Goal: Task Accomplishment & Management: Use online tool/utility

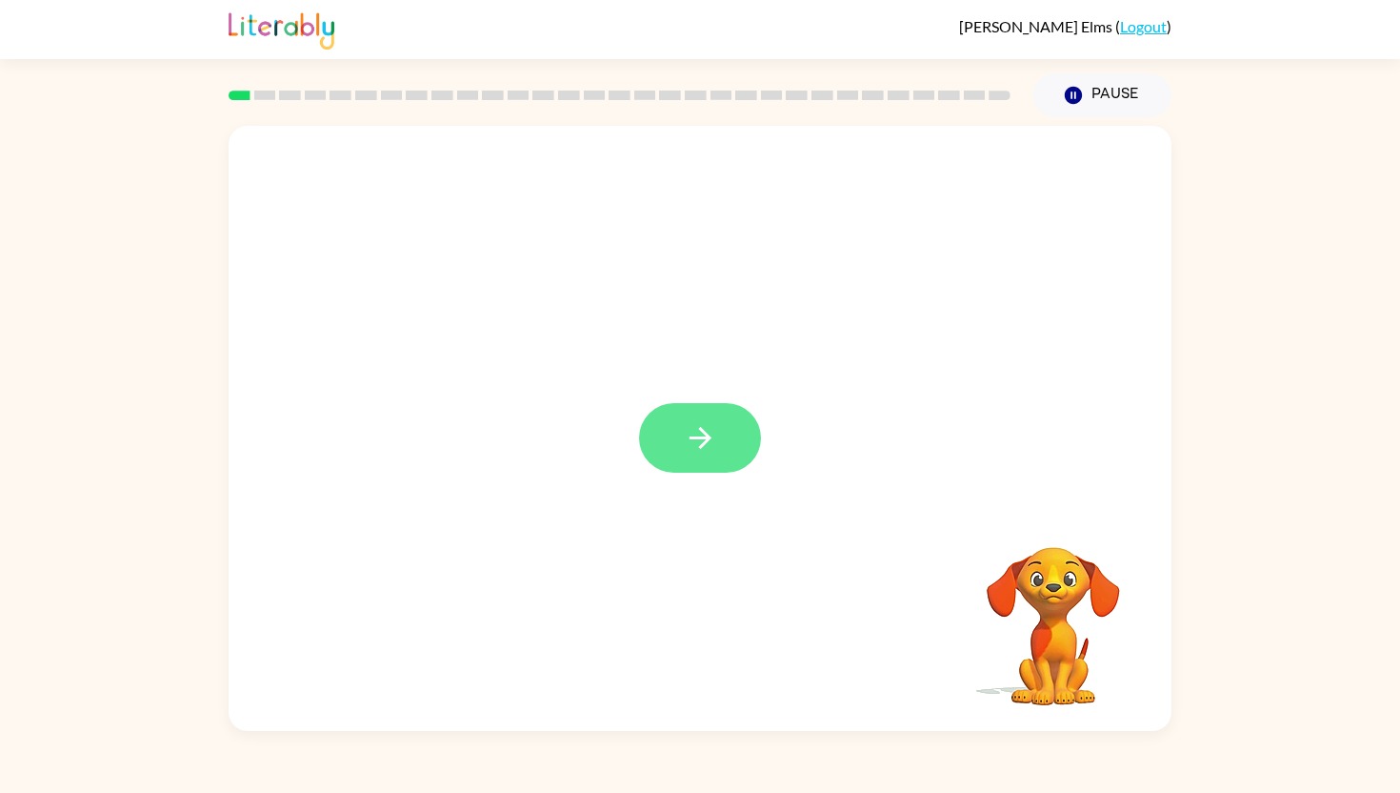
click at [717, 433] on button "button" at bounding box center [700, 438] width 122 height 70
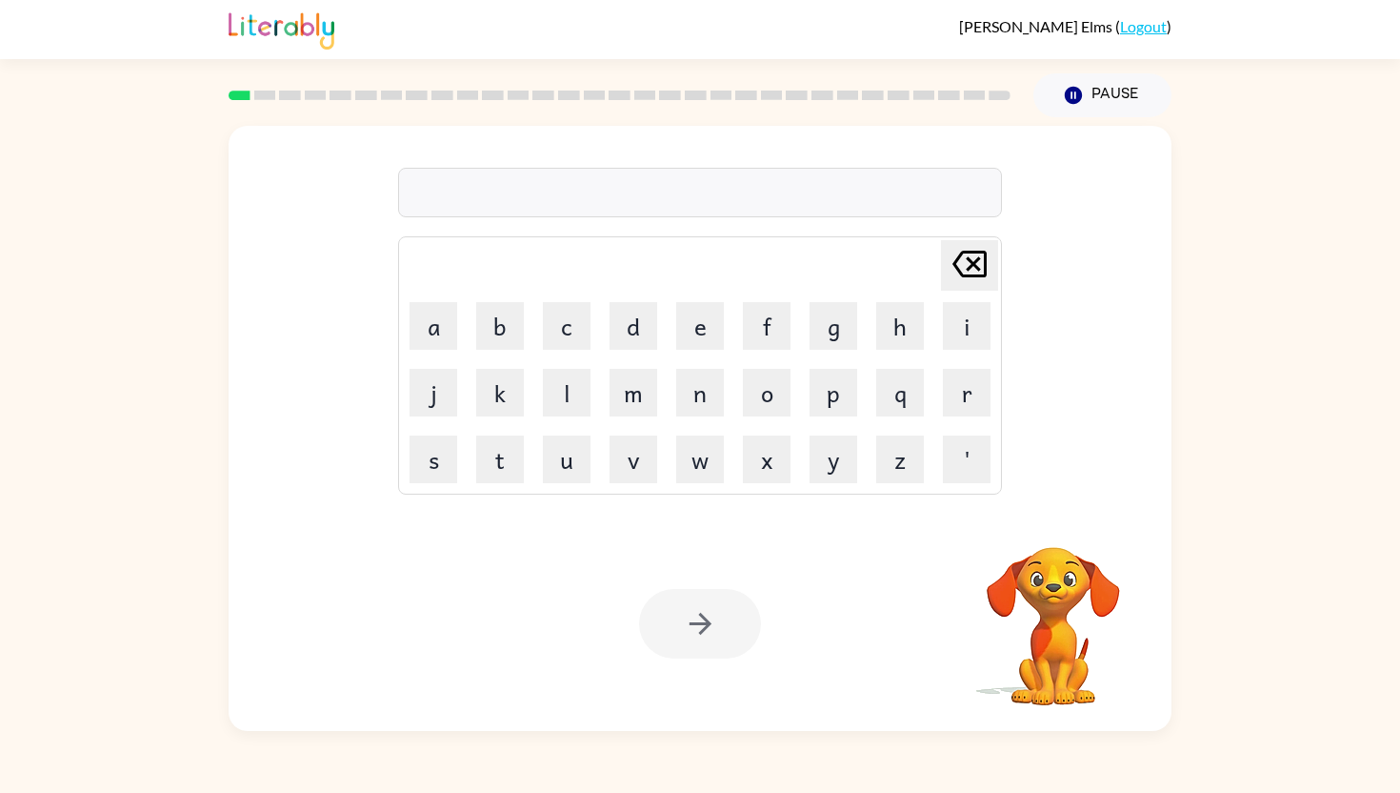
click at [690, 197] on div at bounding box center [700, 193] width 604 height 50
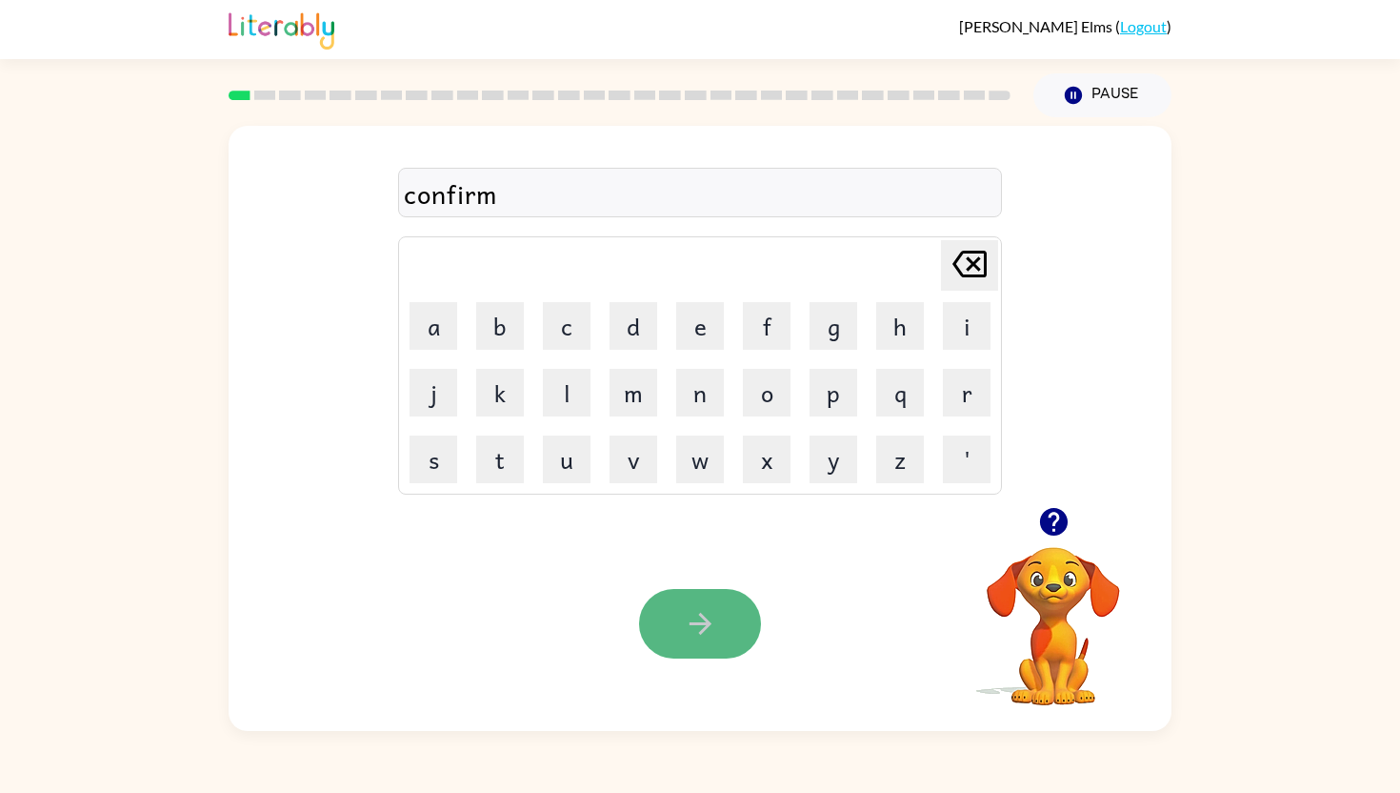
click at [707, 616] on icon "button" at bounding box center [700, 623] width 33 height 33
click at [731, 629] on button "button" at bounding box center [700, 624] width 122 height 70
click at [651, 628] on button "button" at bounding box center [700, 624] width 122 height 70
click at [679, 637] on button "button" at bounding box center [700, 624] width 122 height 70
click at [1057, 514] on icon "button" at bounding box center [1053, 521] width 33 height 33
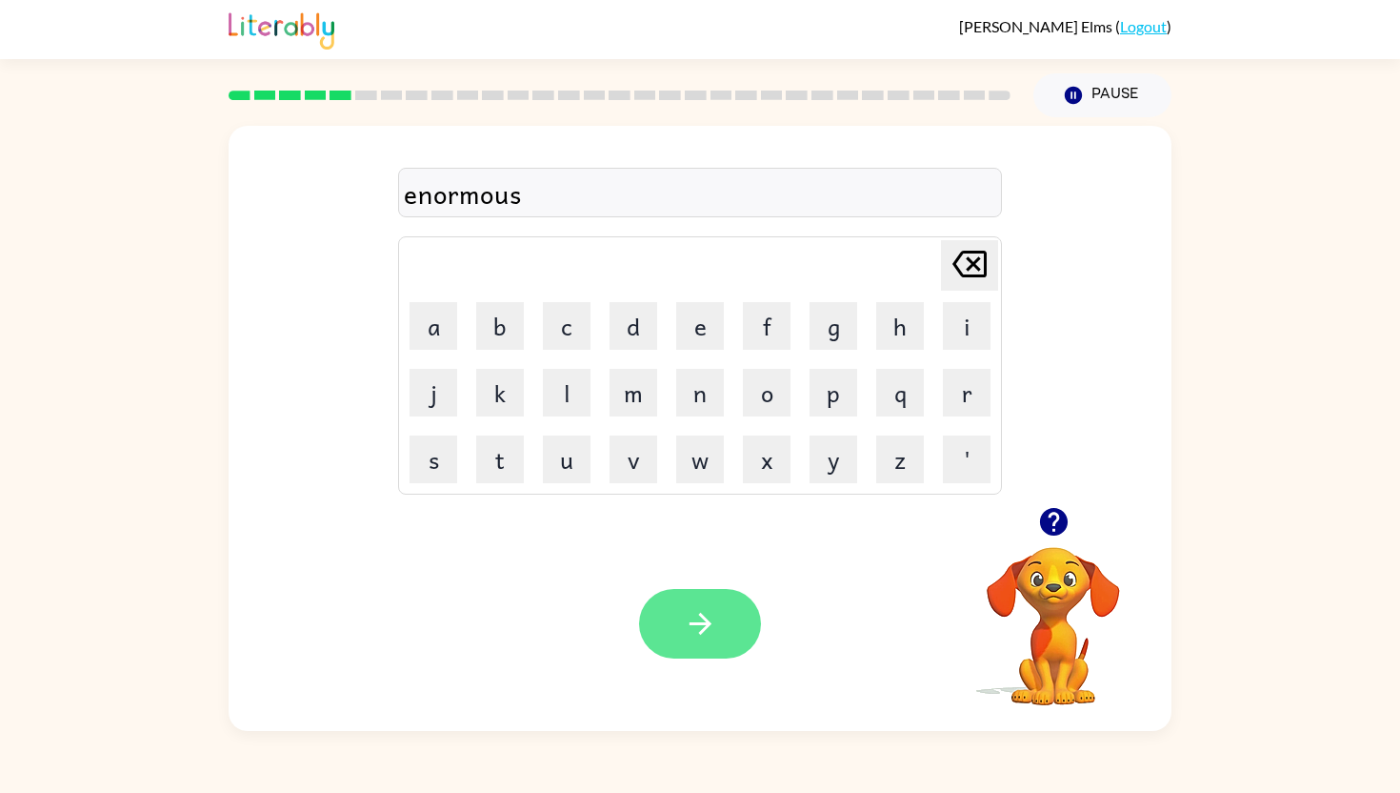
click at [697, 625] on icon "button" at bounding box center [700, 624] width 22 height 22
click at [708, 618] on icon "button" at bounding box center [700, 623] width 33 height 33
click at [693, 636] on icon "button" at bounding box center [700, 623] width 33 height 33
click at [689, 612] on icon "button" at bounding box center [700, 623] width 33 height 33
click at [704, 647] on button "button" at bounding box center [700, 624] width 122 height 70
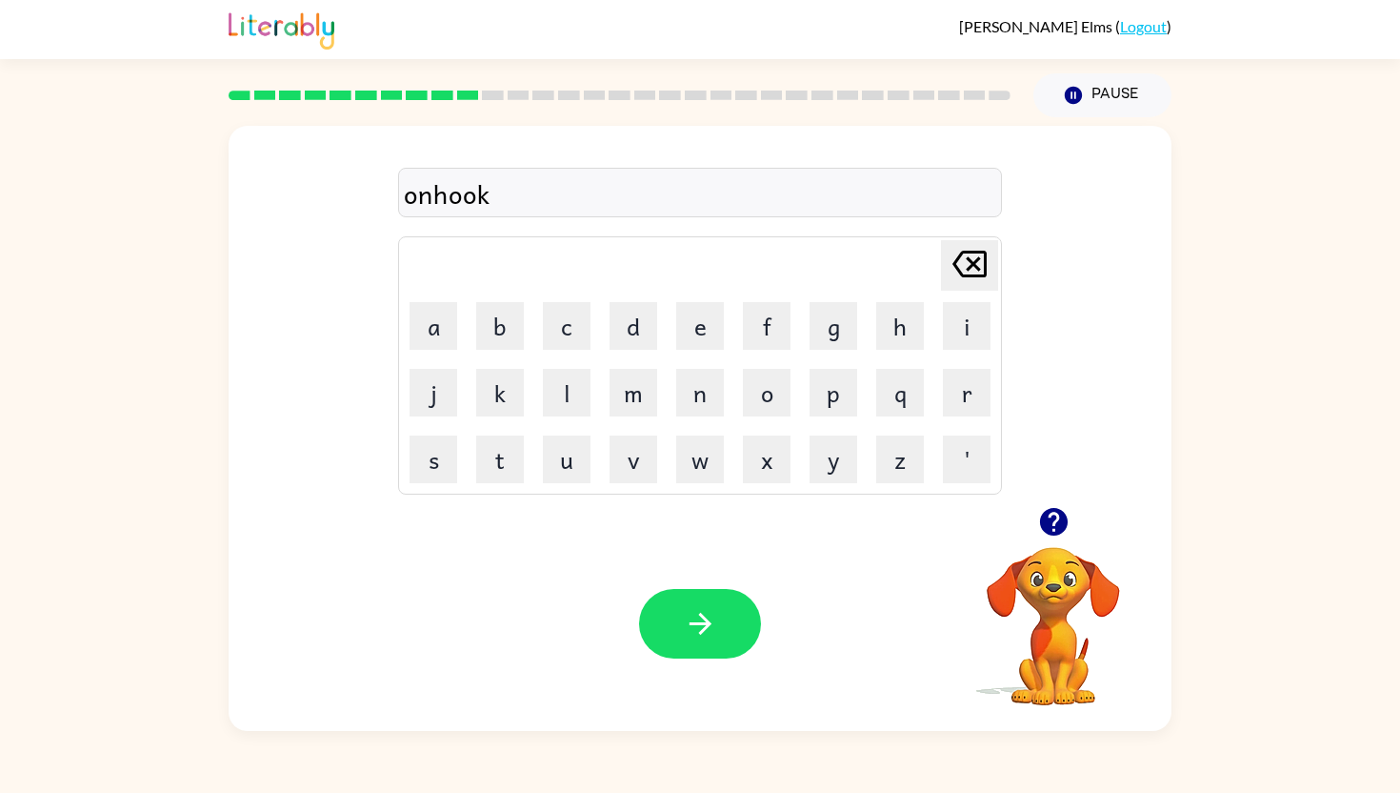
click at [420, 200] on div "onhook" at bounding box center [700, 193] width 593 height 40
click at [694, 618] on icon "button" at bounding box center [700, 623] width 33 height 33
click at [710, 642] on button "button" at bounding box center [700, 624] width 122 height 70
click at [718, 630] on button "button" at bounding box center [700, 624] width 122 height 70
click at [739, 616] on button "button" at bounding box center [700, 624] width 122 height 70
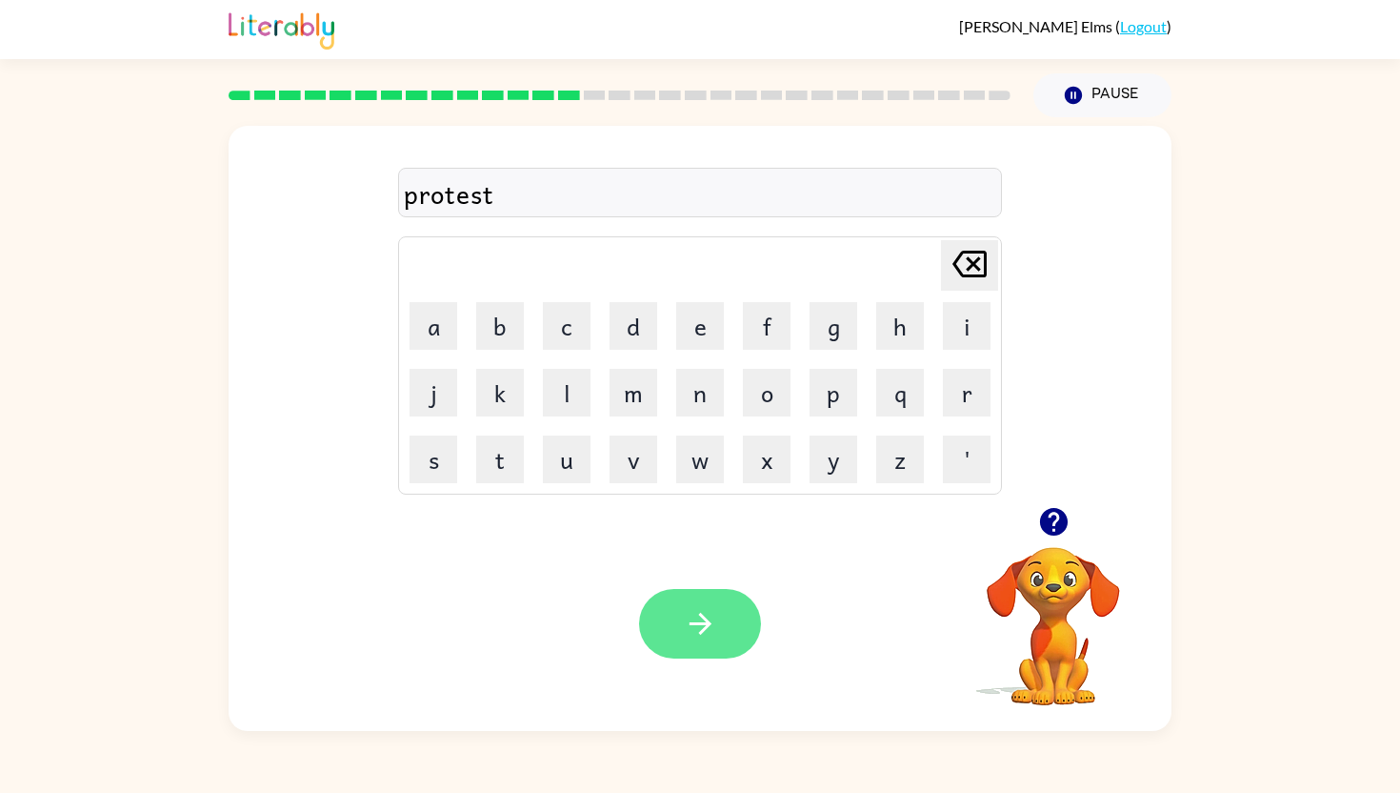
click at [687, 628] on icon "button" at bounding box center [700, 623] width 33 height 33
click at [720, 630] on button "button" at bounding box center [700, 624] width 122 height 70
click at [732, 646] on button "button" at bounding box center [700, 624] width 122 height 70
click at [685, 635] on icon "button" at bounding box center [700, 623] width 33 height 33
click at [1027, 523] on div at bounding box center [1053, 521] width 191 height 49
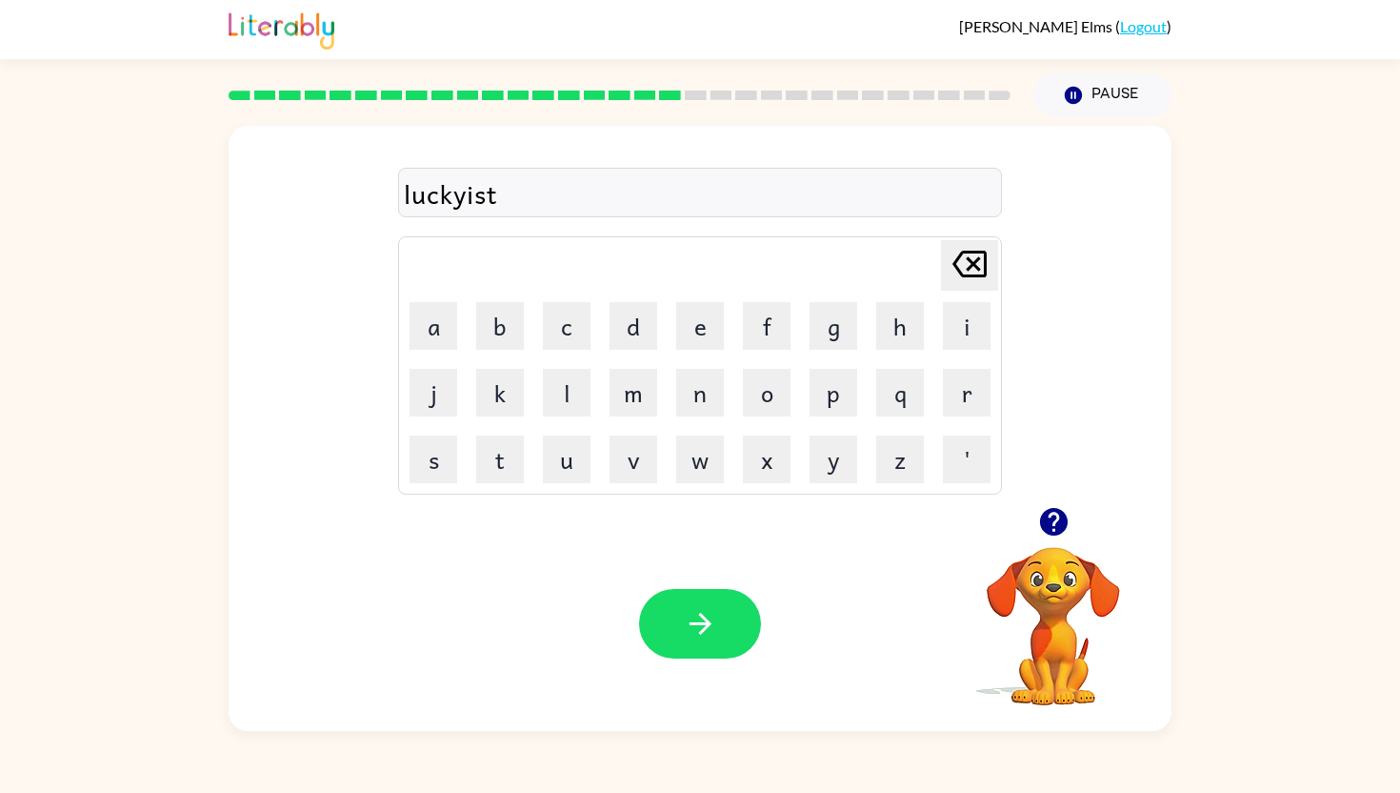
click at [1046, 523] on icon "button" at bounding box center [1053, 522] width 28 height 28
click at [716, 608] on button "button" at bounding box center [700, 624] width 122 height 70
click at [702, 643] on button "button" at bounding box center [700, 624] width 122 height 70
click at [726, 619] on button "button" at bounding box center [700, 624] width 122 height 70
click at [665, 638] on button "button" at bounding box center [700, 624] width 122 height 70
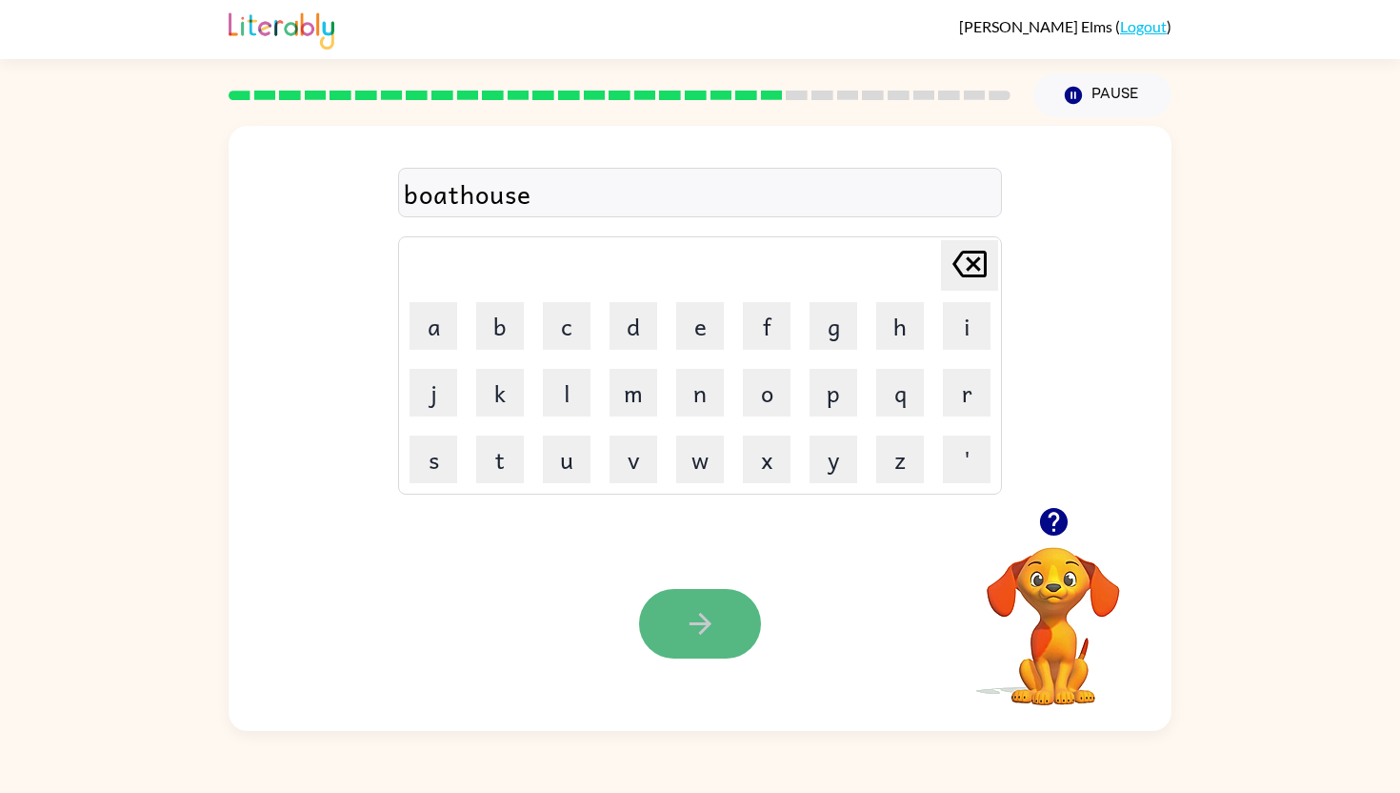
click at [703, 621] on icon "button" at bounding box center [700, 623] width 33 height 33
click at [707, 621] on icon "button" at bounding box center [700, 624] width 22 height 22
click at [684, 615] on icon "button" at bounding box center [700, 623] width 33 height 33
click at [713, 642] on button "button" at bounding box center [700, 624] width 122 height 70
click at [717, 641] on button "button" at bounding box center [700, 624] width 122 height 70
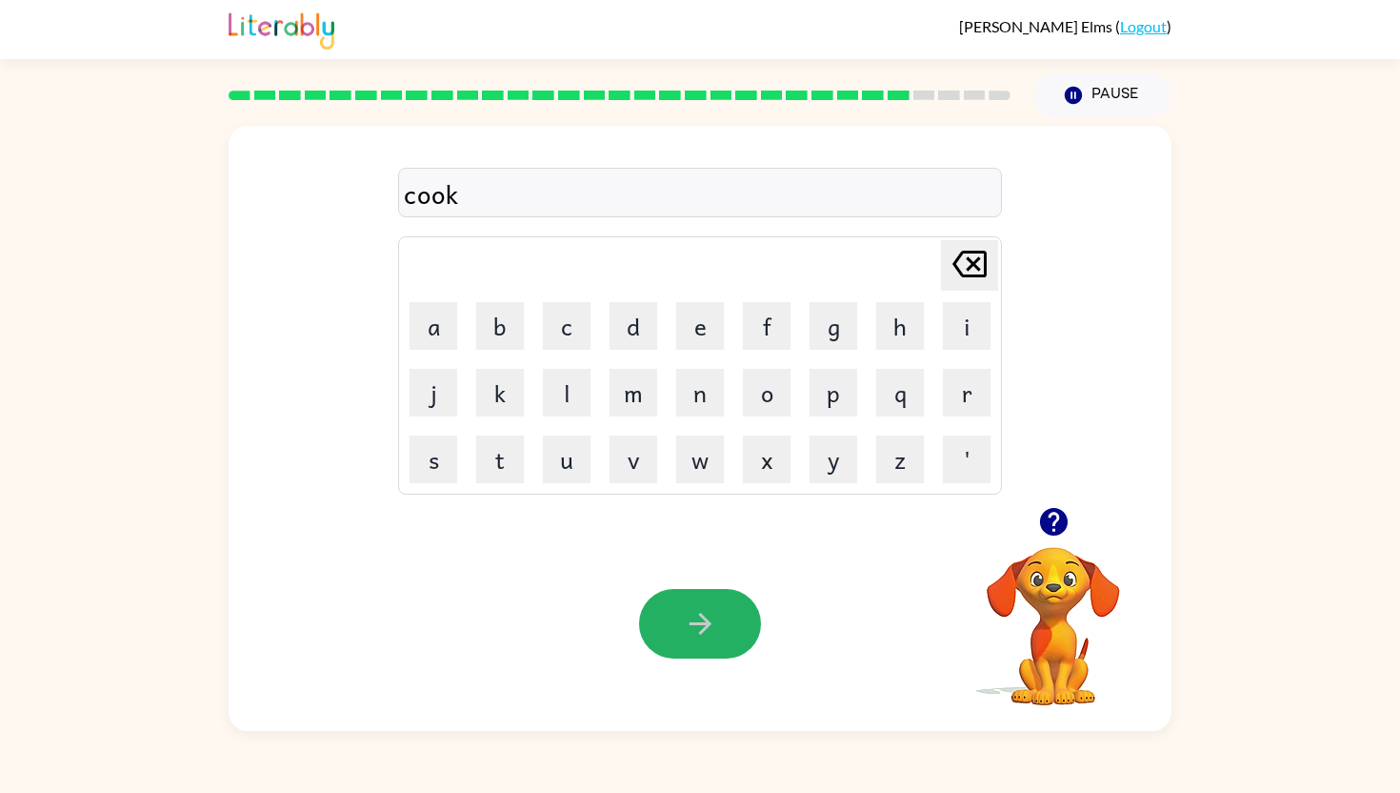
click at [696, 630] on icon "button" at bounding box center [700, 623] width 33 height 33
click at [713, 615] on icon "button" at bounding box center [700, 623] width 33 height 33
click at [701, 633] on icon "button" at bounding box center [700, 624] width 22 height 22
click at [714, 622] on icon "button" at bounding box center [700, 623] width 33 height 33
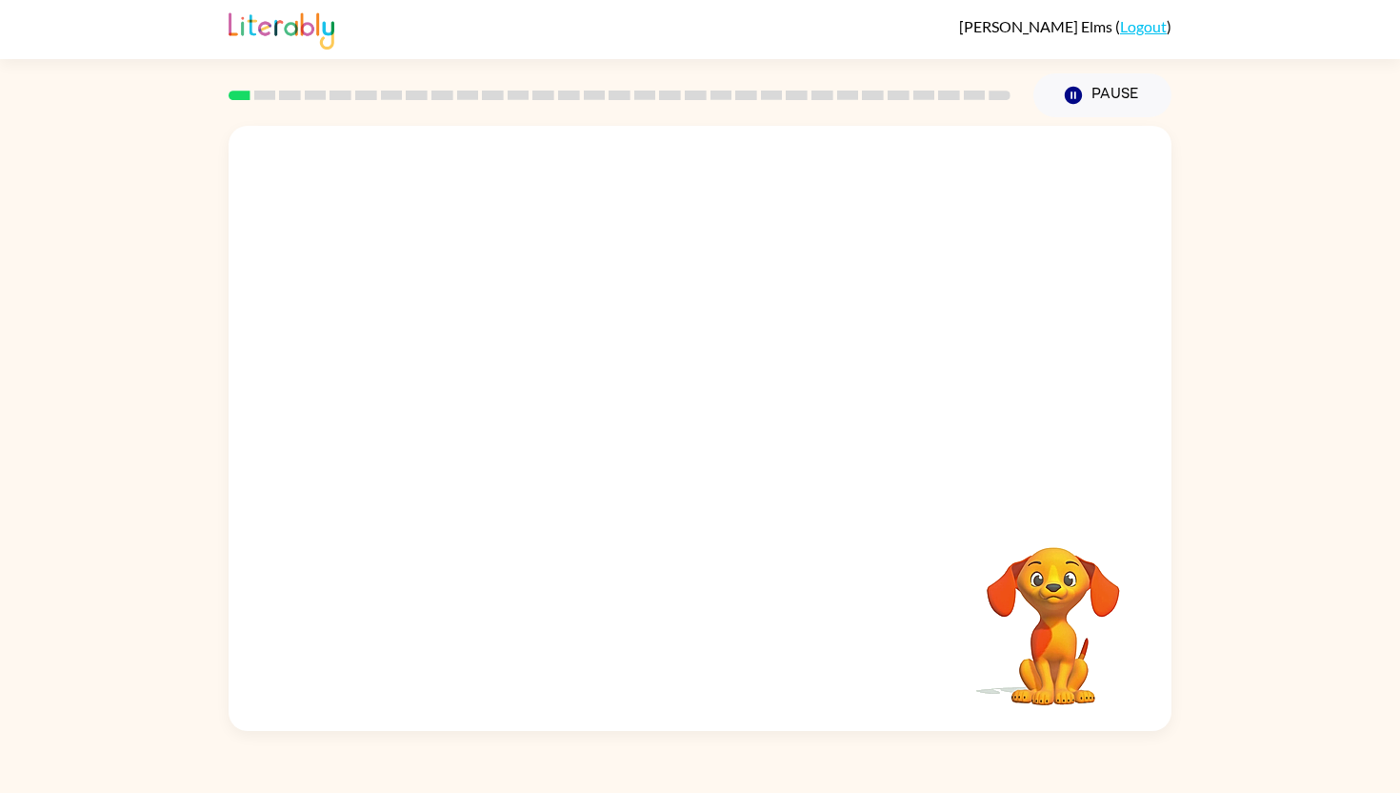
click at [936, 653] on div "Your browser must support playing .mp4 files to use Literably. Please try using…" at bounding box center [700, 428] width 943 height 605
click at [1093, 427] on div at bounding box center [700, 316] width 943 height 381
click at [459, 422] on video "Your browser must support playing .mp4 files to use Literably. Please try using…" at bounding box center [700, 316] width 943 height 381
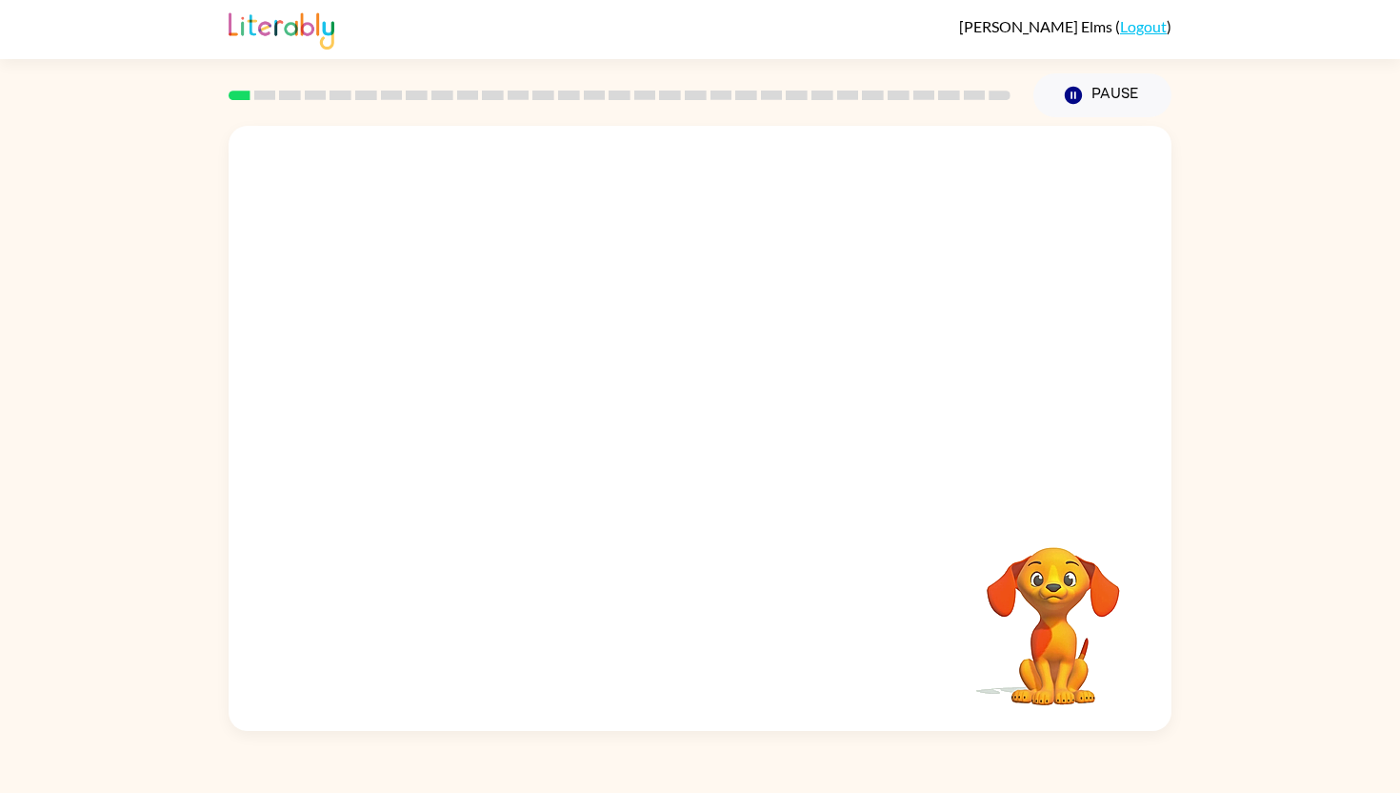
click at [459, 422] on video "Your browser must support playing .mp4 files to use Literably. Please try using…" at bounding box center [700, 316] width 943 height 381
click at [459, 407] on video "Your browser must support playing .mp4 files to use Literably. Please try using…" at bounding box center [700, 316] width 943 height 381
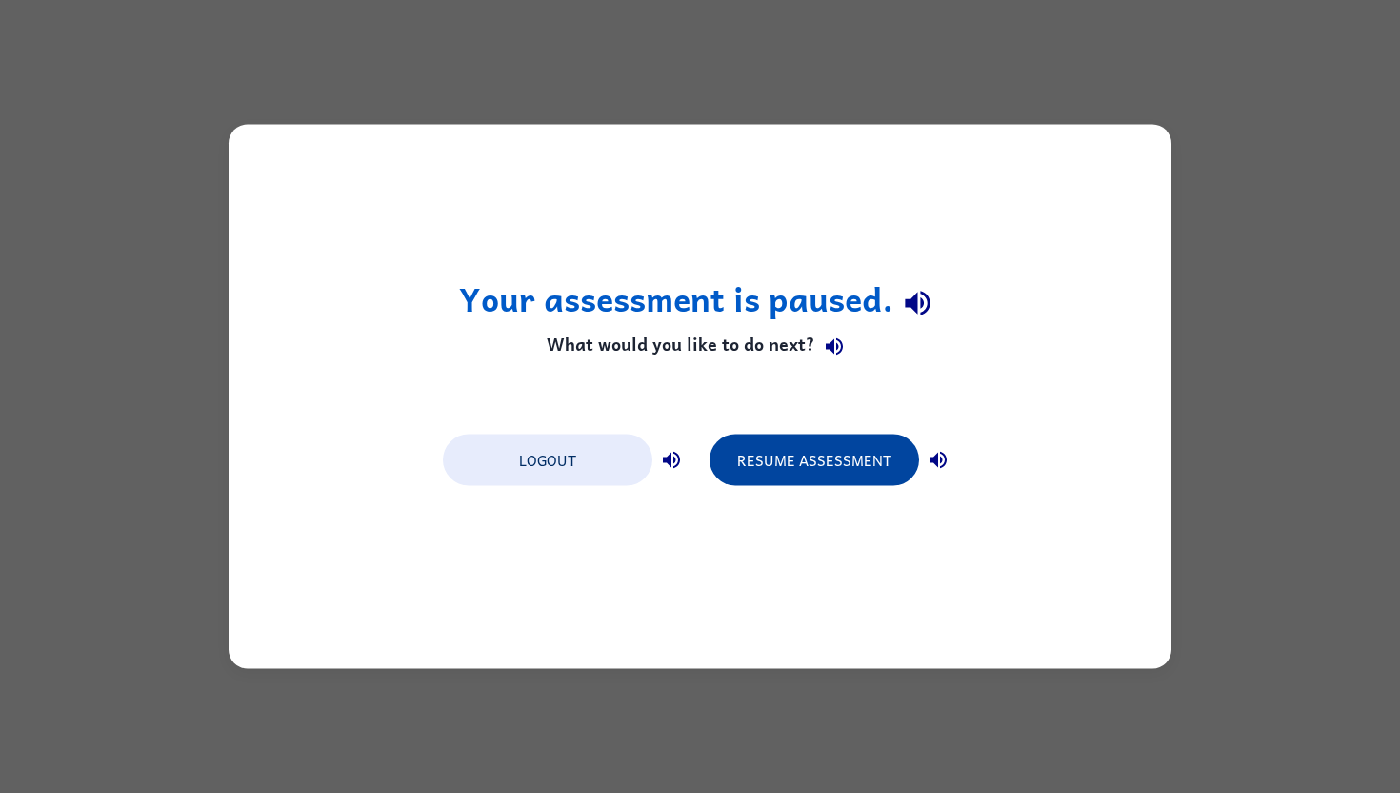
click at [740, 470] on button "Resume Assessment" at bounding box center [815, 459] width 210 height 51
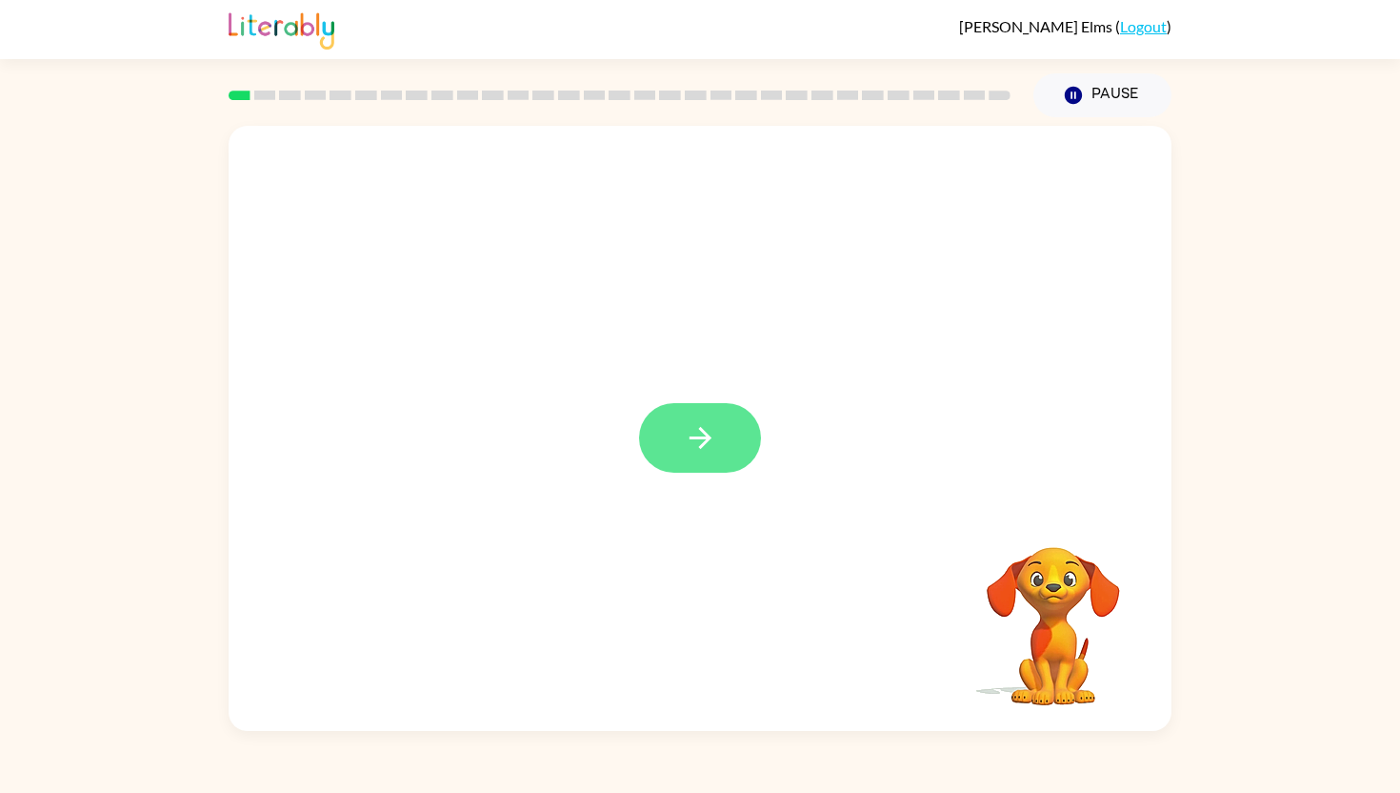
click at [675, 449] on button "button" at bounding box center [700, 438] width 122 height 70
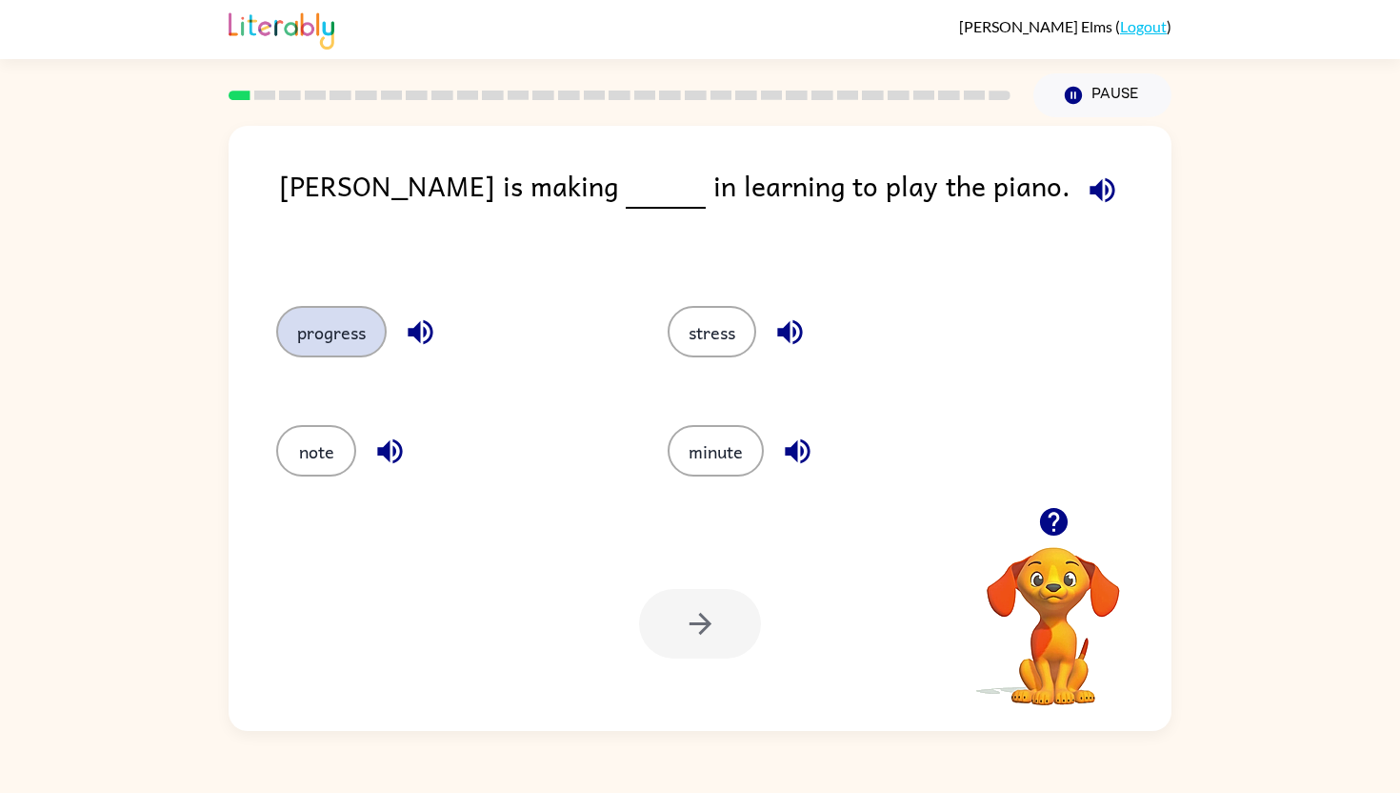
click at [350, 334] on button "progress" at bounding box center [331, 331] width 110 height 51
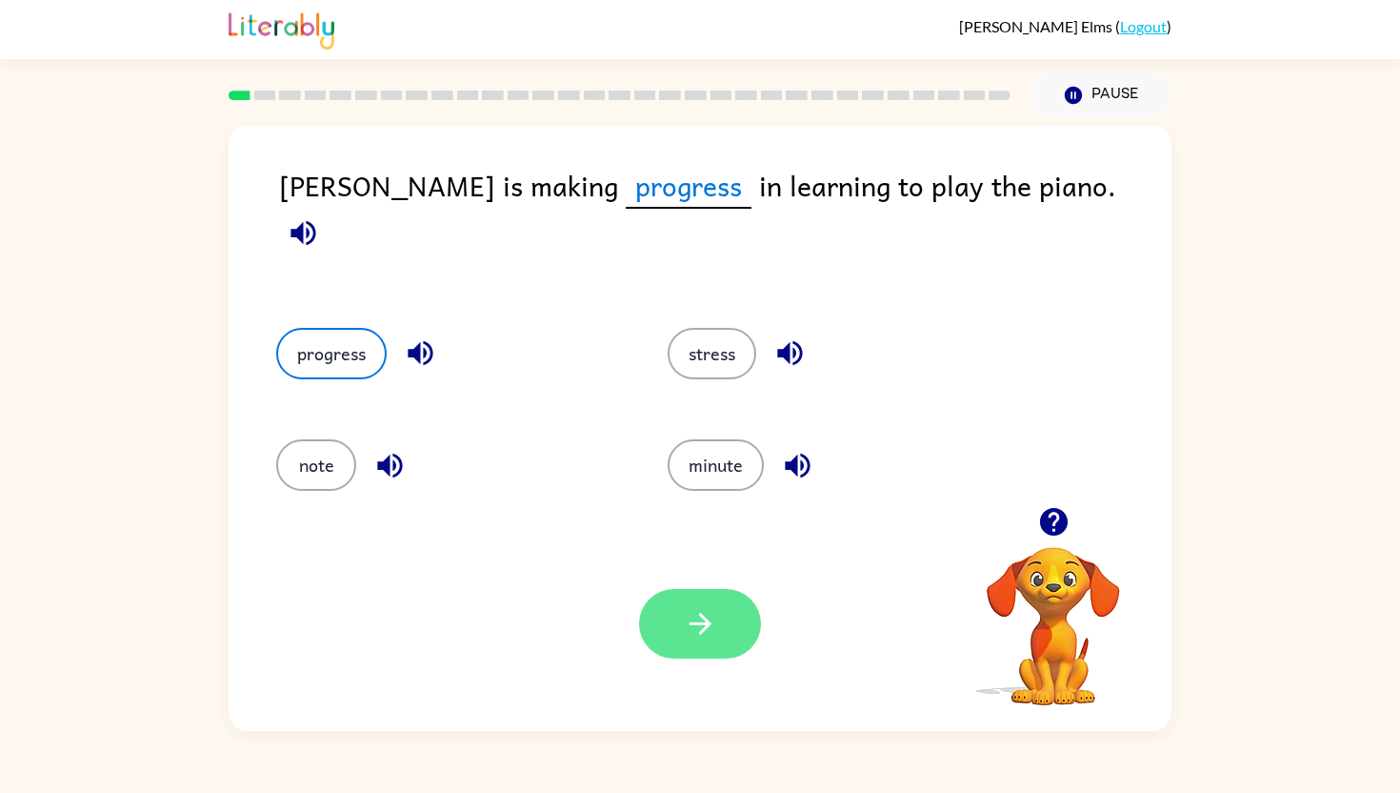
click at [715, 656] on button "button" at bounding box center [700, 624] width 122 height 70
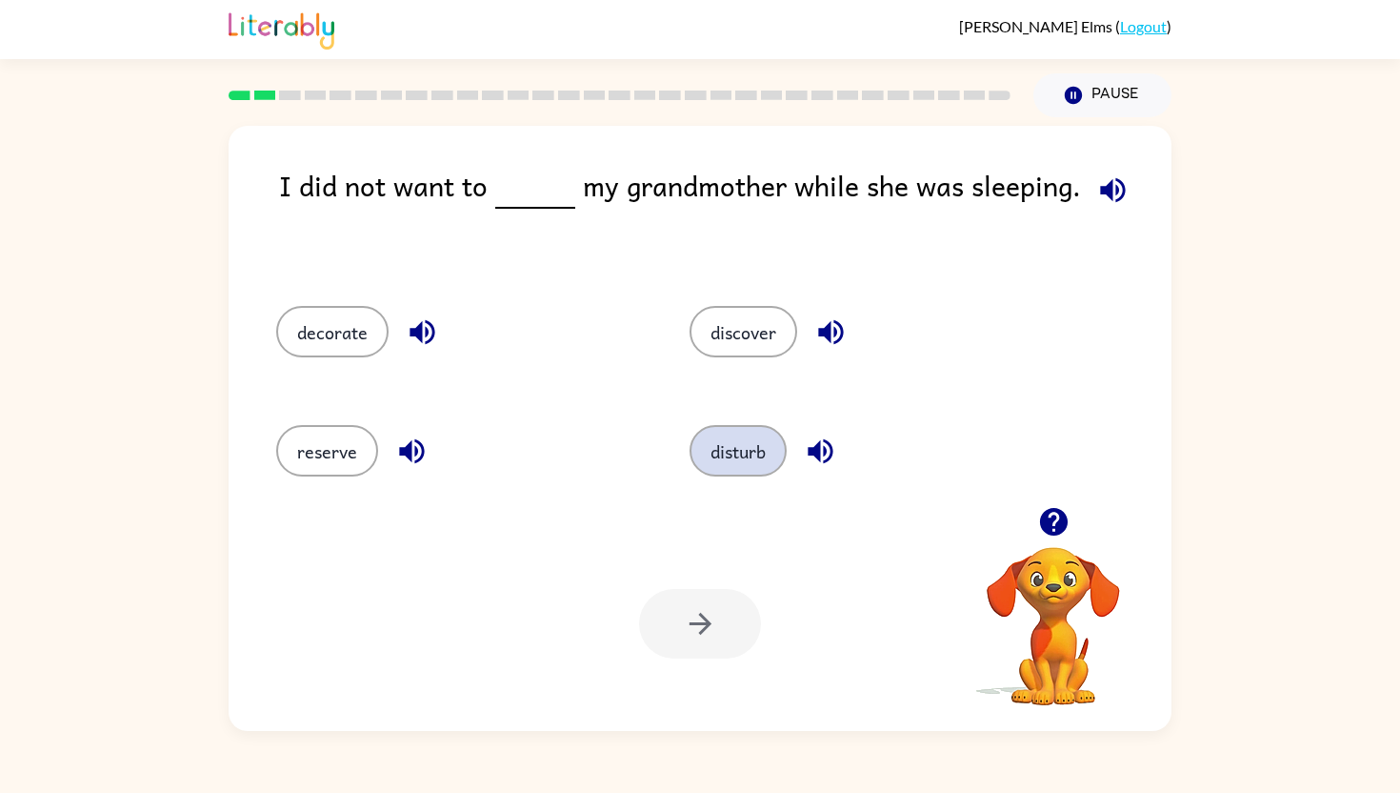
click at [749, 472] on button "disturb" at bounding box center [738, 450] width 97 height 51
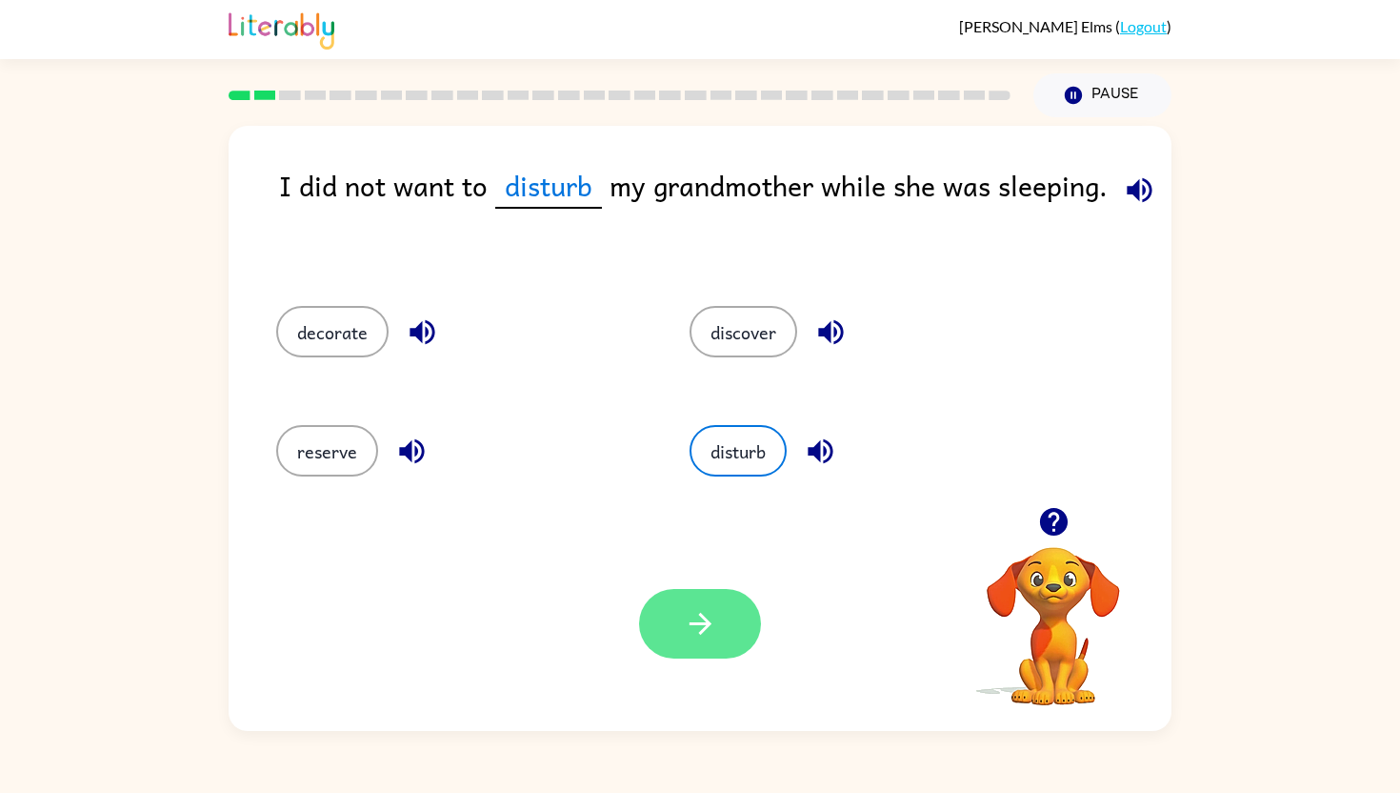
click at [692, 610] on icon "button" at bounding box center [700, 623] width 33 height 33
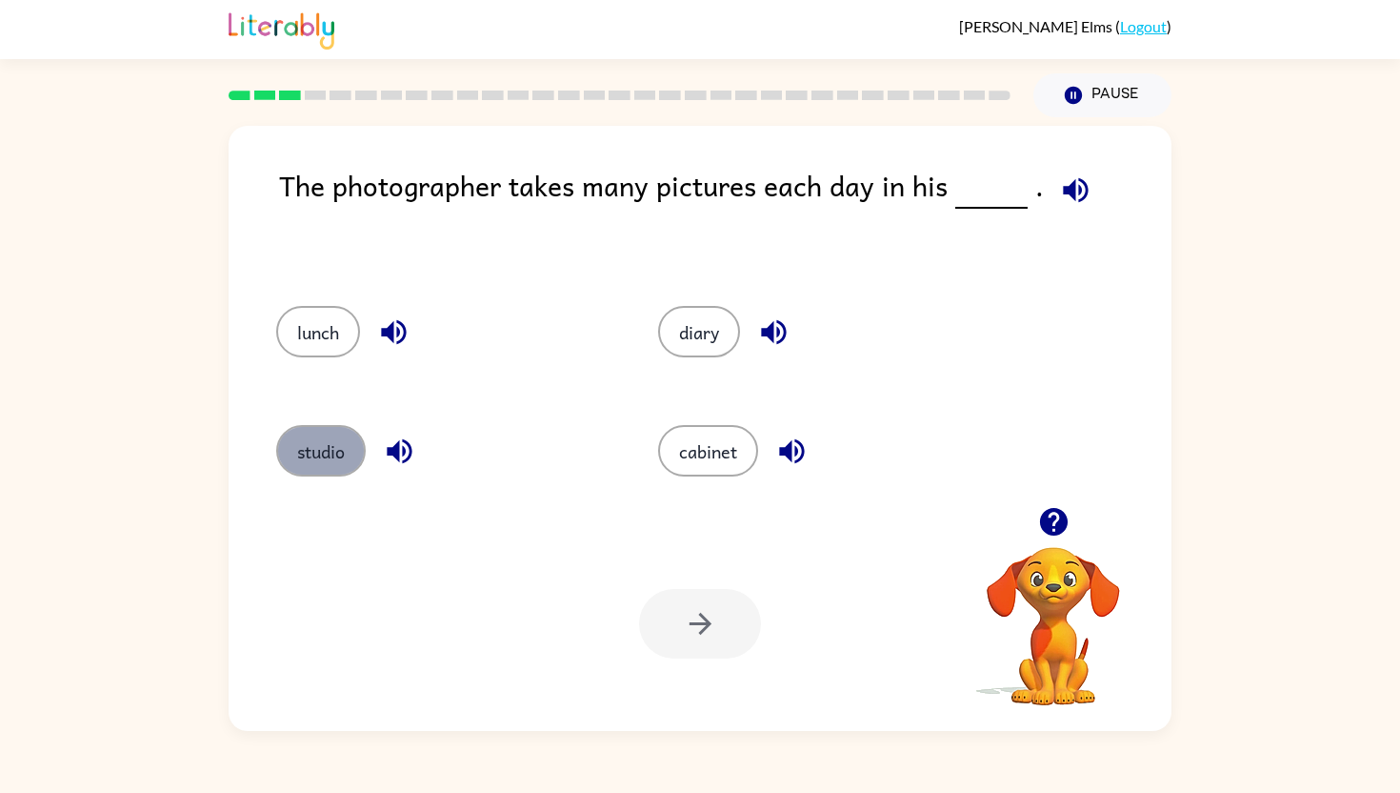
click at [311, 430] on button "studio" at bounding box center [321, 450] width 90 height 51
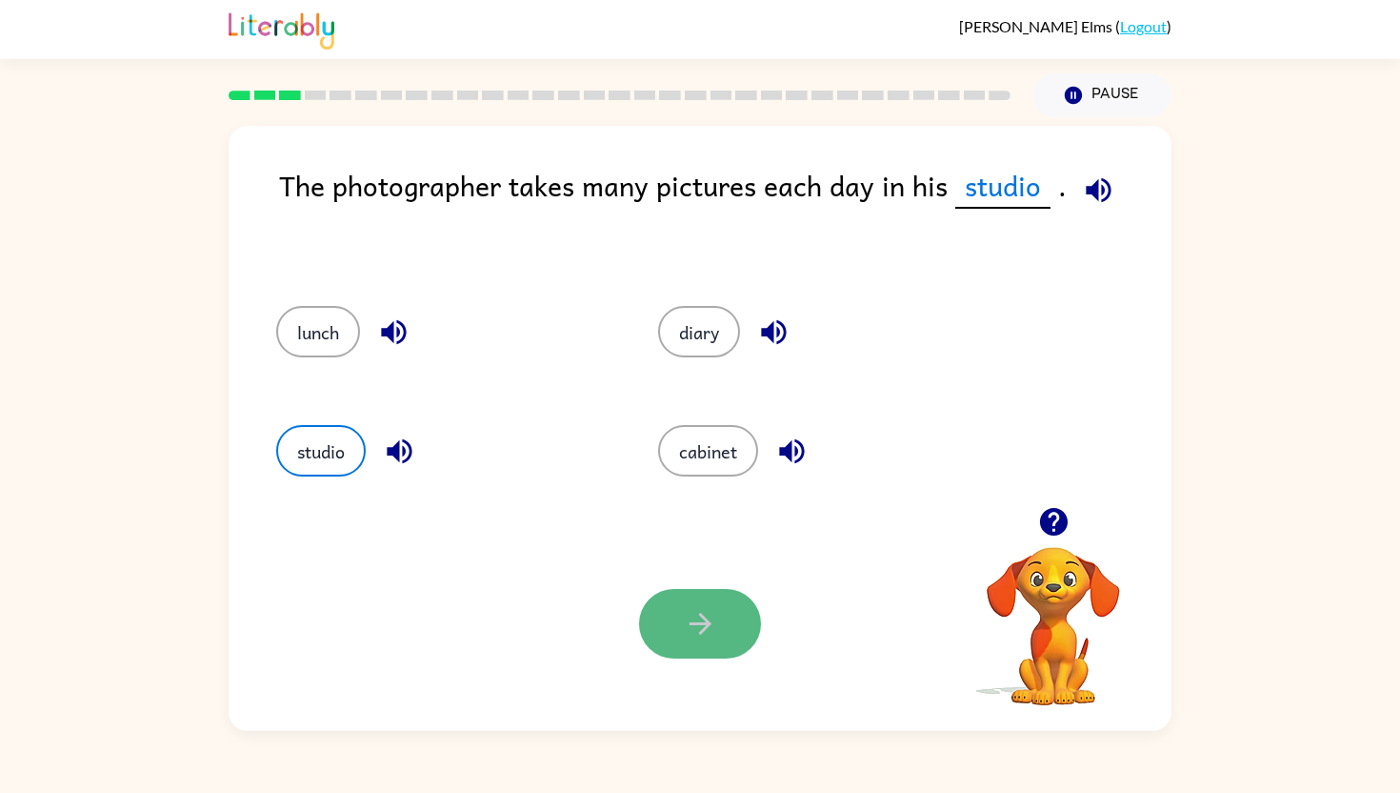
click at [726, 617] on button "button" at bounding box center [700, 624] width 122 height 70
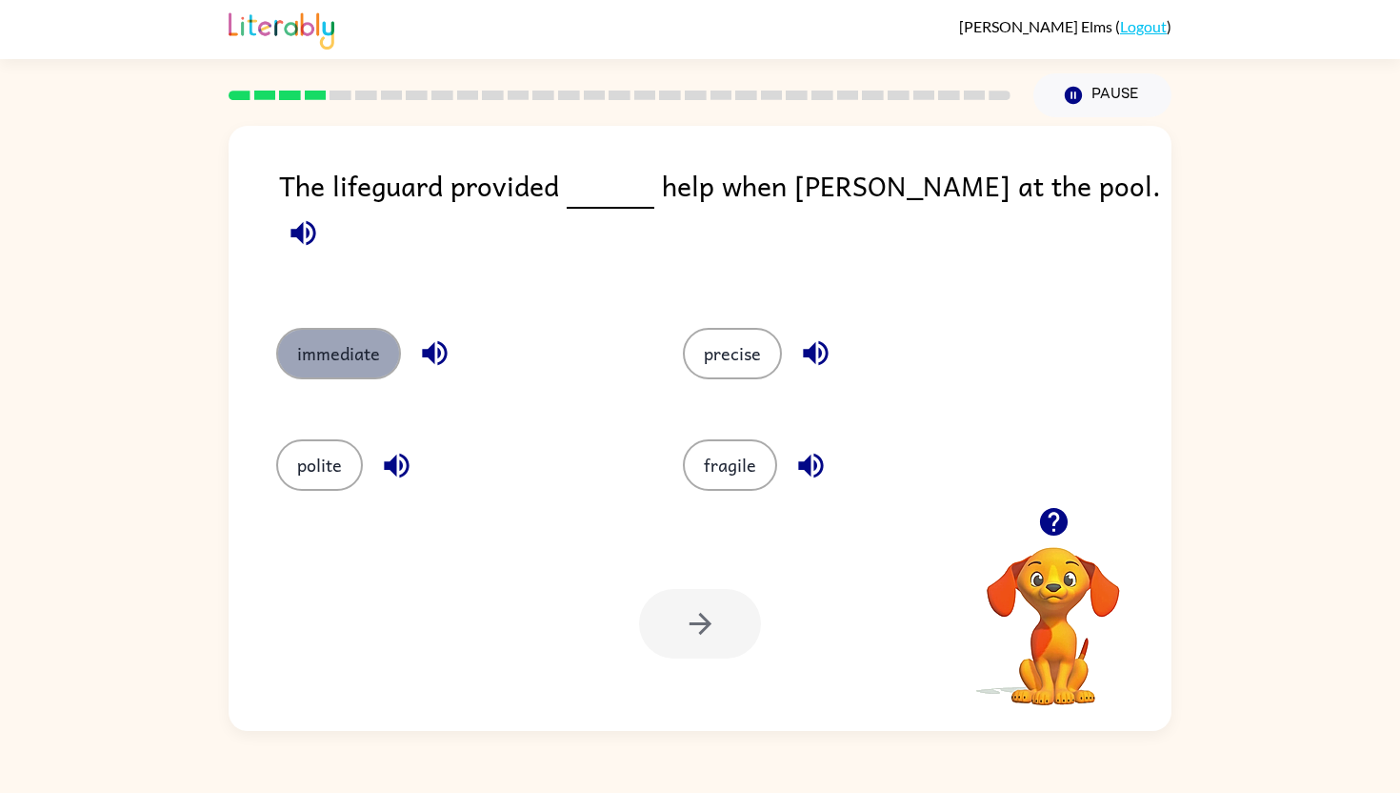
click at [294, 331] on button "immediate" at bounding box center [338, 353] width 125 height 51
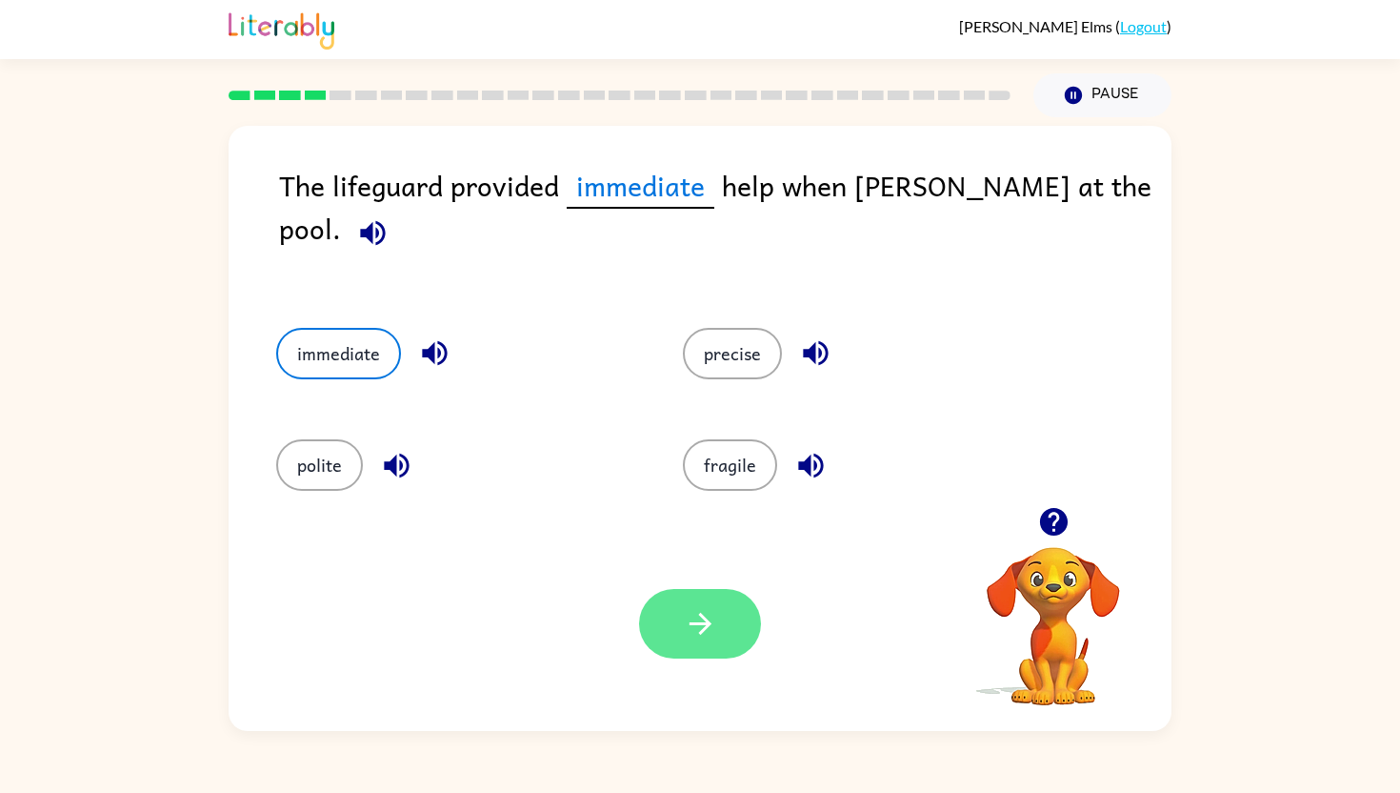
click at [717, 631] on button "button" at bounding box center [700, 624] width 122 height 70
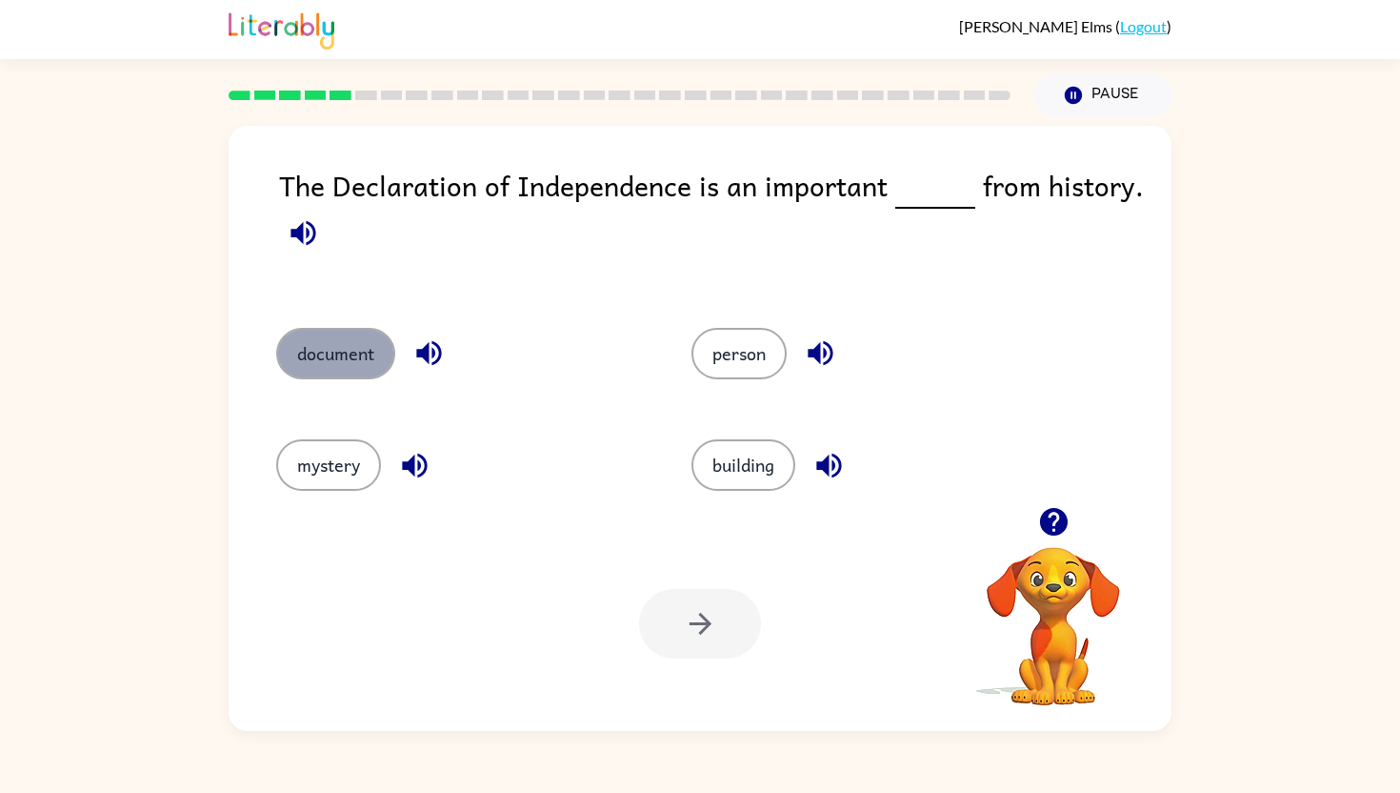
click at [337, 360] on button "document" at bounding box center [335, 353] width 119 height 51
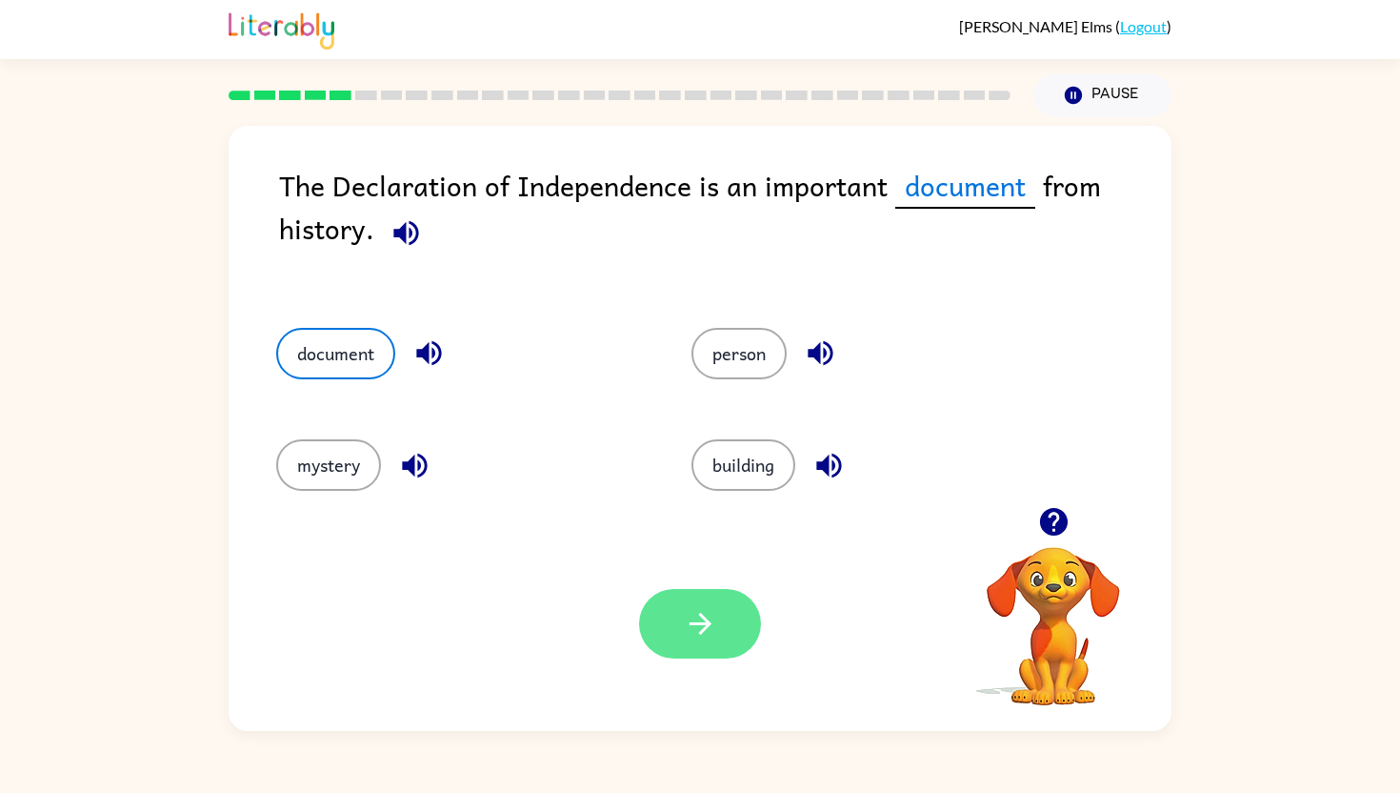
click at [713, 619] on icon "button" at bounding box center [700, 623] width 33 height 33
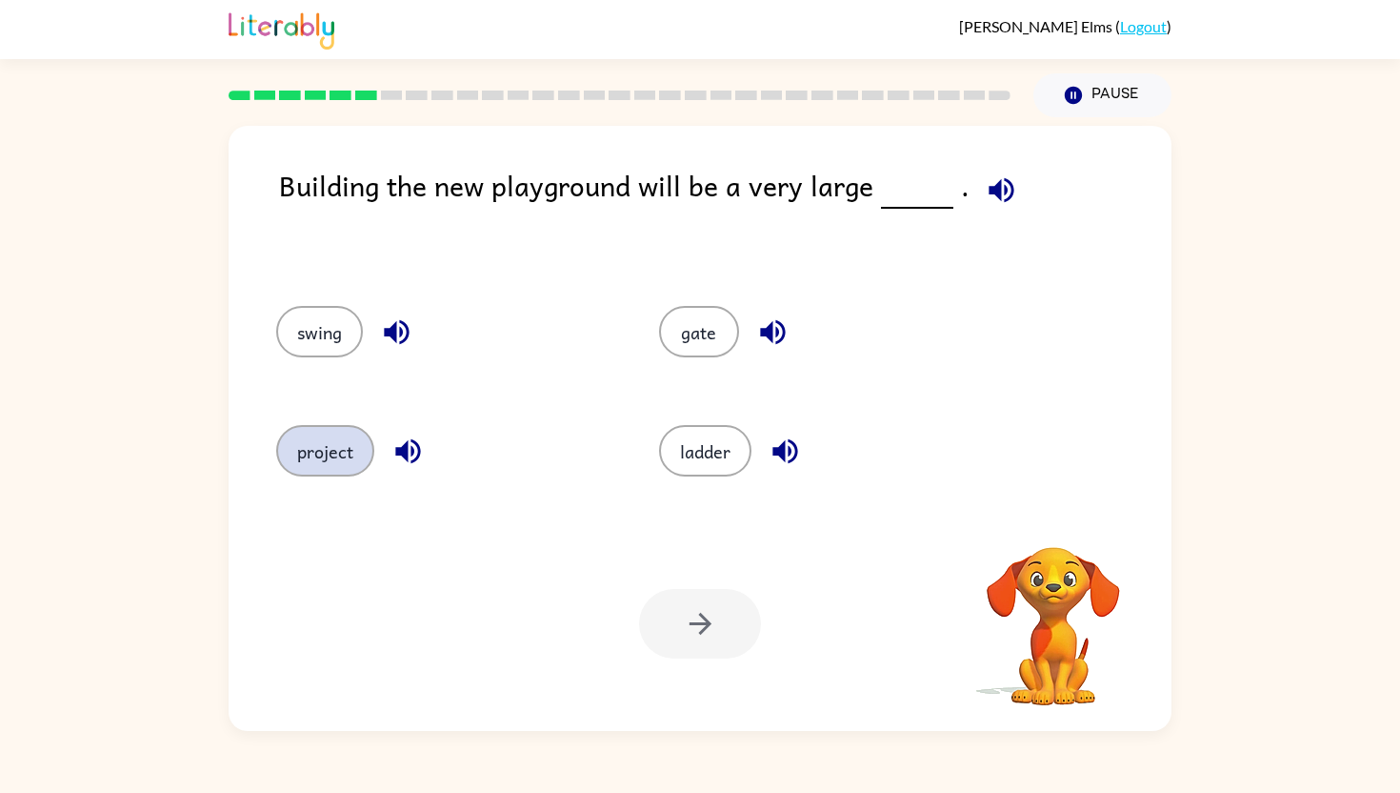
click at [338, 450] on button "project" at bounding box center [325, 450] width 98 height 51
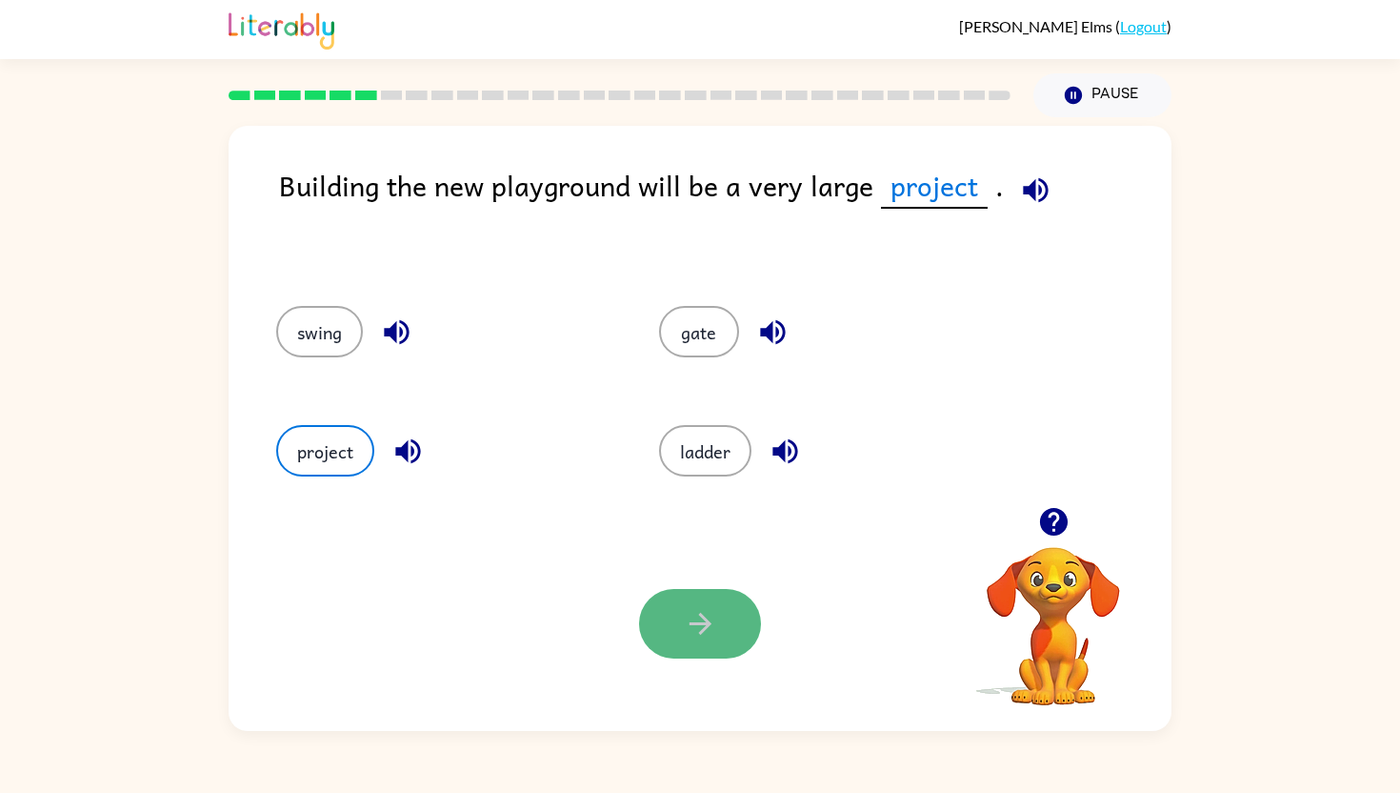
click at [708, 614] on icon "button" at bounding box center [700, 623] width 33 height 33
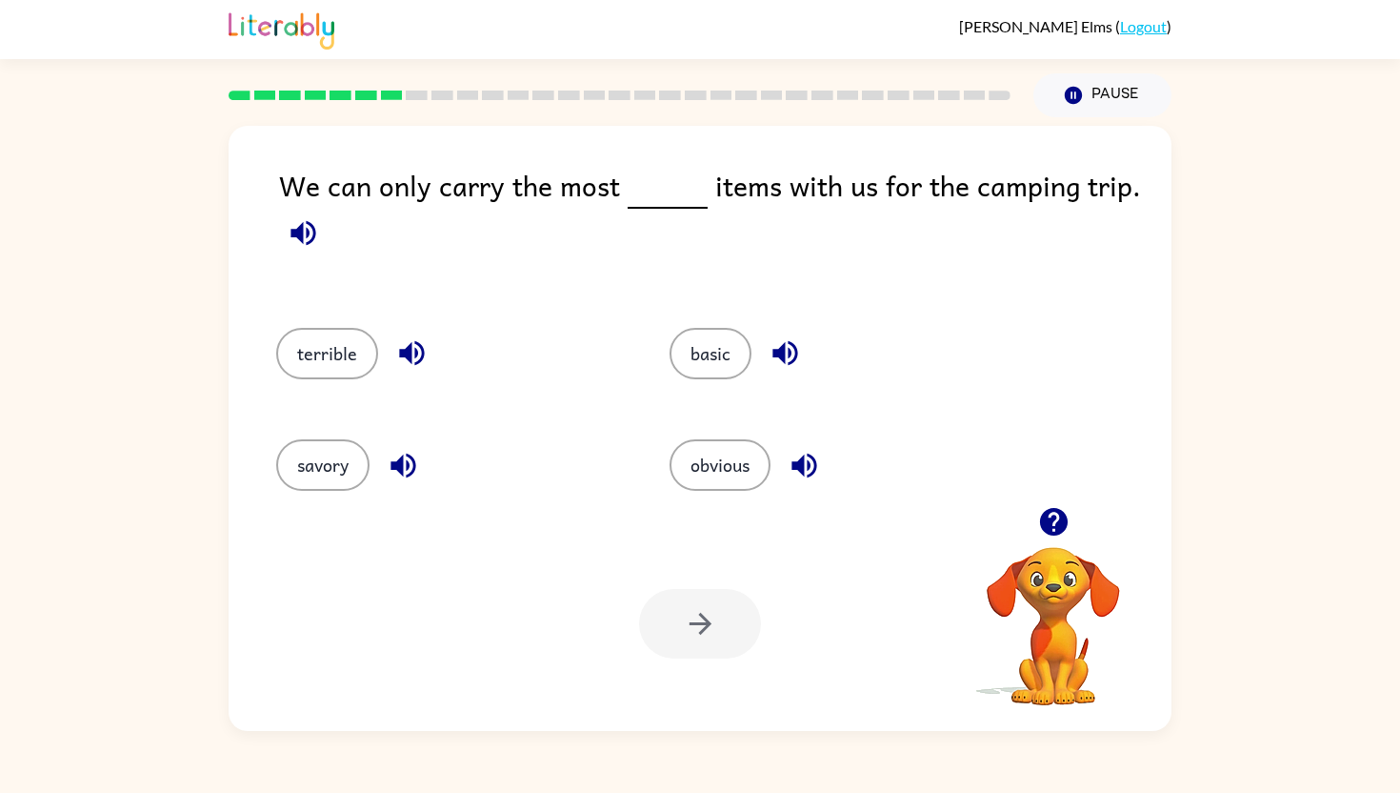
click at [711, 381] on div "basic" at bounding box center [829, 346] width 393 height 111
click at [707, 367] on button "basic" at bounding box center [711, 353] width 82 height 51
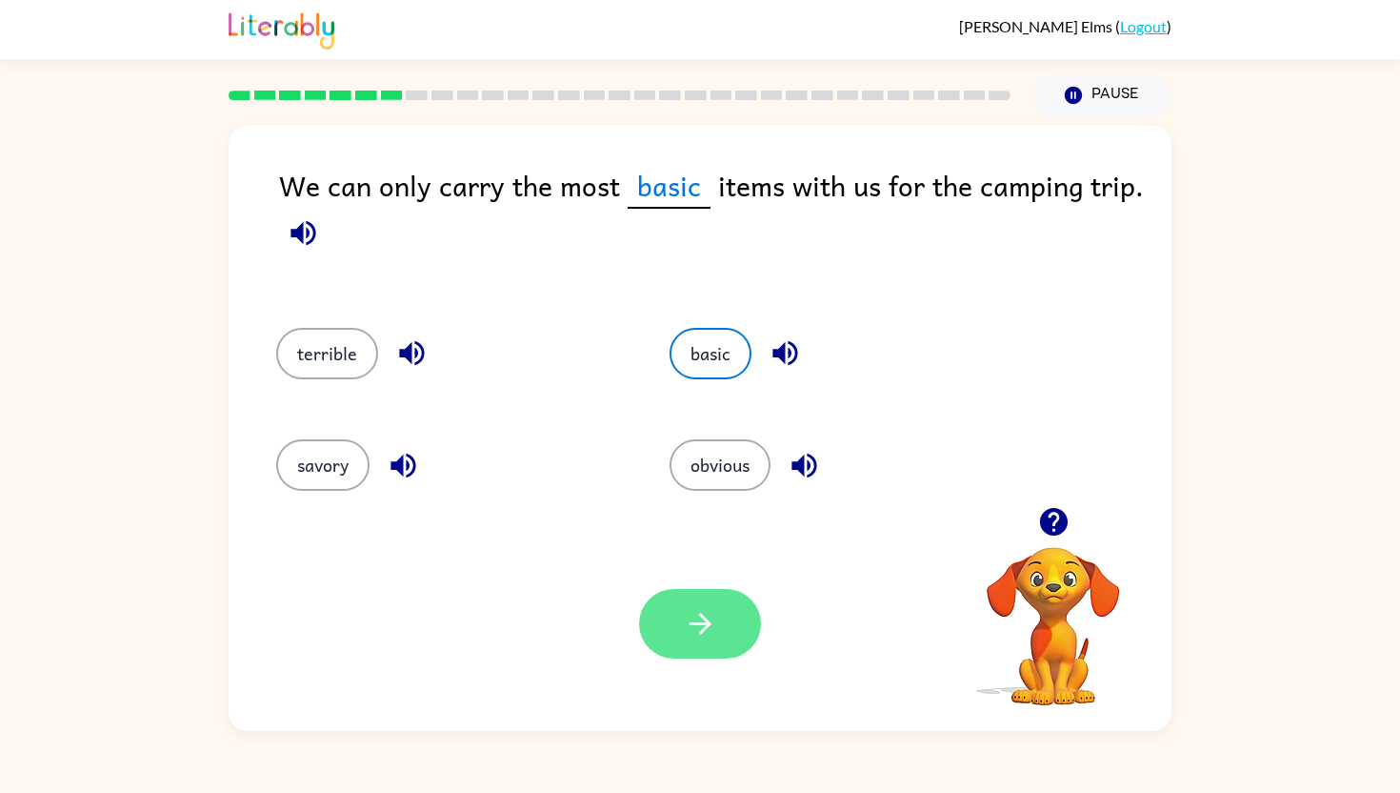
click at [709, 616] on icon "button" at bounding box center [700, 623] width 33 height 33
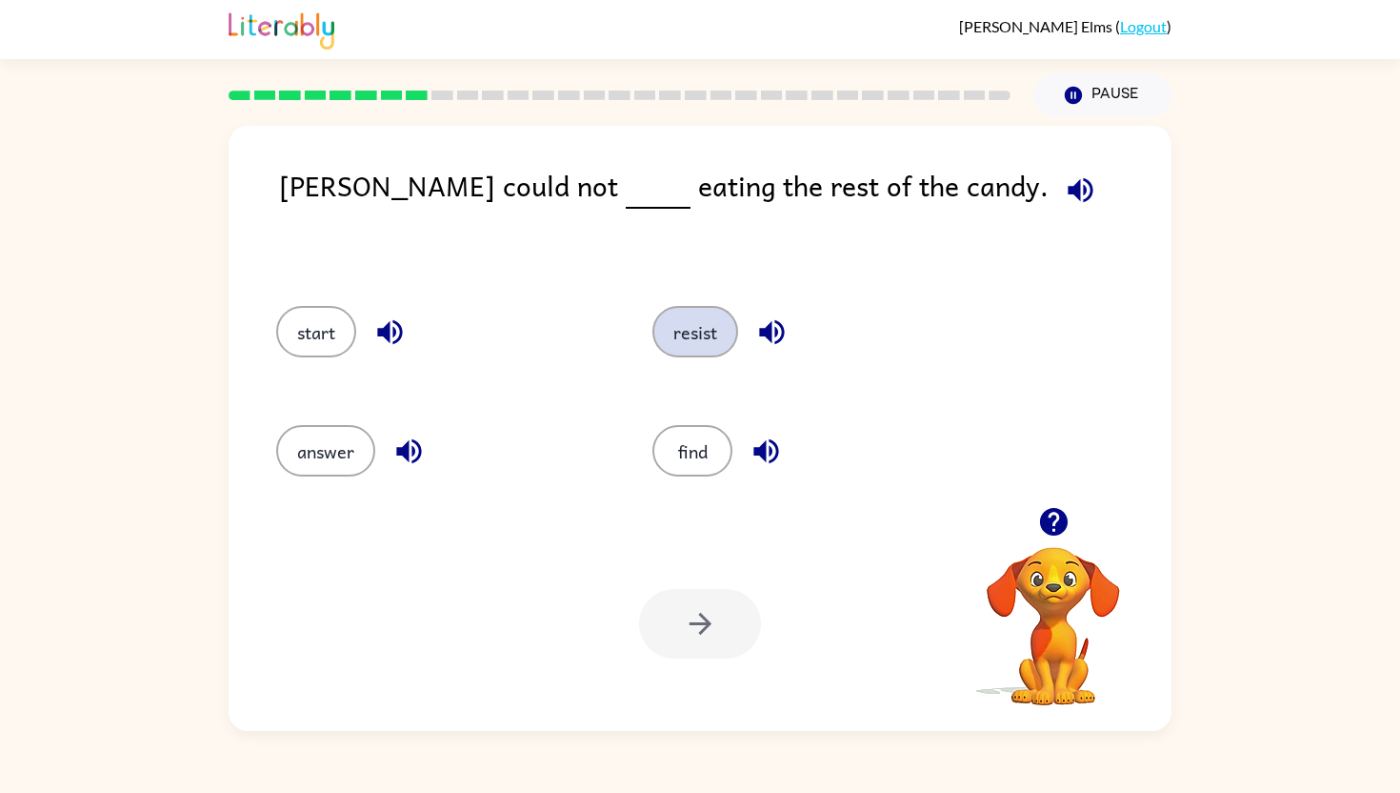
click at [699, 354] on button "resist" at bounding box center [696, 331] width 86 height 51
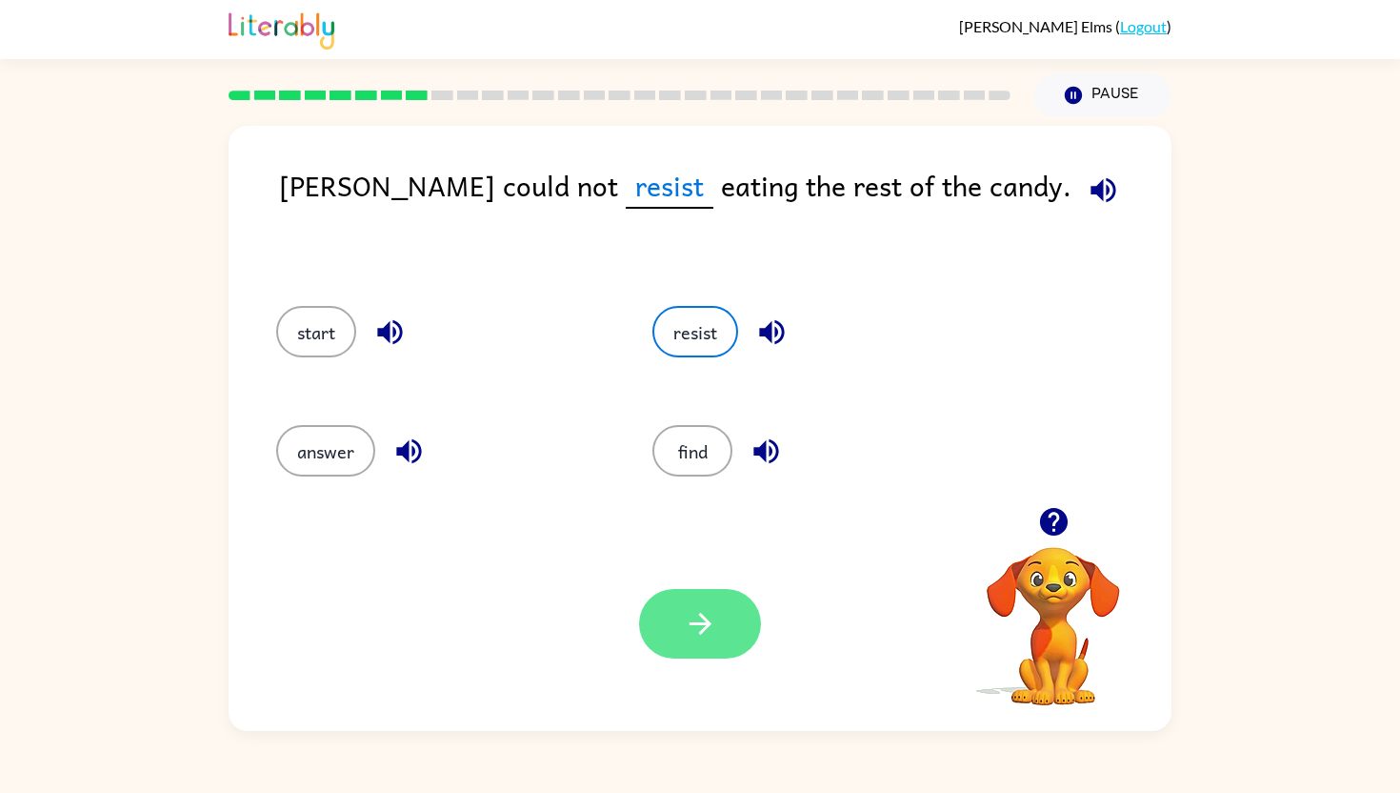
click at [715, 619] on icon "button" at bounding box center [700, 623] width 33 height 33
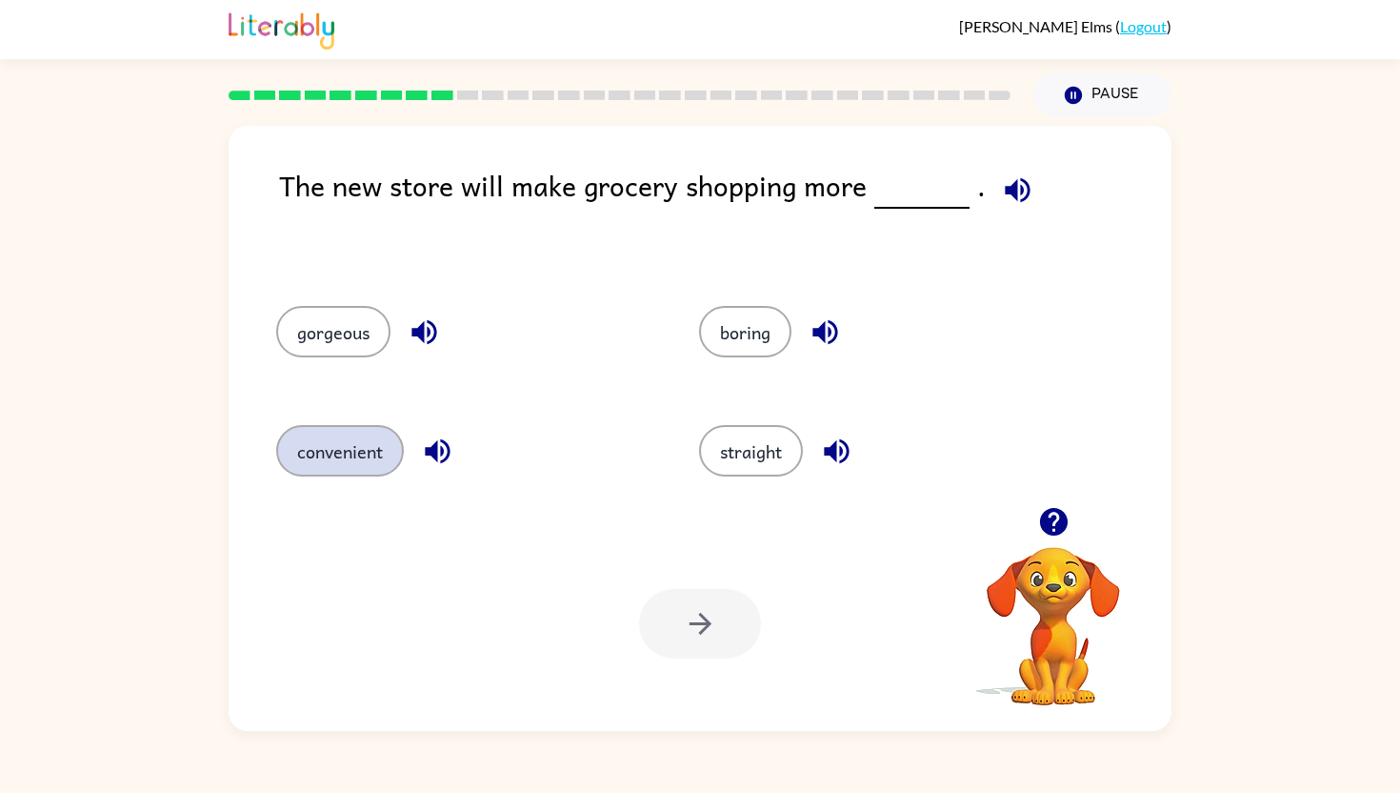
click at [320, 471] on button "convenient" at bounding box center [340, 450] width 128 height 51
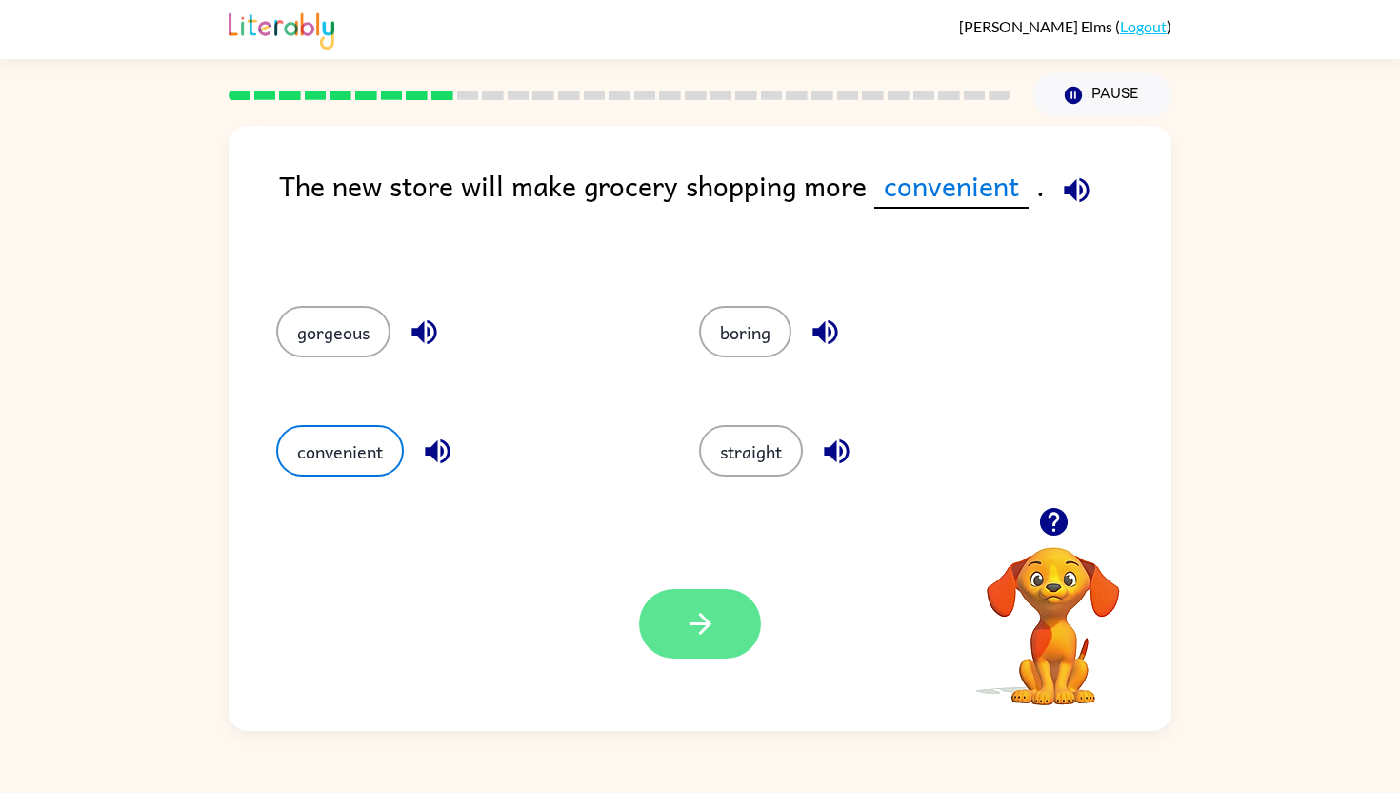
click at [673, 630] on button "button" at bounding box center [700, 624] width 122 height 70
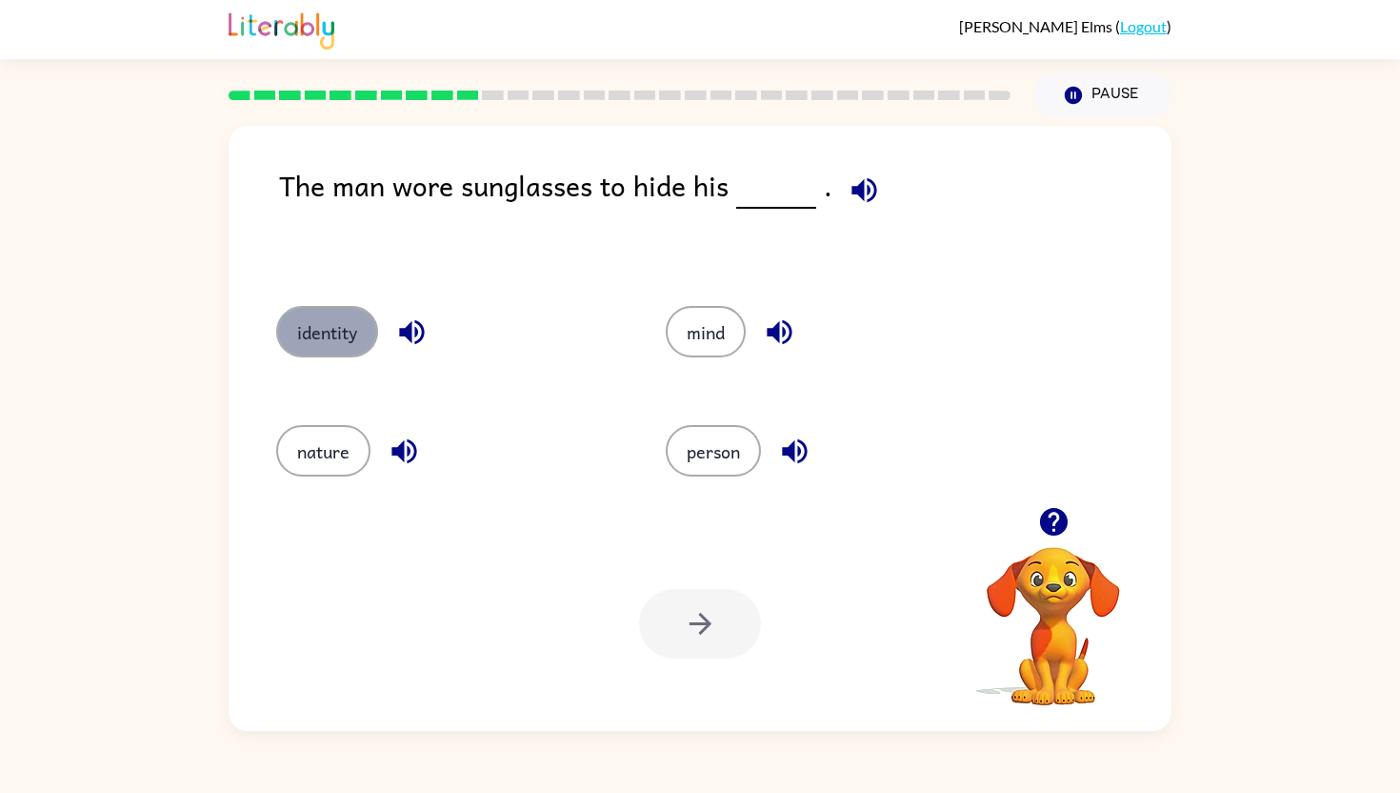
click at [343, 336] on button "identity" at bounding box center [327, 331] width 102 height 51
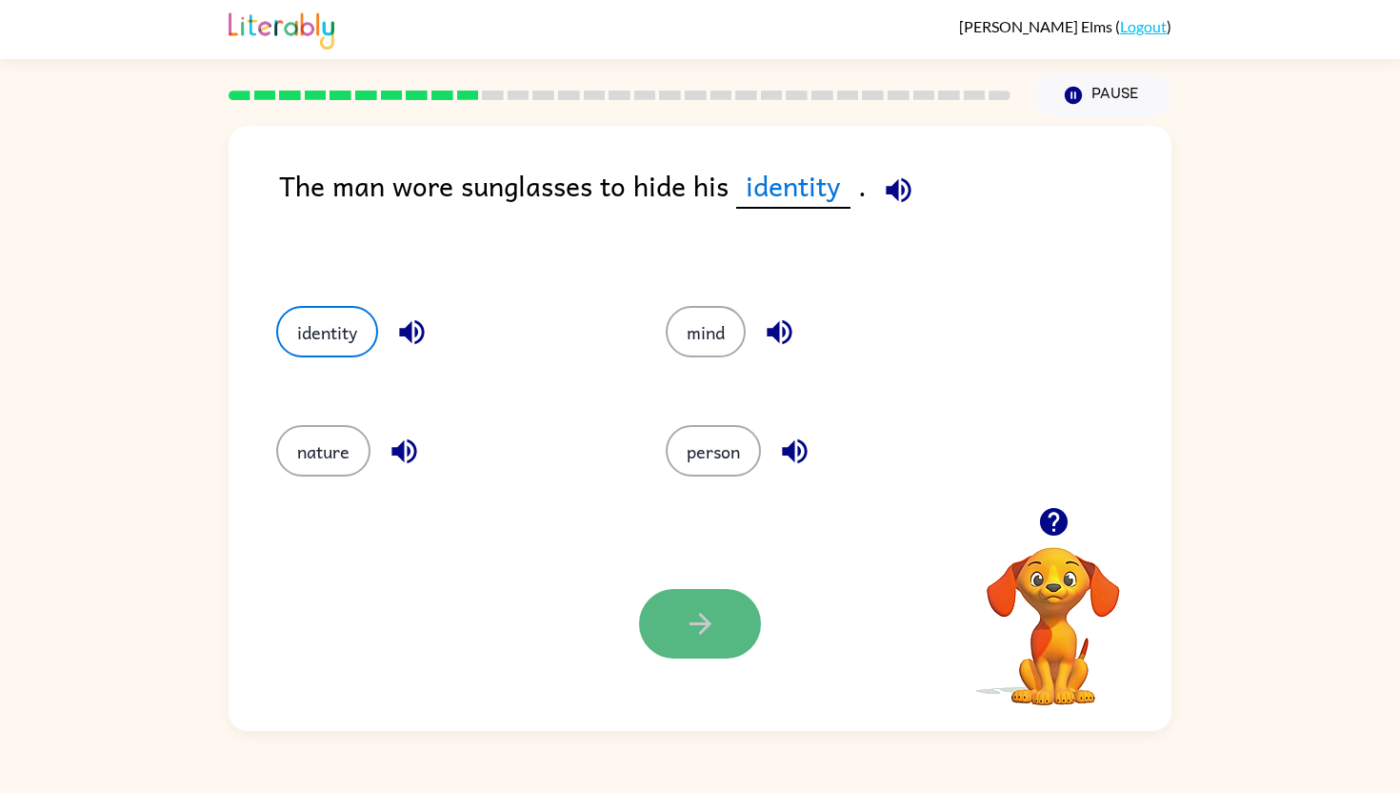
click at [701, 652] on button "button" at bounding box center [700, 624] width 122 height 70
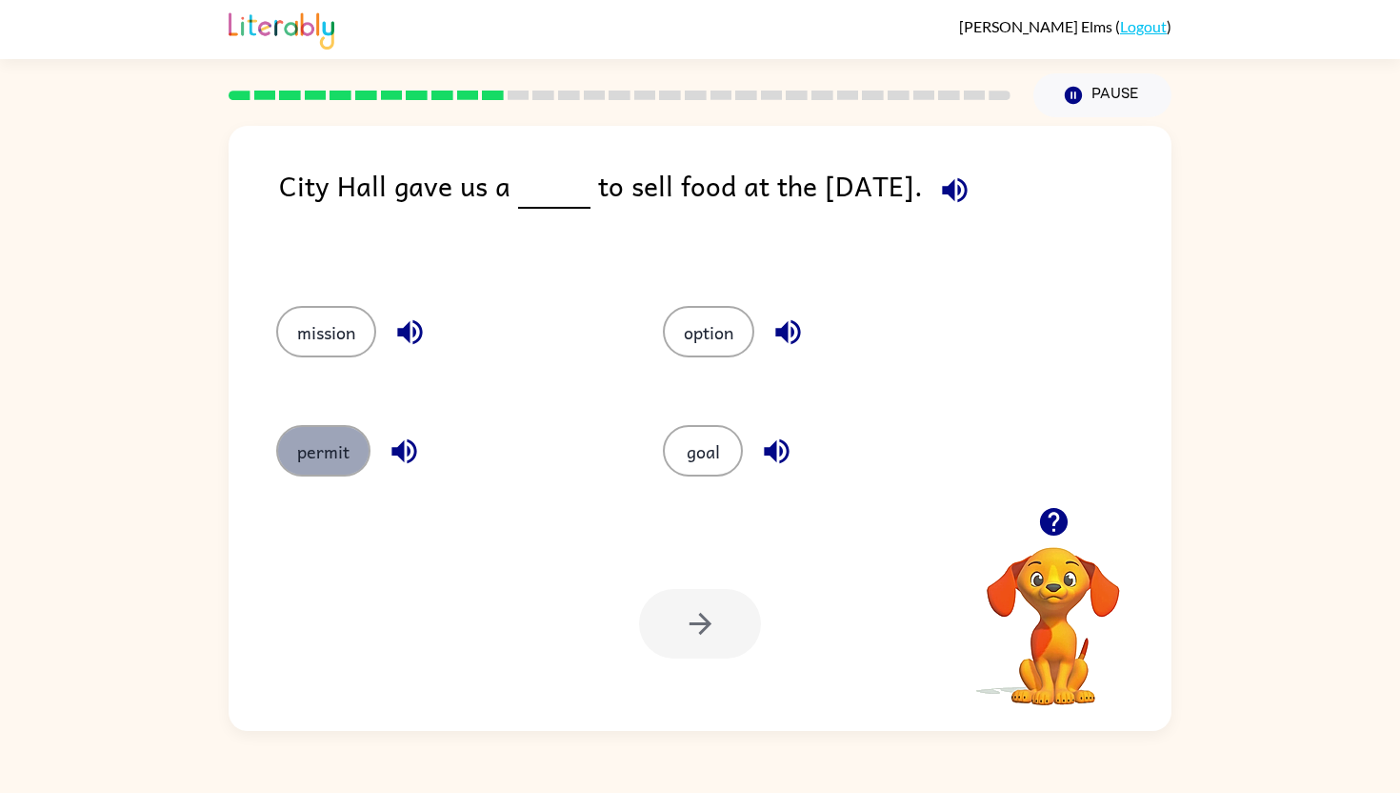
click at [322, 439] on button "permit" at bounding box center [323, 450] width 94 height 51
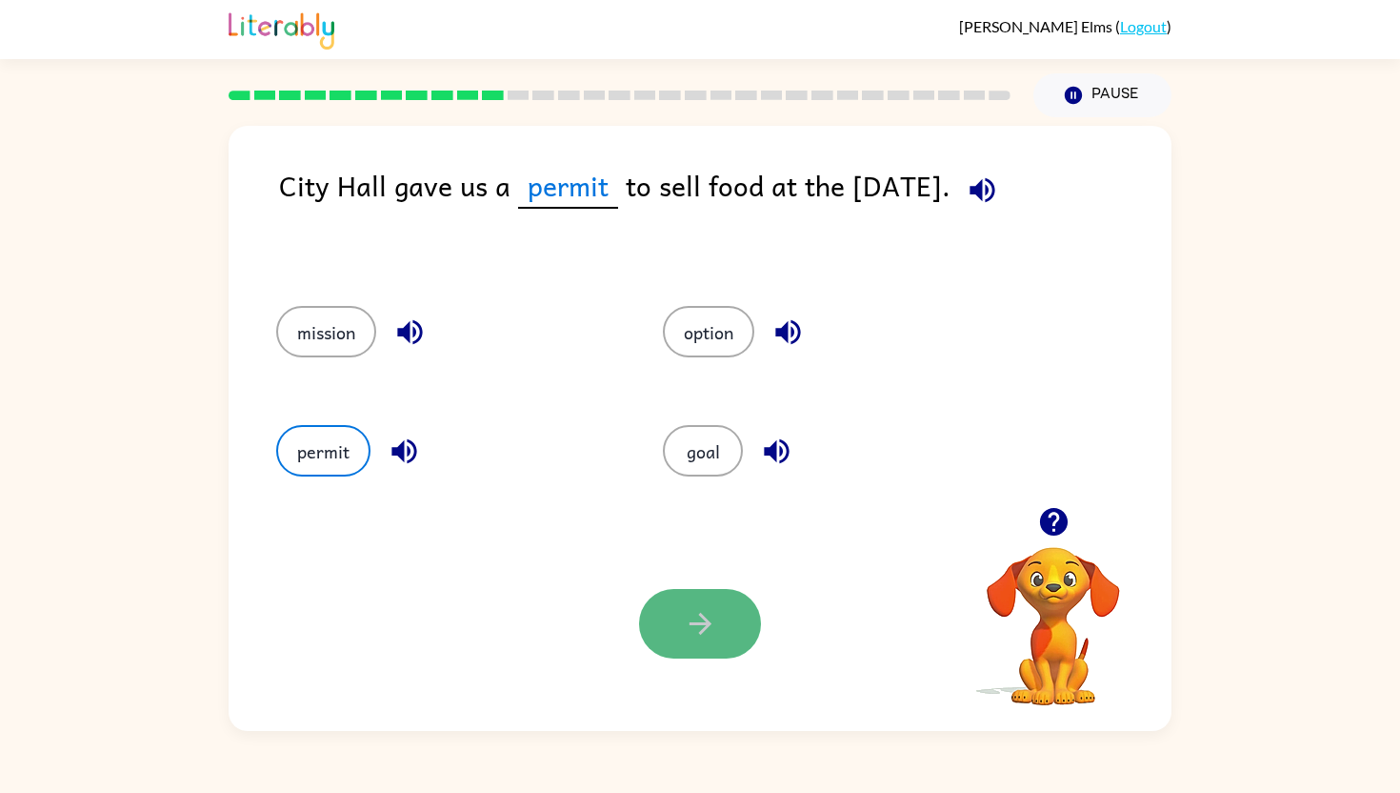
click at [711, 625] on icon "button" at bounding box center [700, 623] width 33 height 33
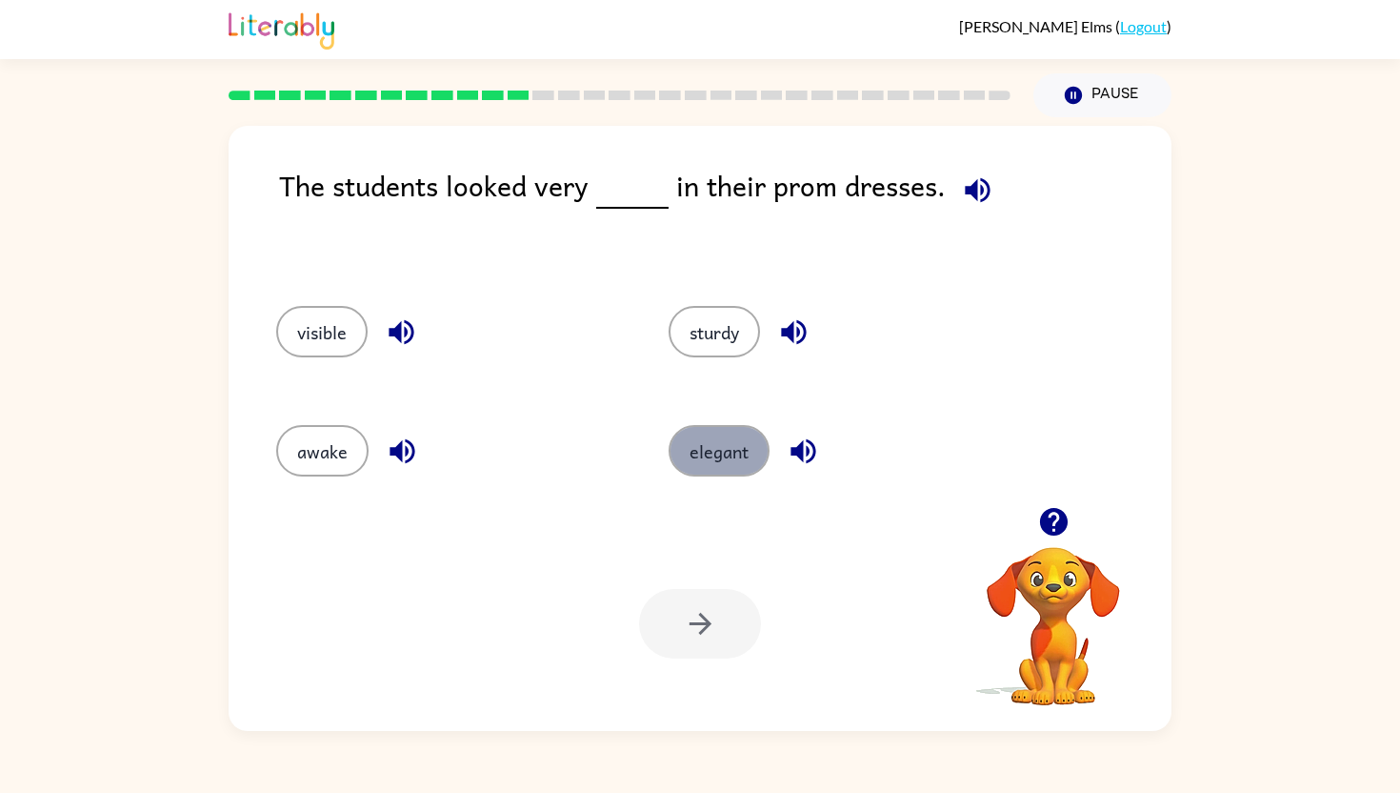
click at [719, 444] on button "elegant" at bounding box center [719, 450] width 101 height 51
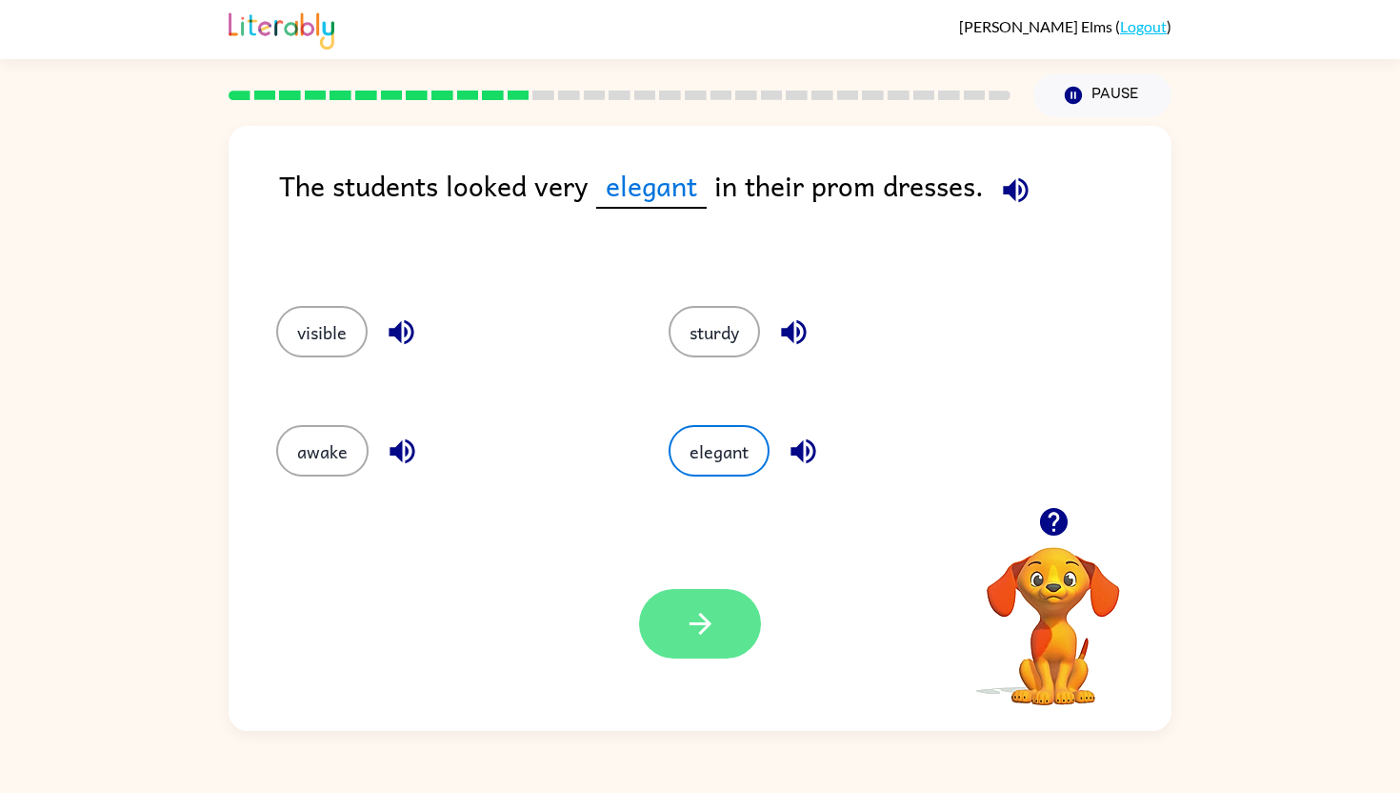
click at [708, 646] on button "button" at bounding box center [700, 624] width 122 height 70
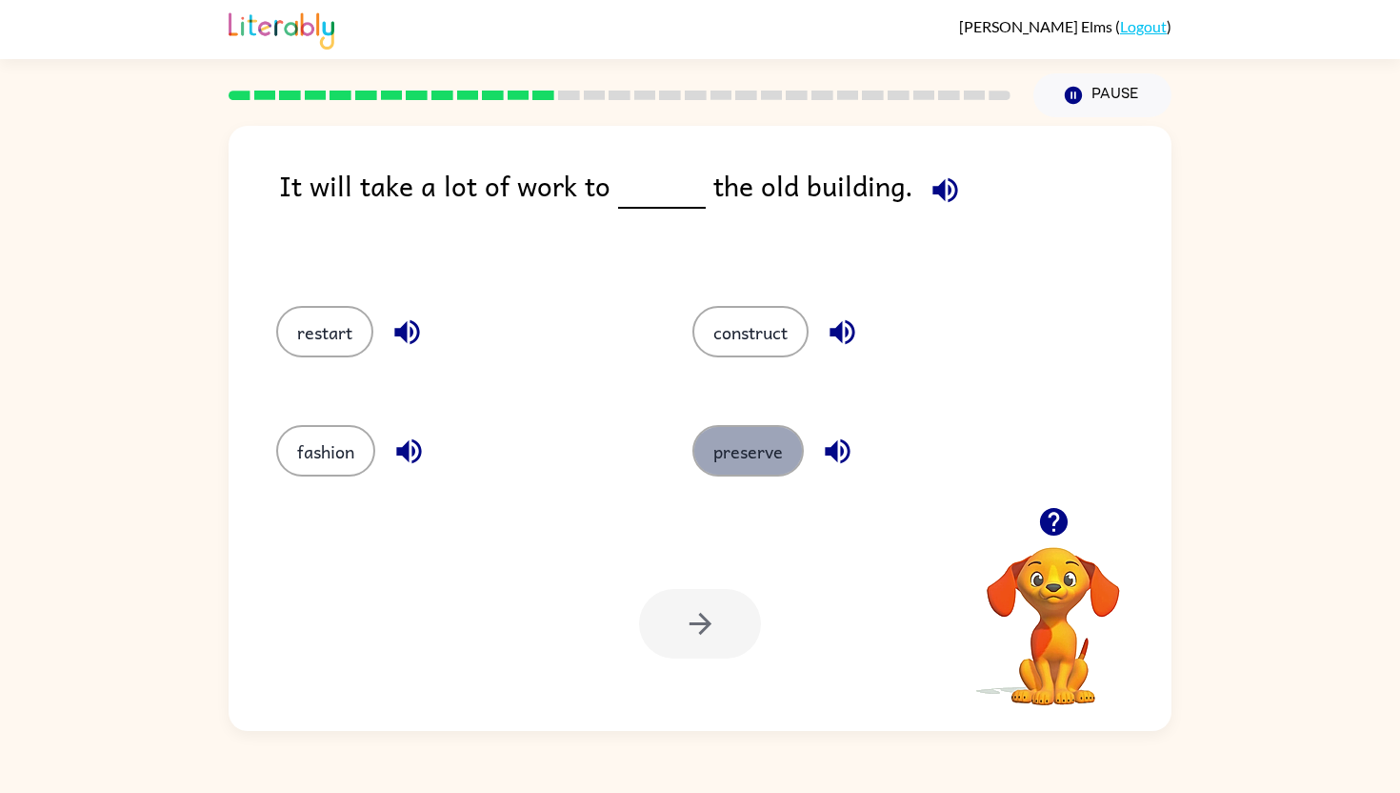
click at [749, 464] on button "preserve" at bounding box center [748, 450] width 111 height 51
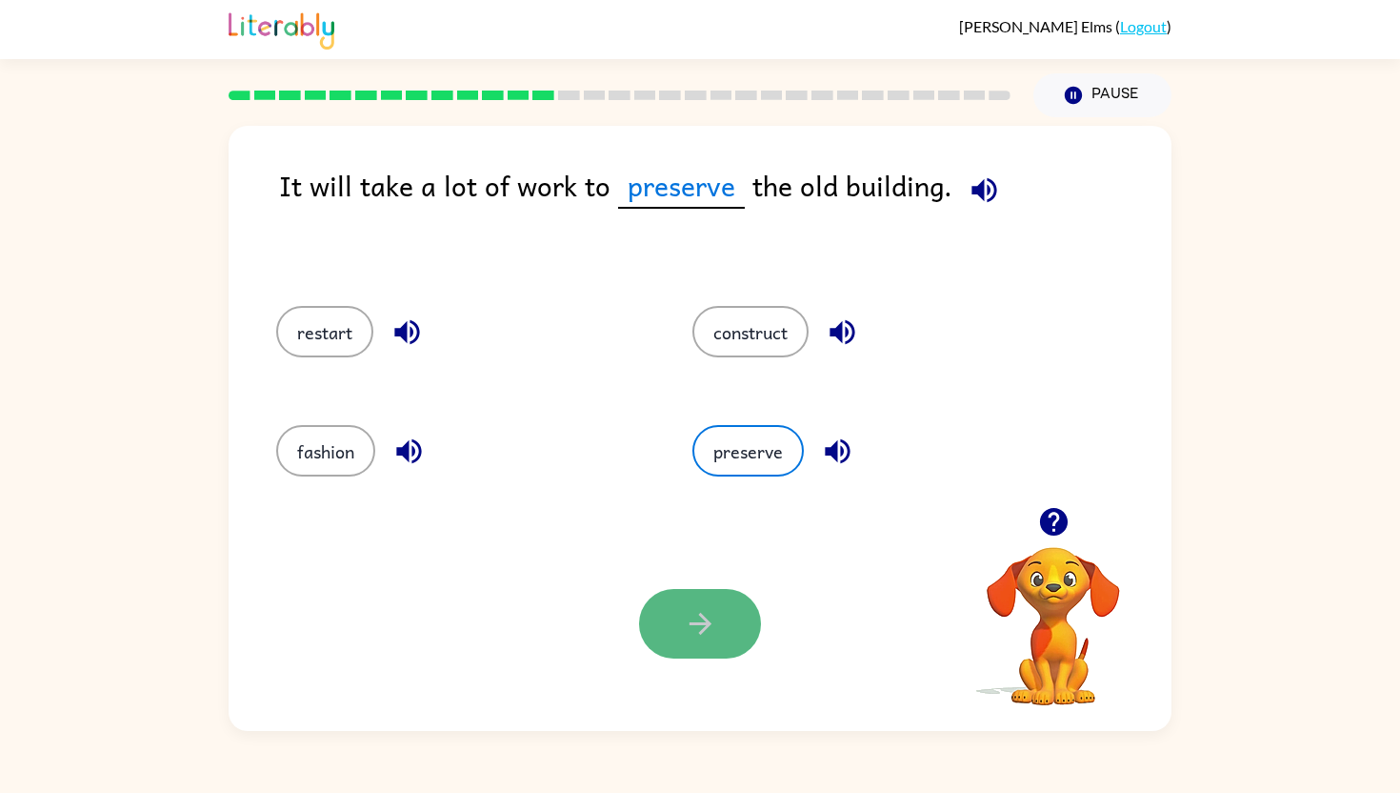
click at [674, 633] on button "button" at bounding box center [700, 624] width 122 height 70
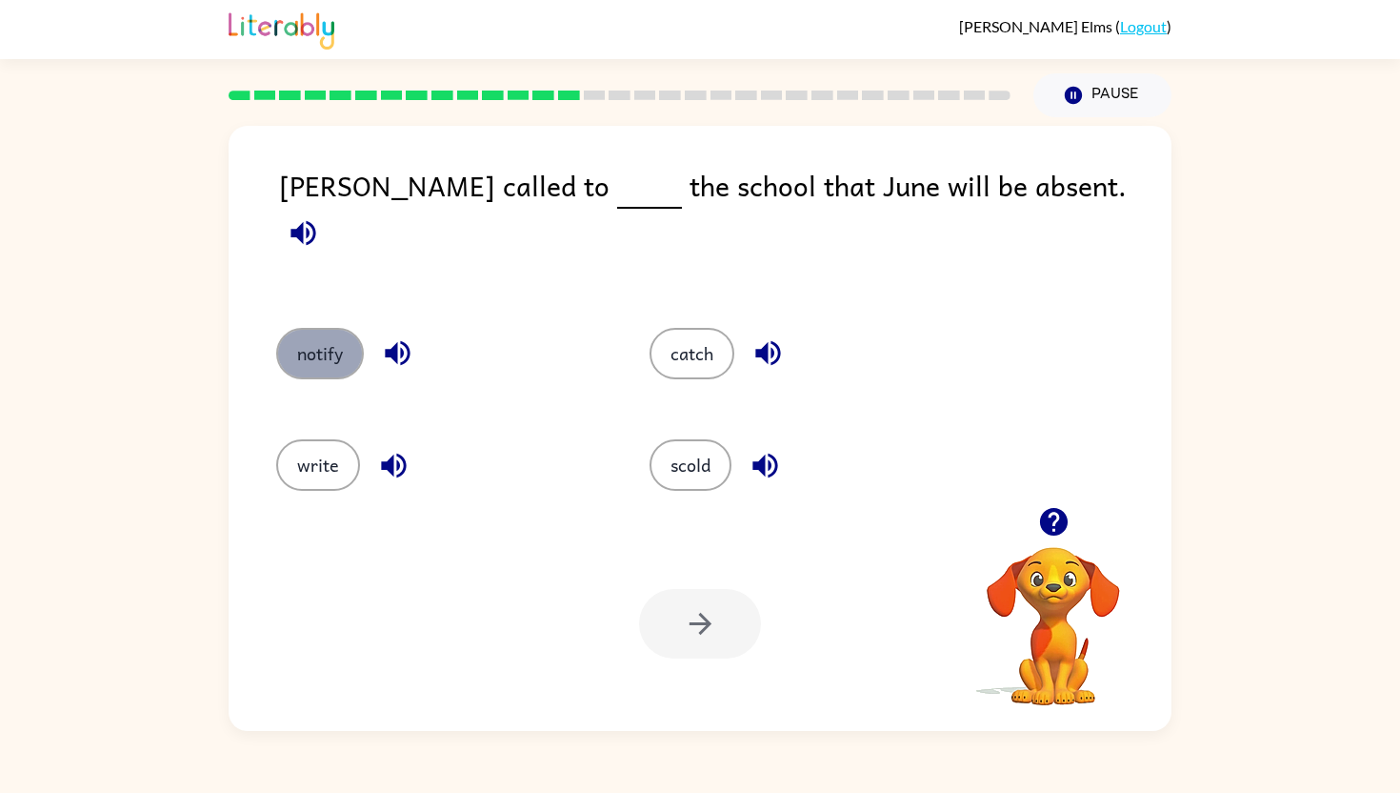
click at [307, 328] on button "notify" at bounding box center [320, 353] width 88 height 51
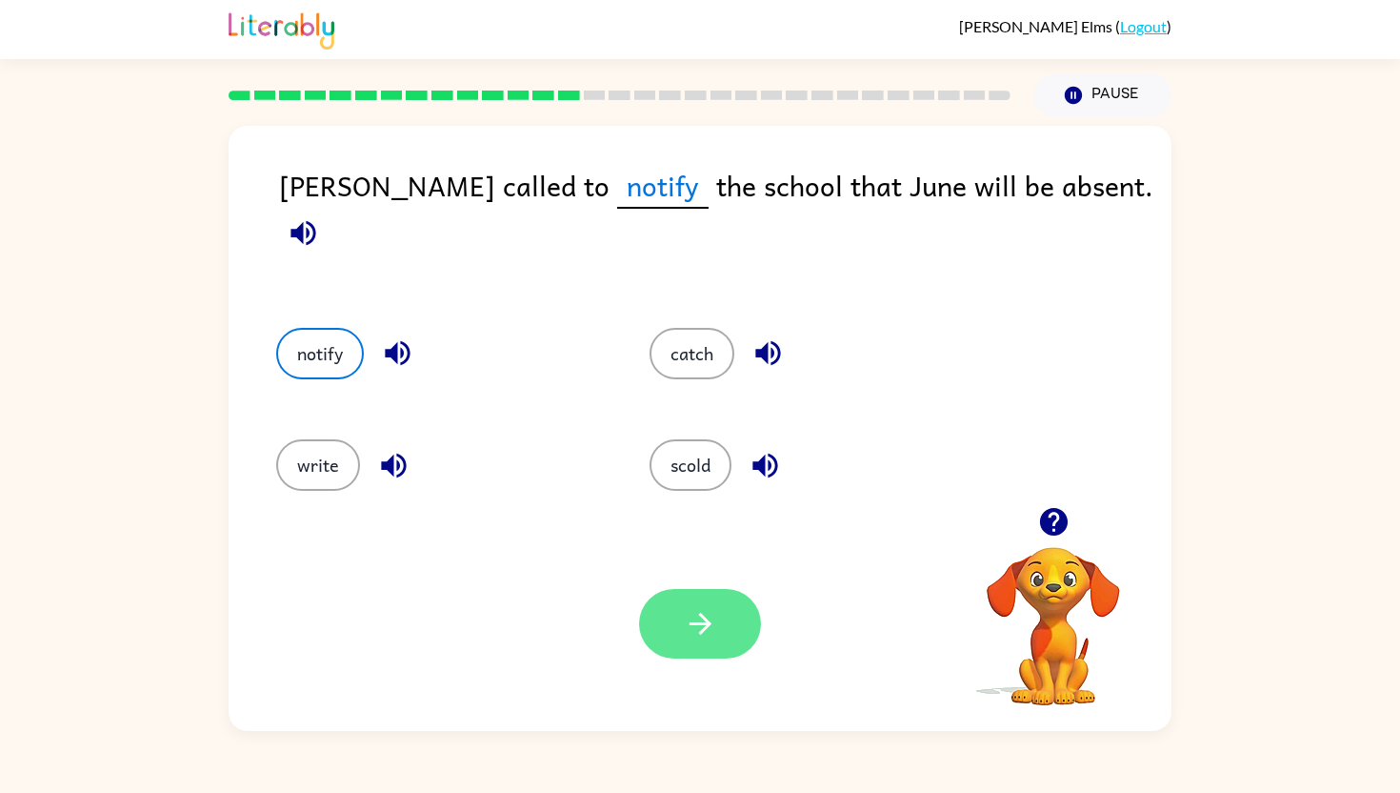
click at [681, 630] on button "button" at bounding box center [700, 624] width 122 height 70
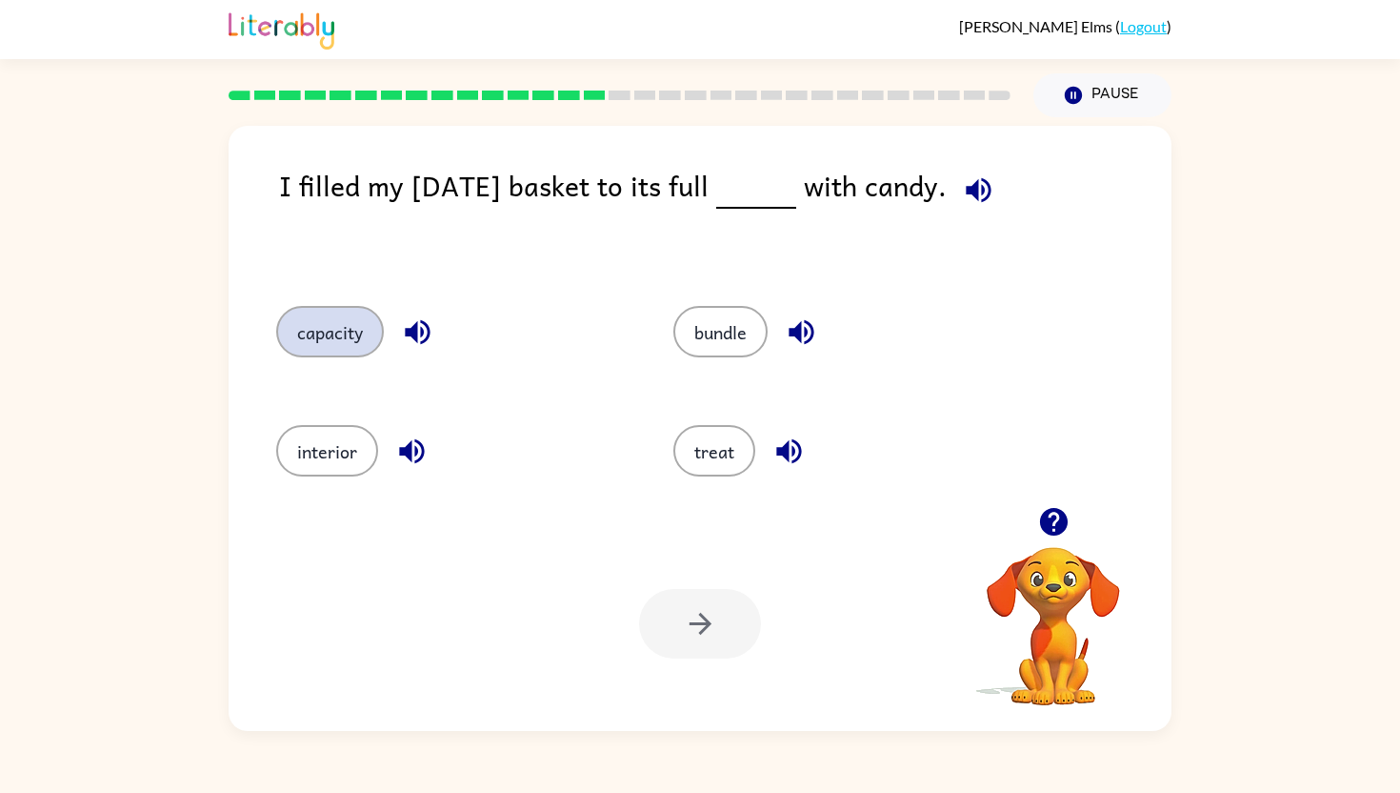
click at [339, 331] on button "capacity" at bounding box center [330, 331] width 108 height 51
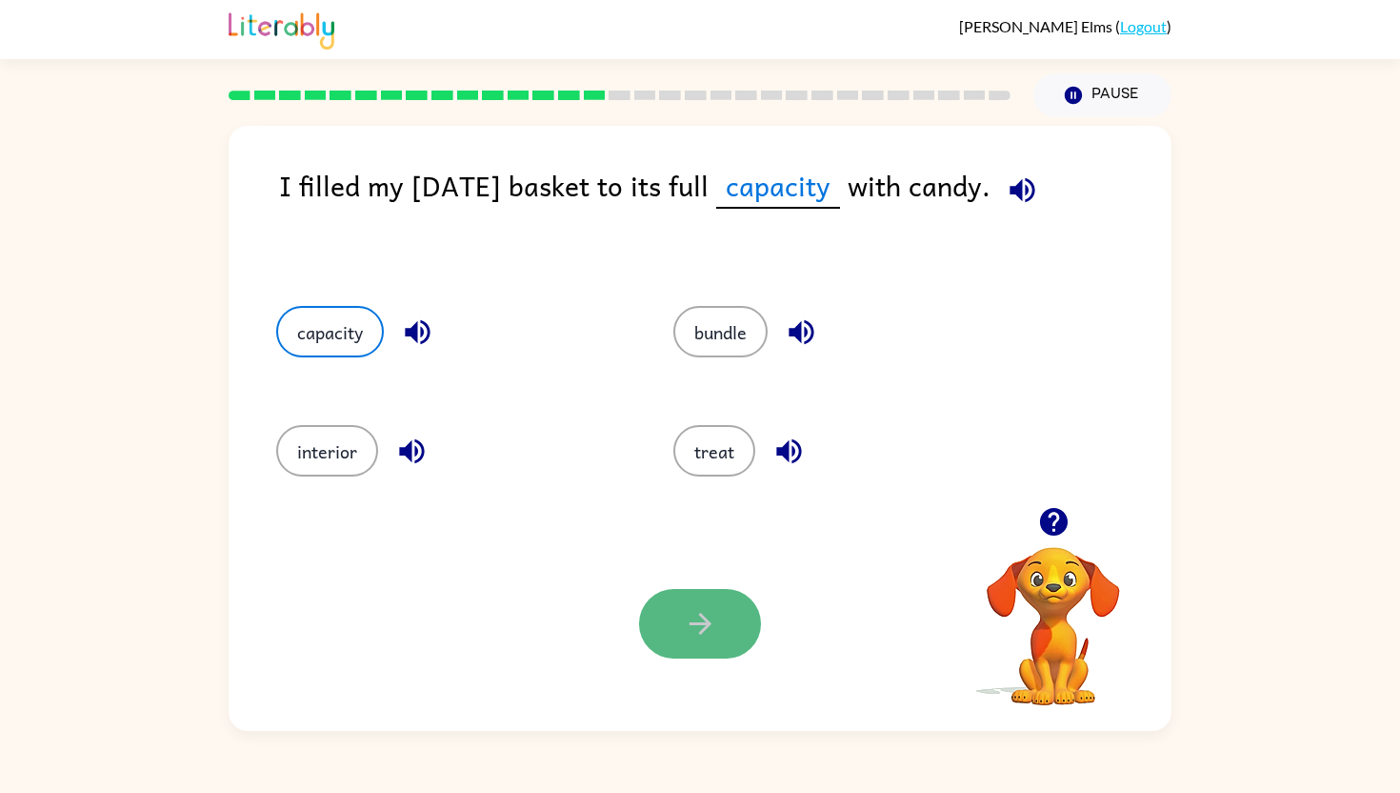
click at [724, 651] on button "button" at bounding box center [700, 624] width 122 height 70
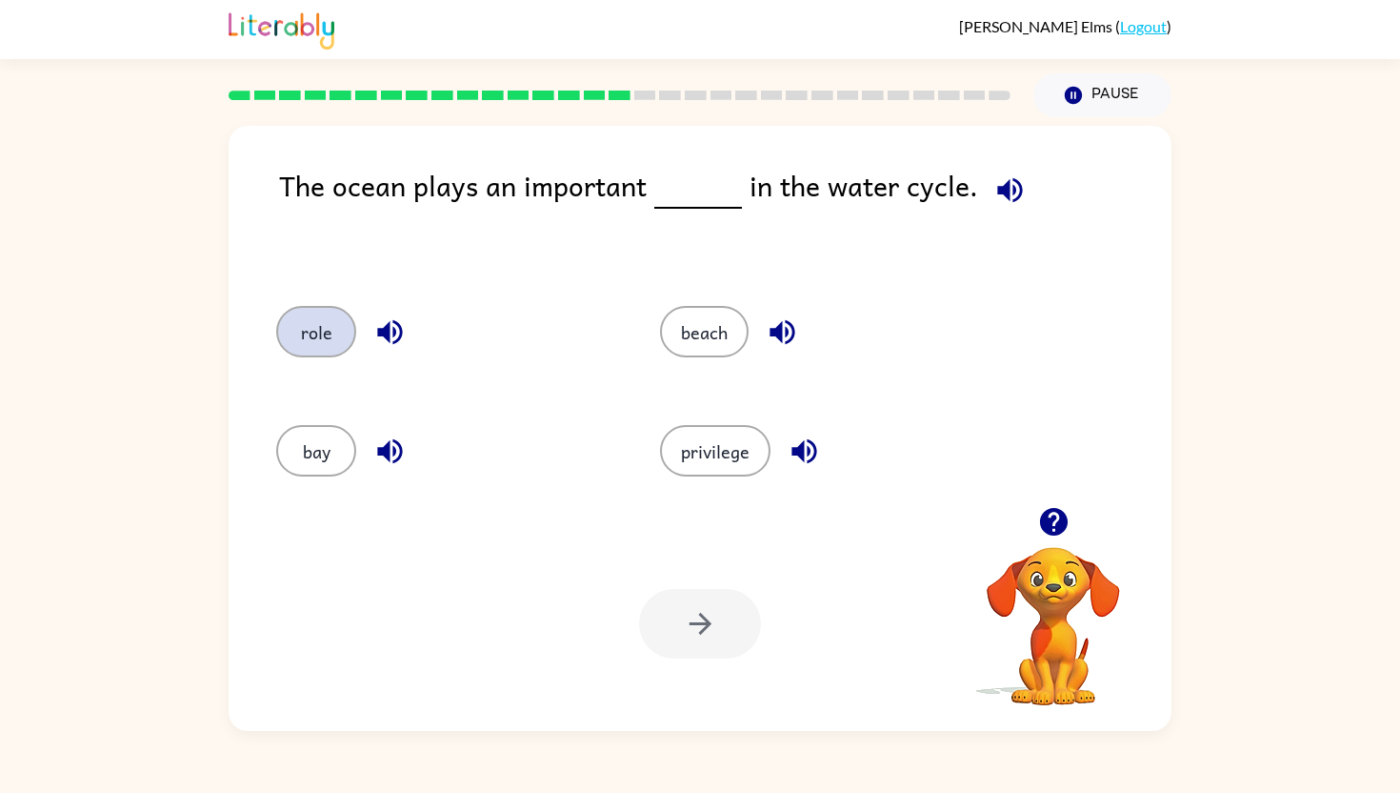
click at [324, 349] on button "role" at bounding box center [316, 331] width 80 height 51
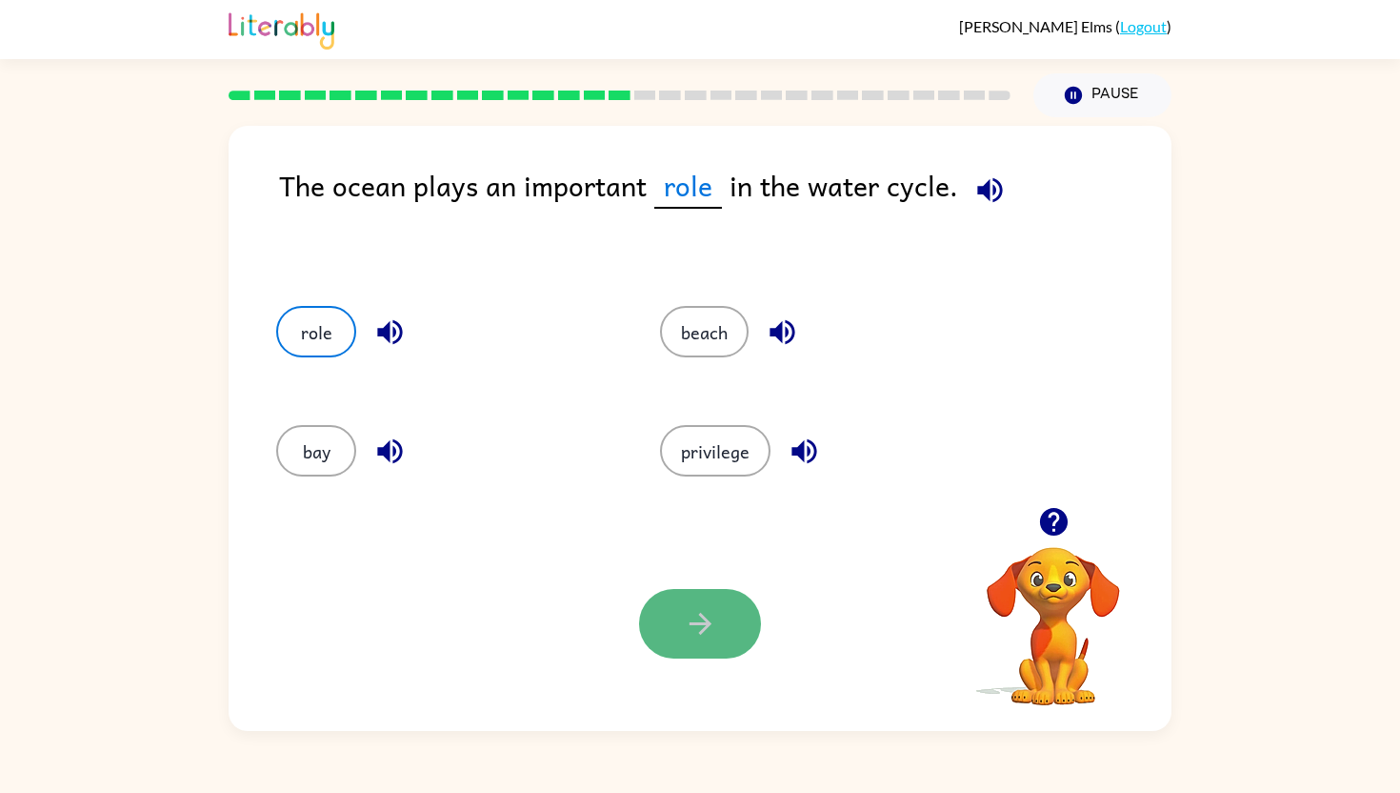
click at [679, 600] on button "button" at bounding box center [700, 624] width 122 height 70
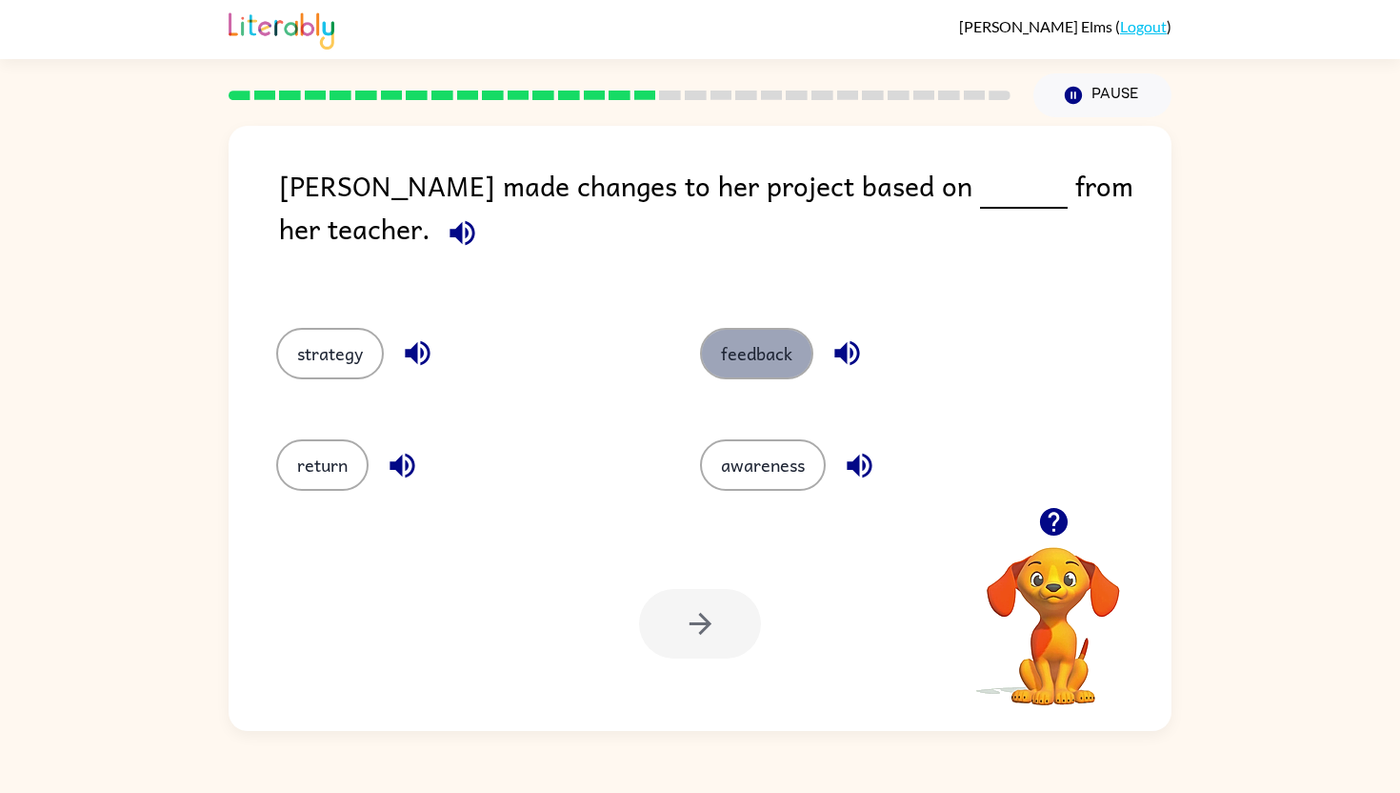
click at [771, 332] on button "feedback" at bounding box center [756, 353] width 113 height 51
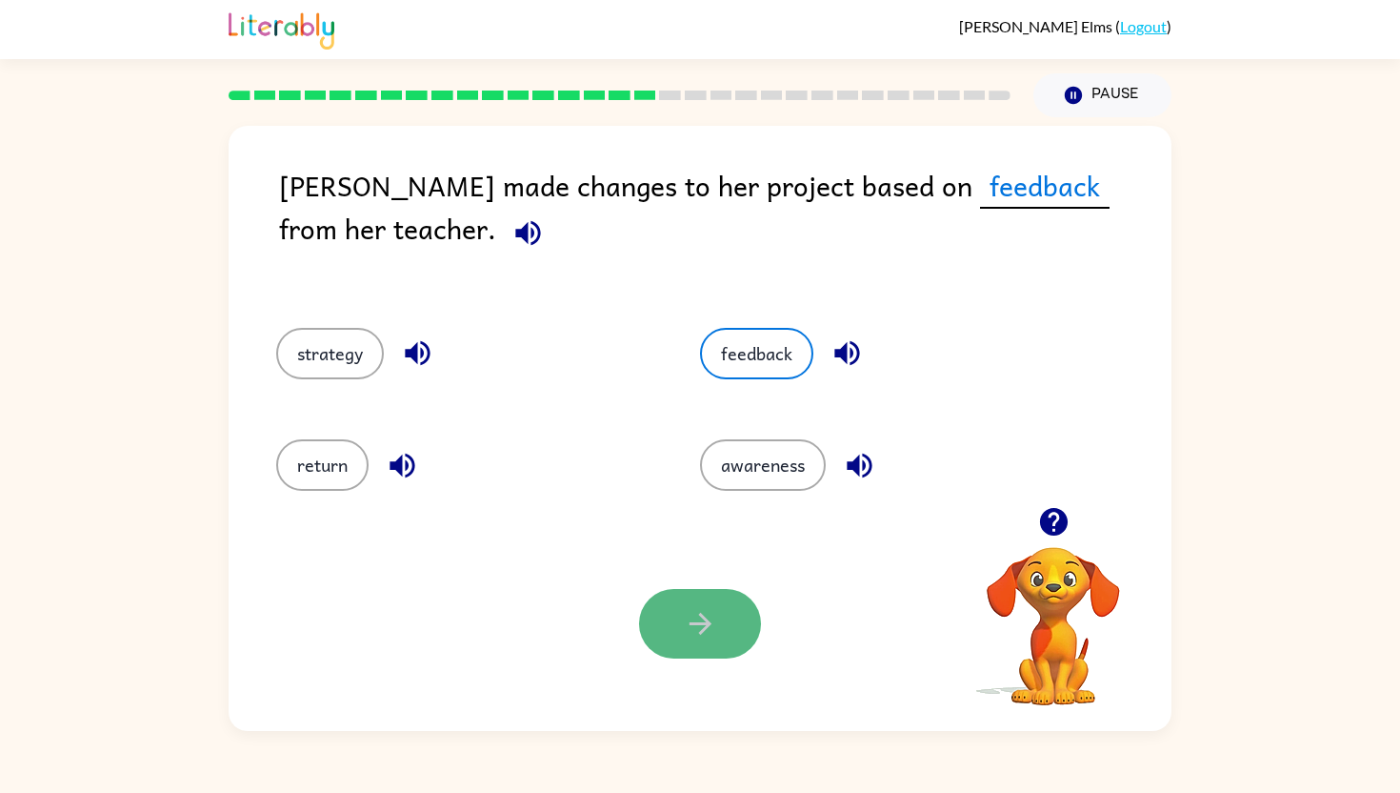
click at [676, 653] on button "button" at bounding box center [700, 624] width 122 height 70
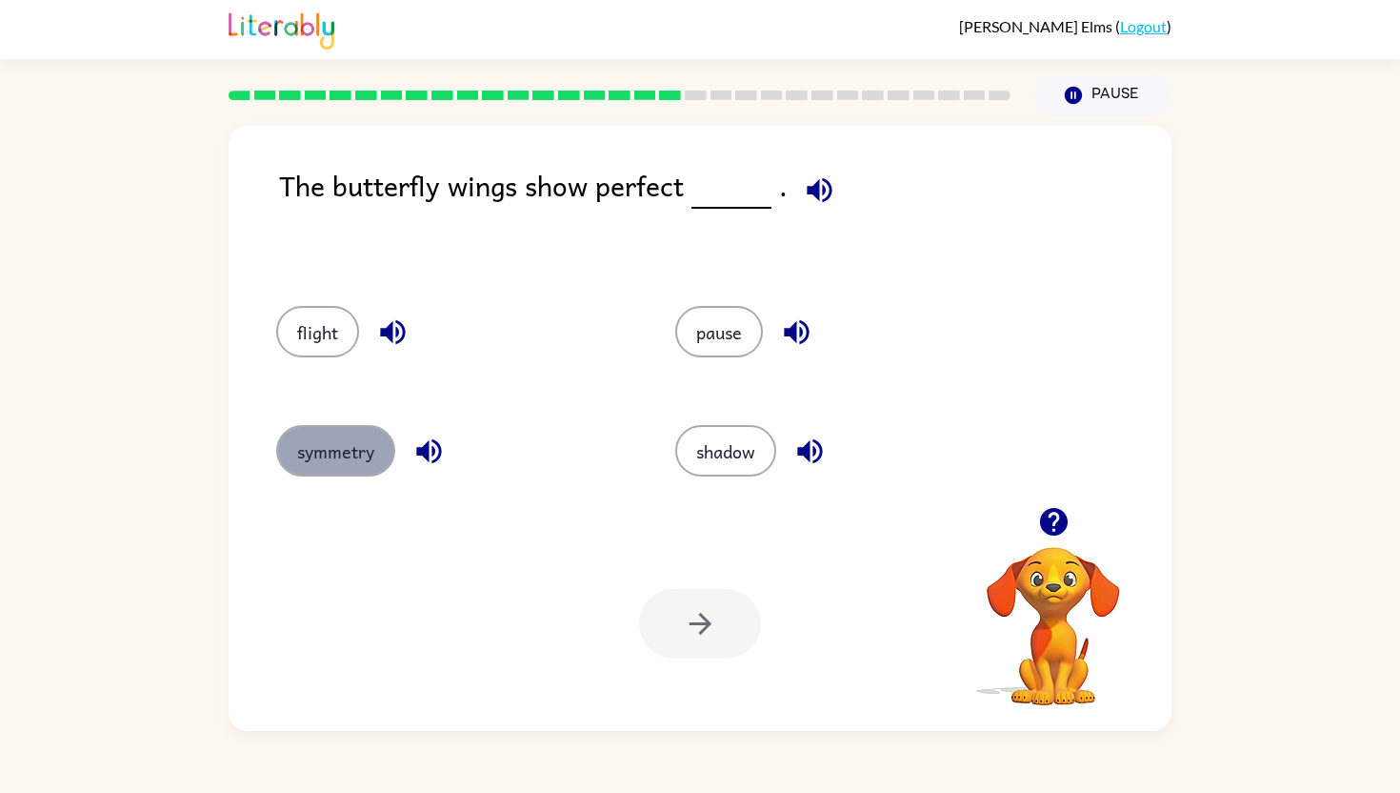
click at [393, 448] on button "symmetry" at bounding box center [335, 450] width 119 height 51
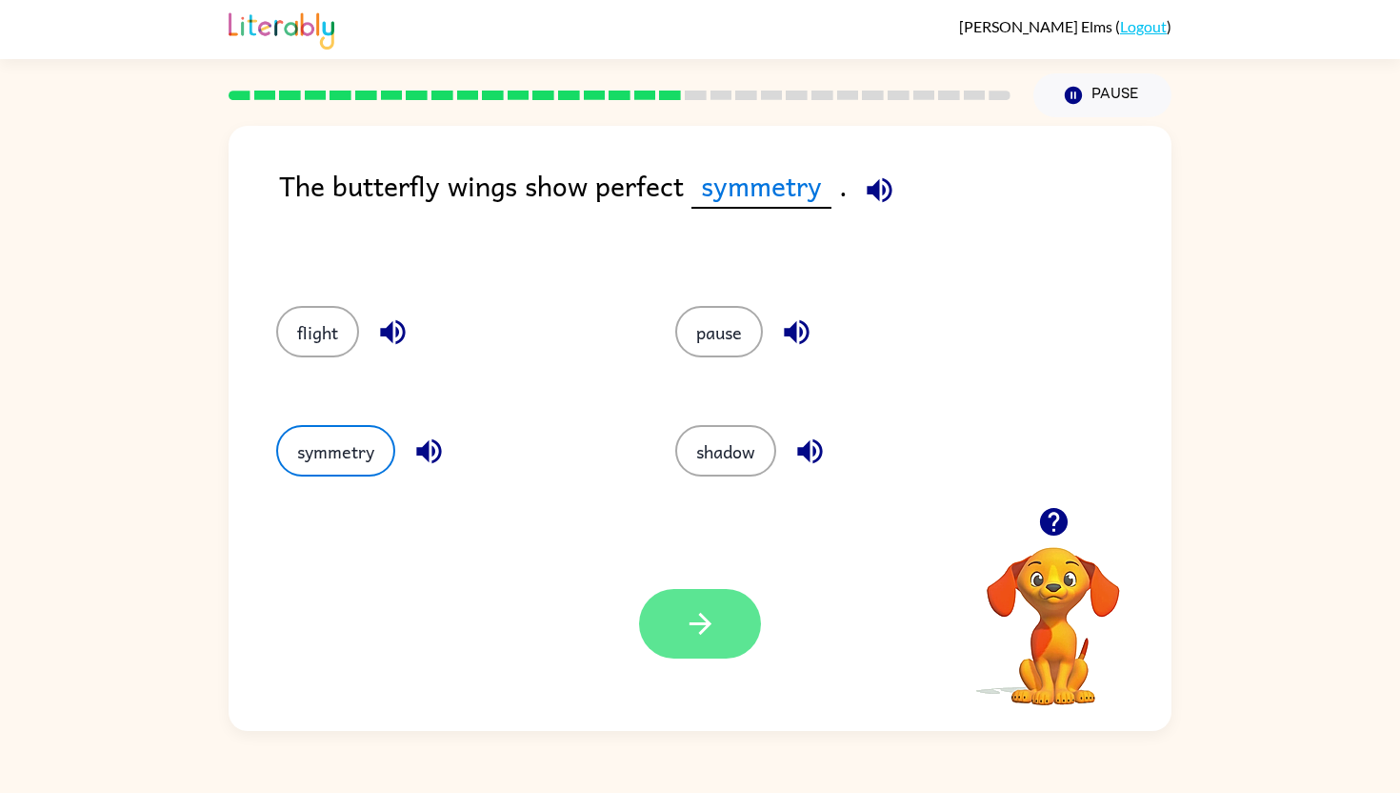
click at [716, 652] on button "button" at bounding box center [700, 624] width 122 height 70
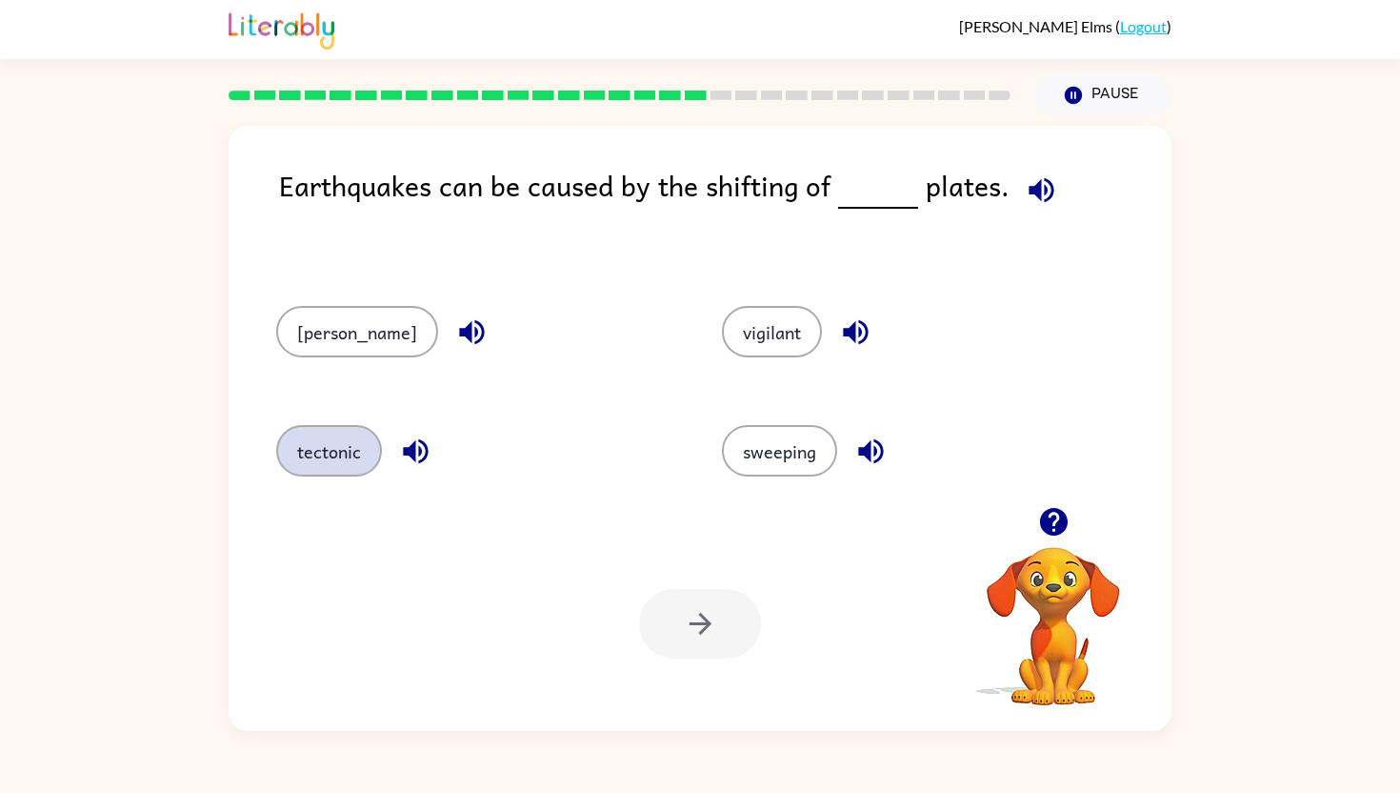
click at [316, 472] on button "tectonic" at bounding box center [329, 450] width 106 height 51
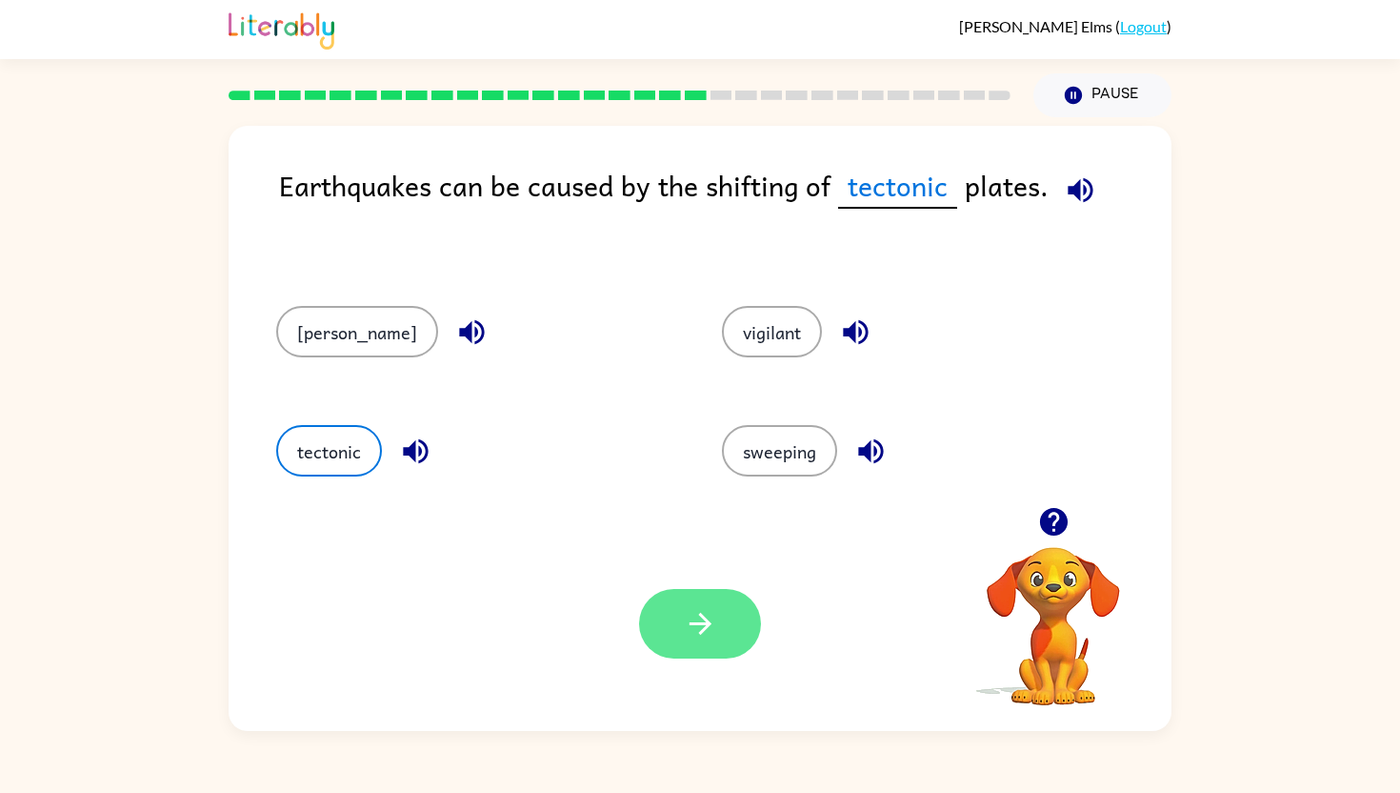
click at [721, 653] on button "button" at bounding box center [700, 624] width 122 height 70
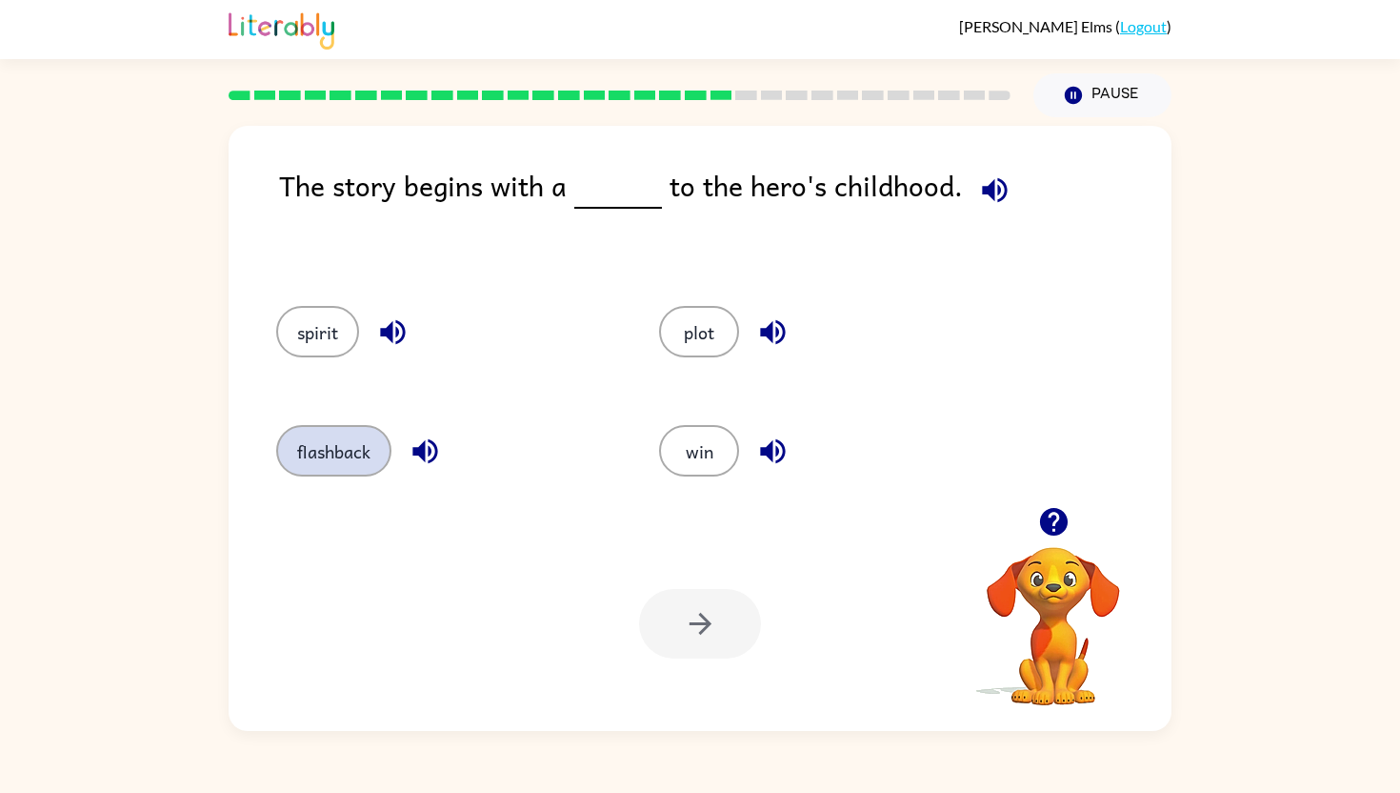
click at [345, 450] on button "flashback" at bounding box center [333, 450] width 115 height 51
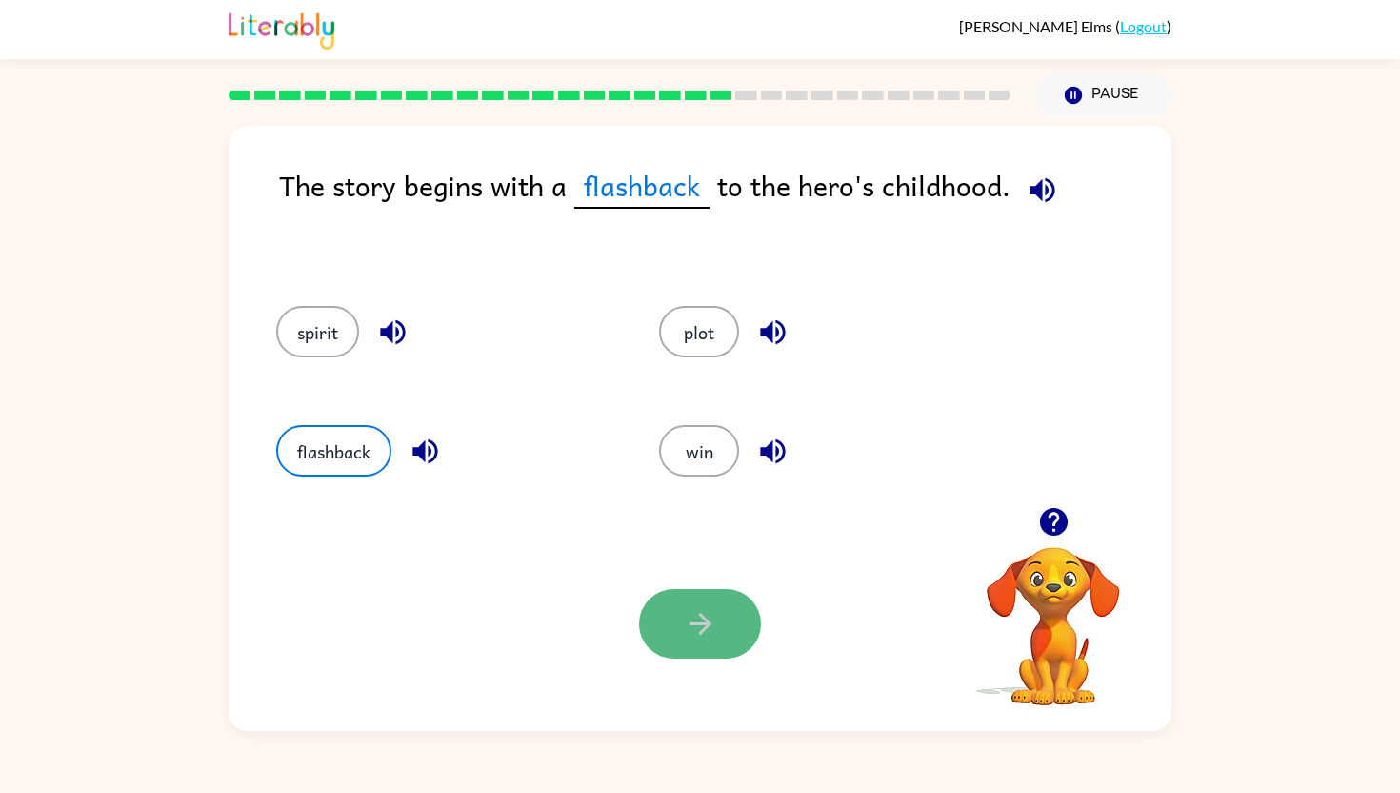
click at [721, 616] on button "button" at bounding box center [700, 624] width 122 height 70
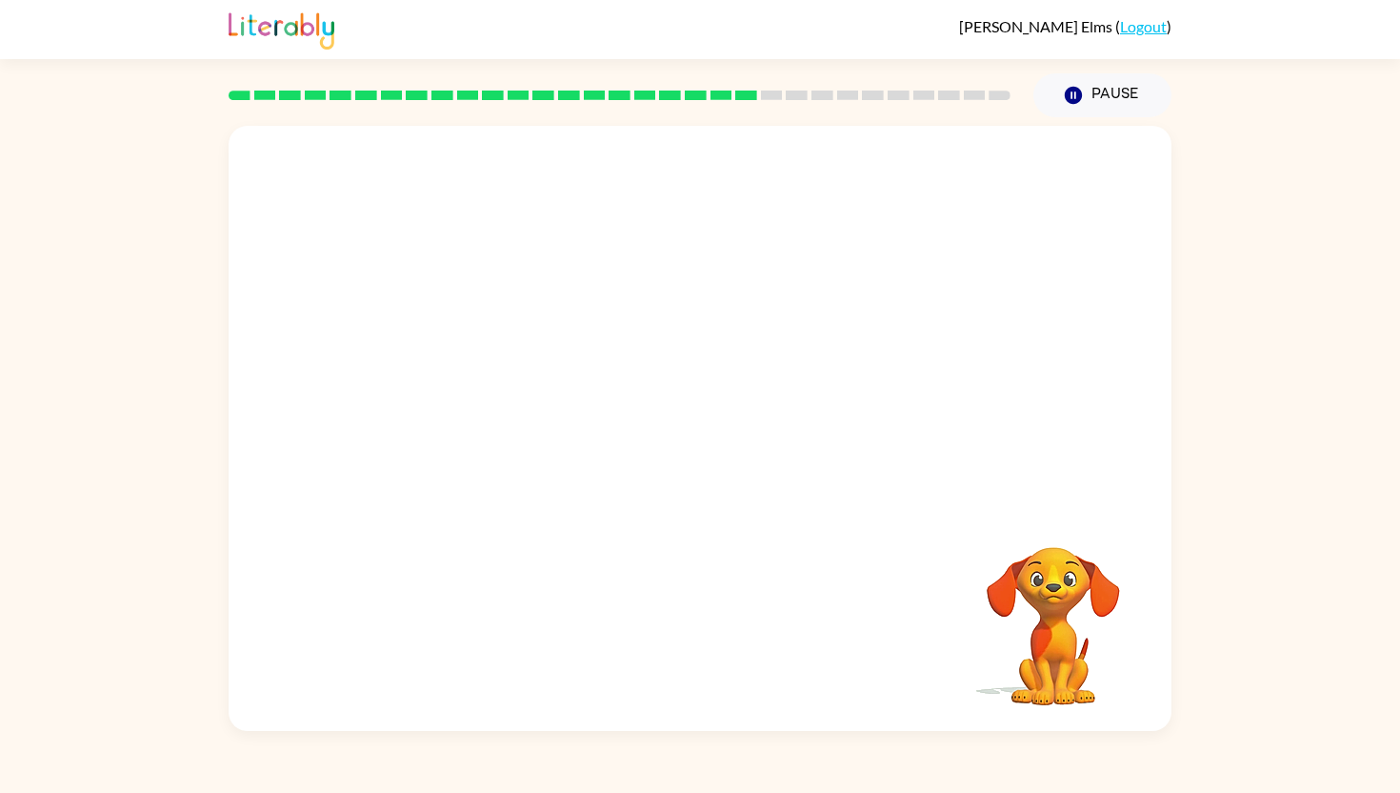
click at [1102, 703] on video "Your browser must support playing .mp4 files to use Literably. Please try using…" at bounding box center [1053, 612] width 191 height 191
click at [497, 439] on video "Your browser must support playing .mp4 files to use Literably. Please try using…" at bounding box center [700, 316] width 943 height 381
click at [701, 426] on icon "button" at bounding box center [700, 437] width 33 height 33
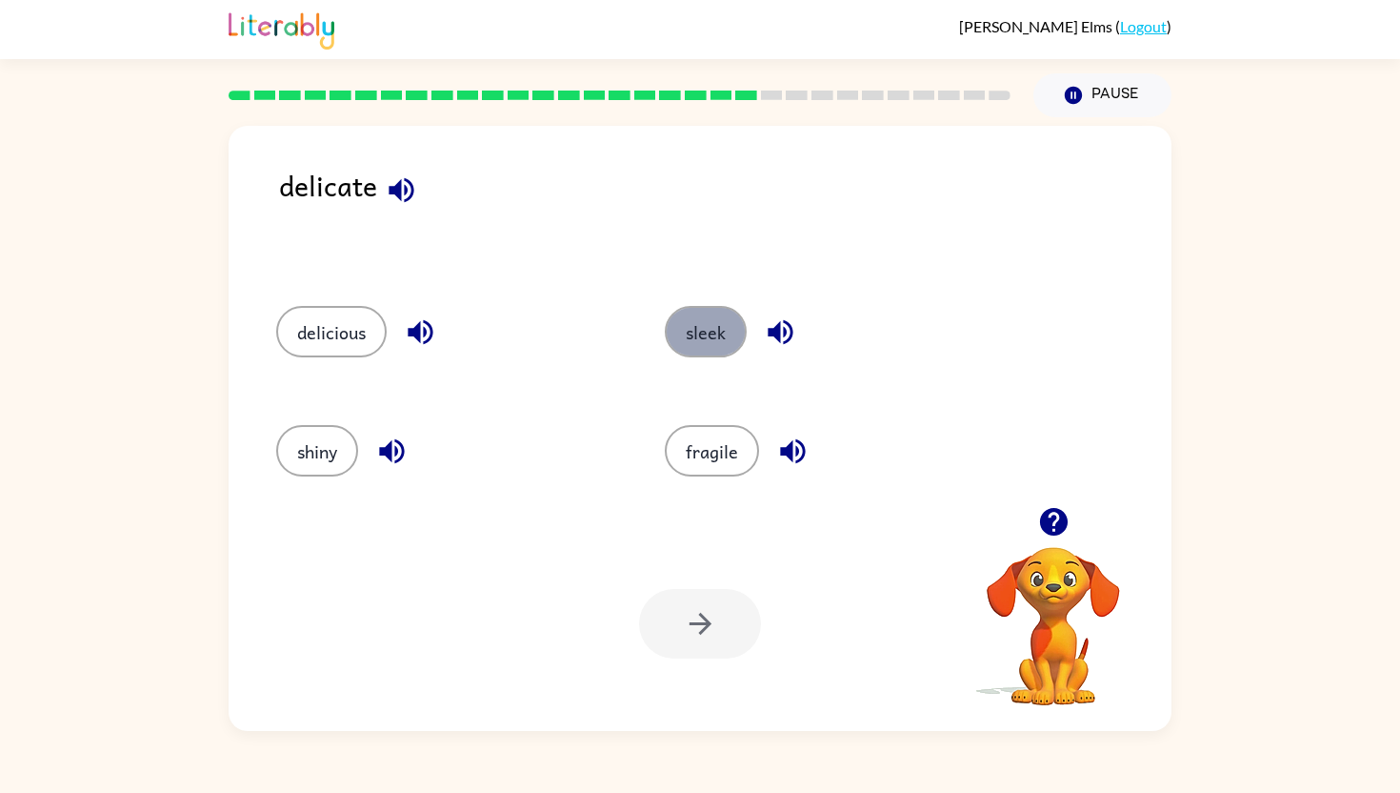
click at [711, 354] on button "sleek" at bounding box center [706, 331] width 82 height 51
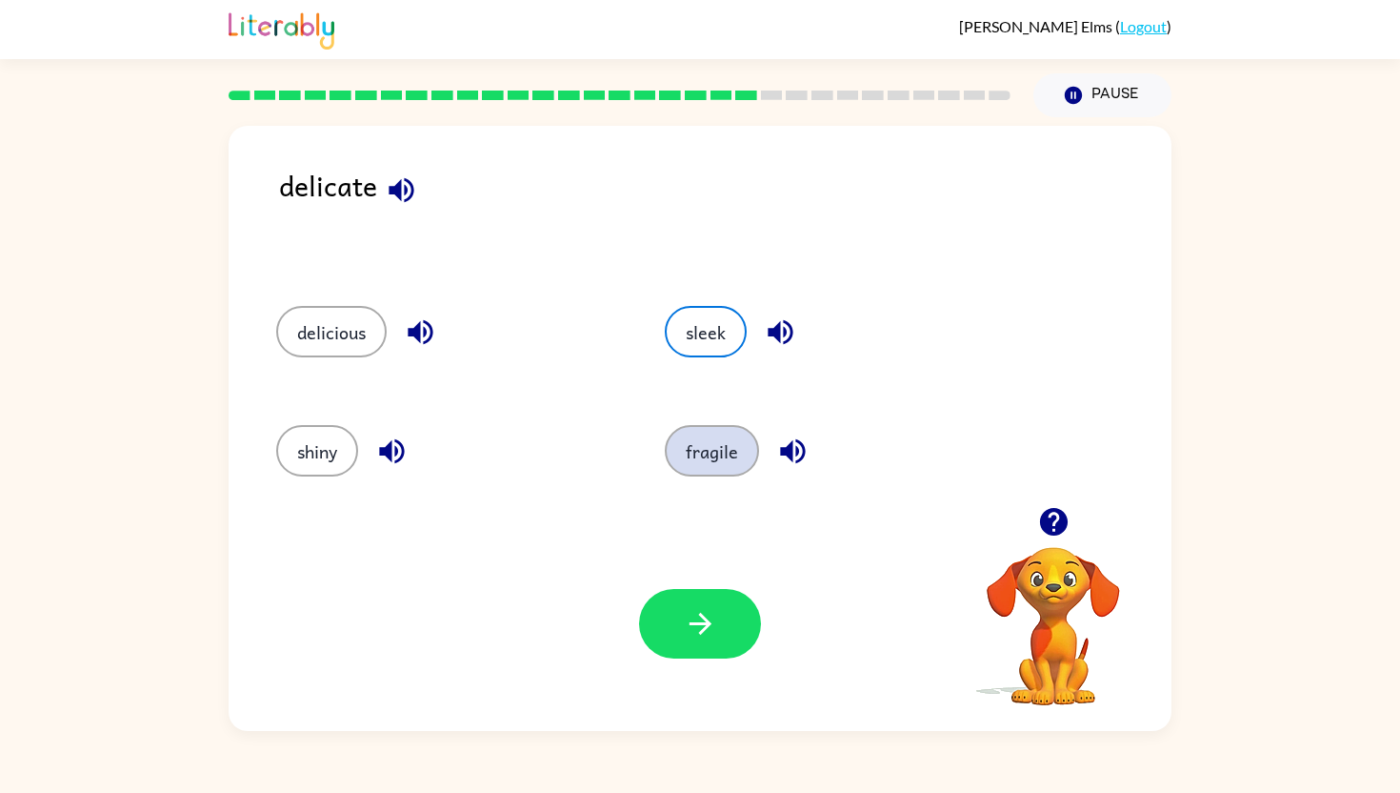
click at [715, 456] on button "fragile" at bounding box center [712, 450] width 94 height 51
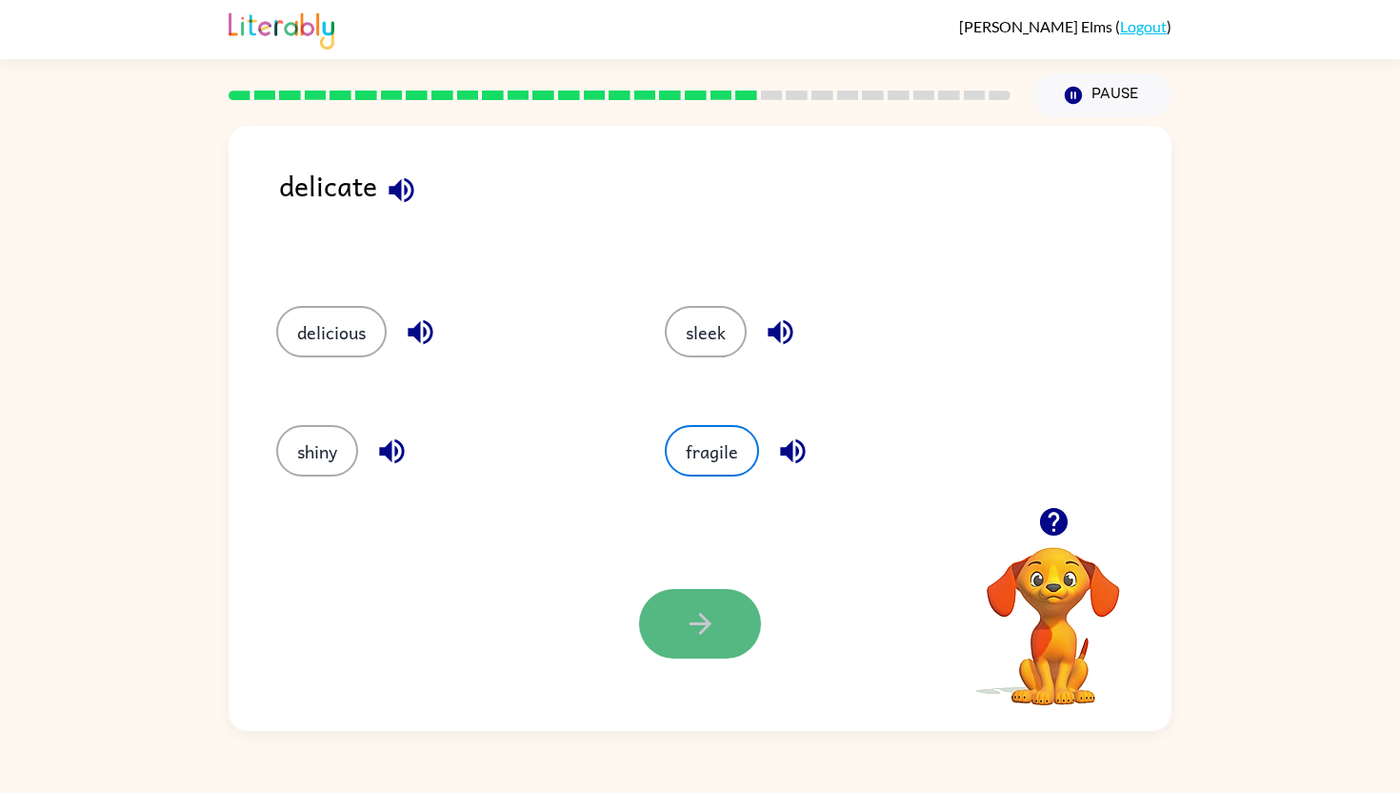
click at [724, 625] on button "button" at bounding box center [700, 624] width 122 height 70
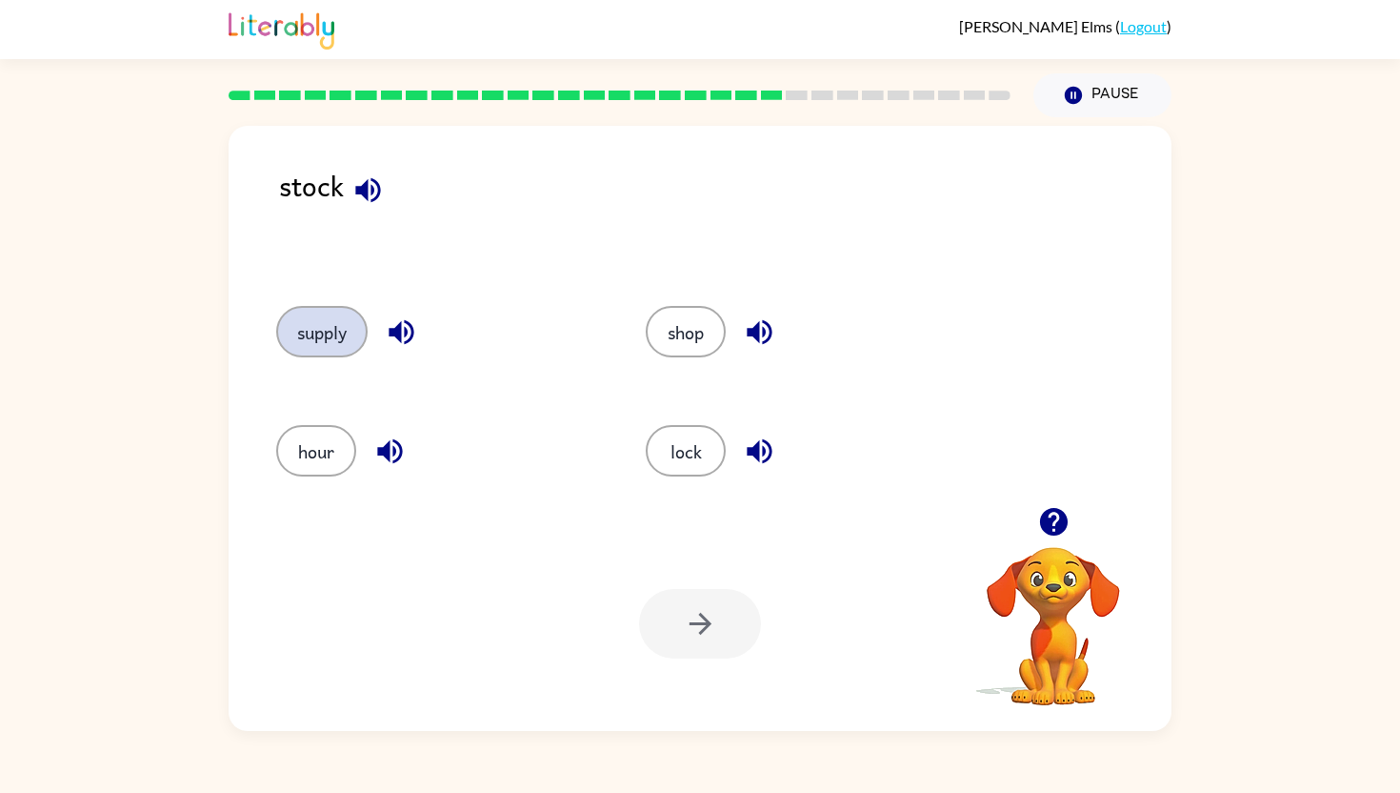
click at [351, 337] on button "supply" at bounding box center [321, 331] width 91 height 51
click at [694, 624] on icon "button" at bounding box center [700, 624] width 22 height 22
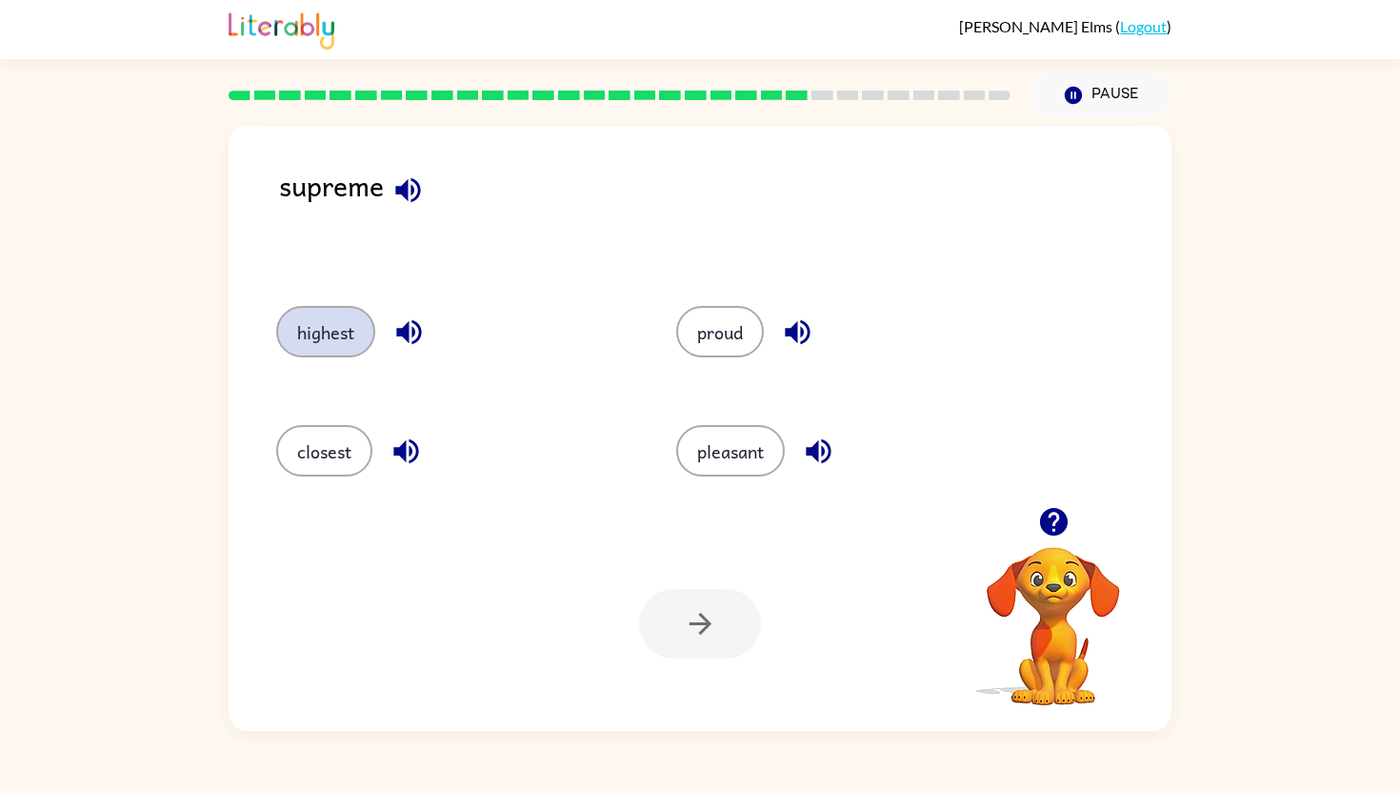
click at [346, 338] on button "highest" at bounding box center [325, 331] width 99 height 51
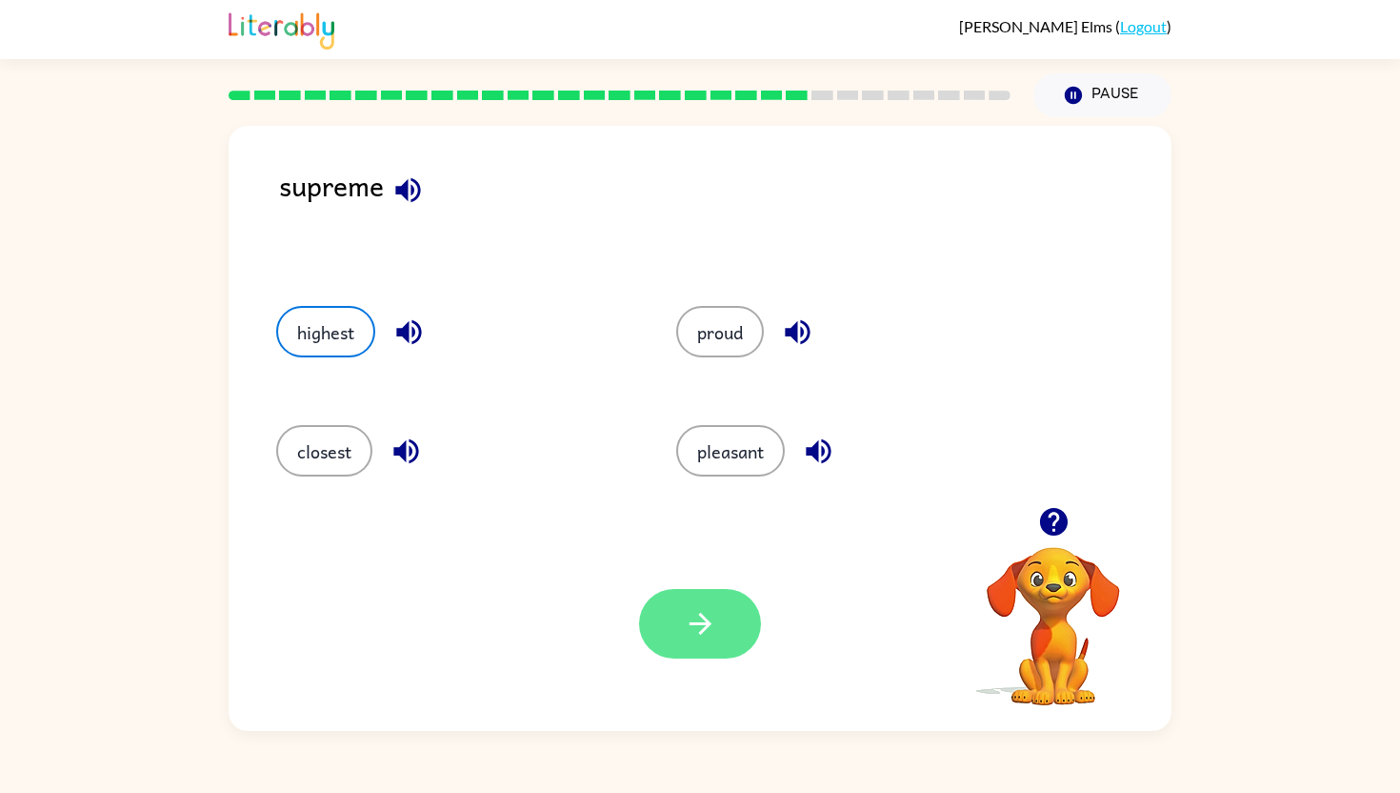
click at [698, 635] on icon "button" at bounding box center [700, 623] width 33 height 33
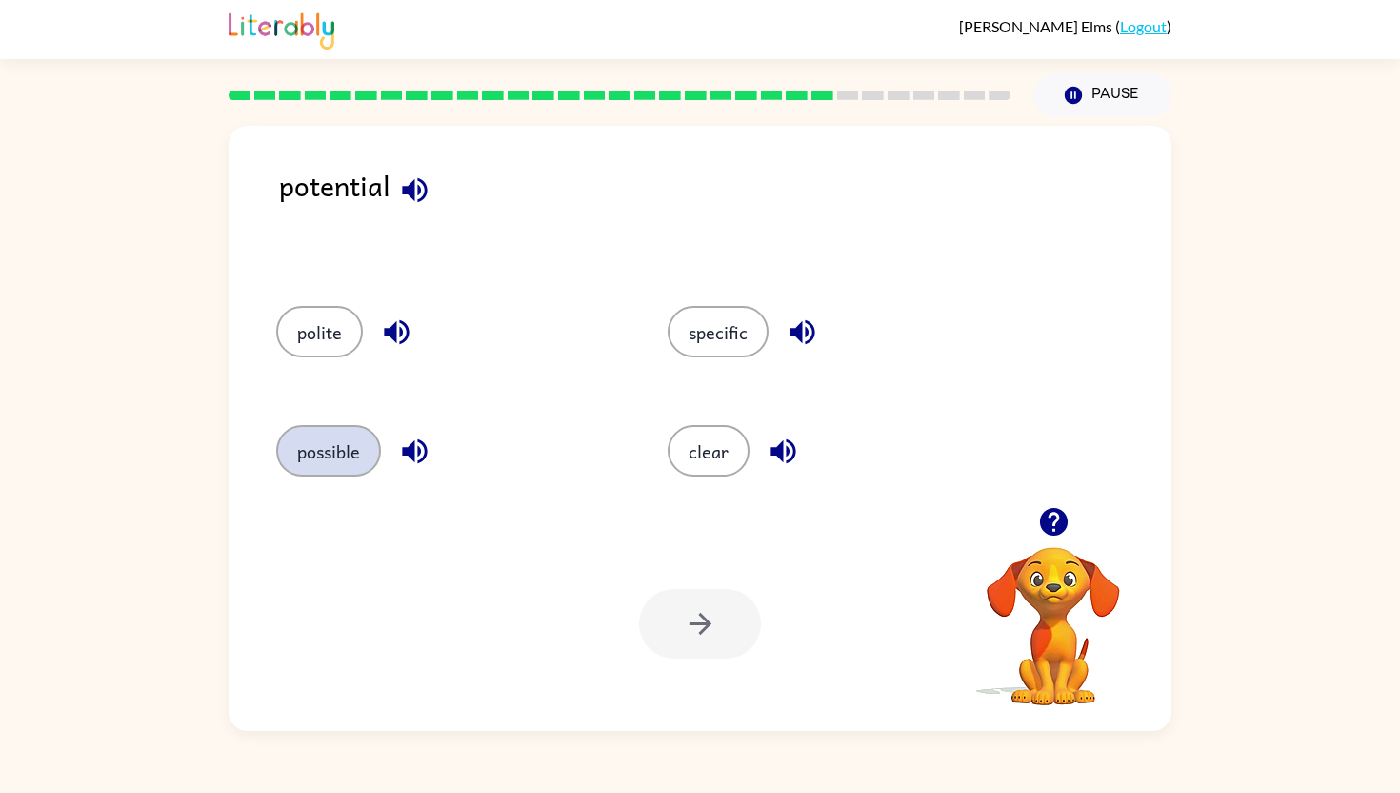
click at [344, 434] on button "possible" at bounding box center [328, 450] width 105 height 51
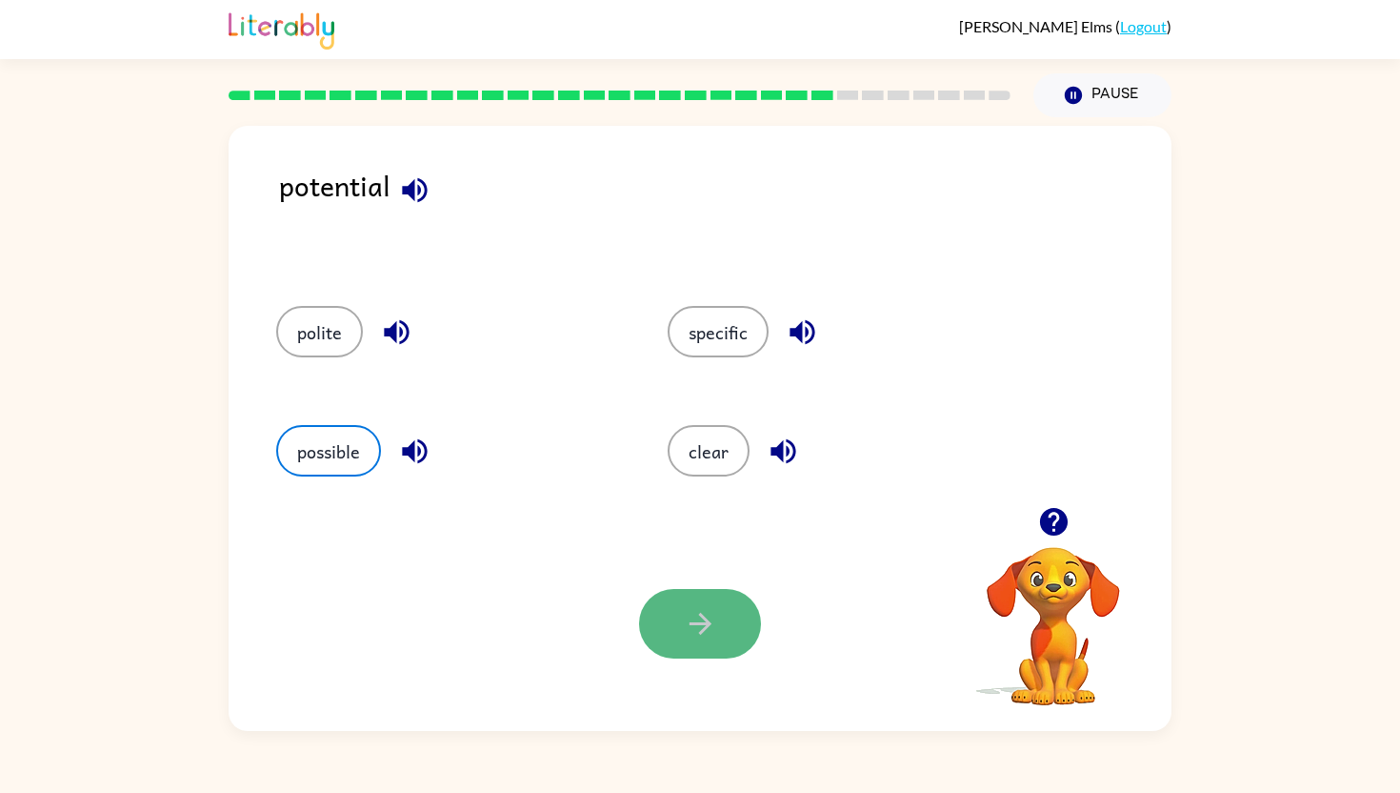
click at [691, 607] on icon "button" at bounding box center [700, 623] width 33 height 33
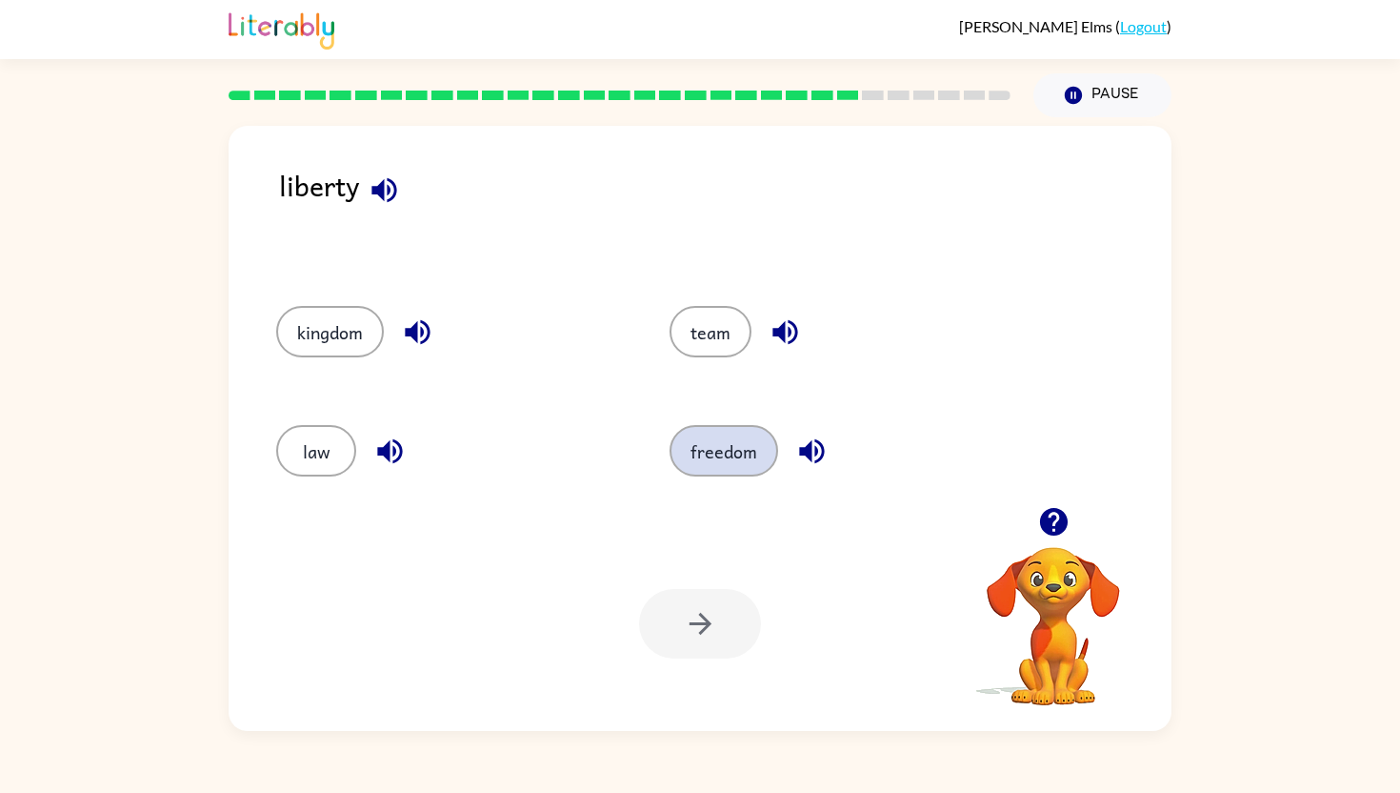
click at [710, 466] on button "freedom" at bounding box center [724, 450] width 109 height 51
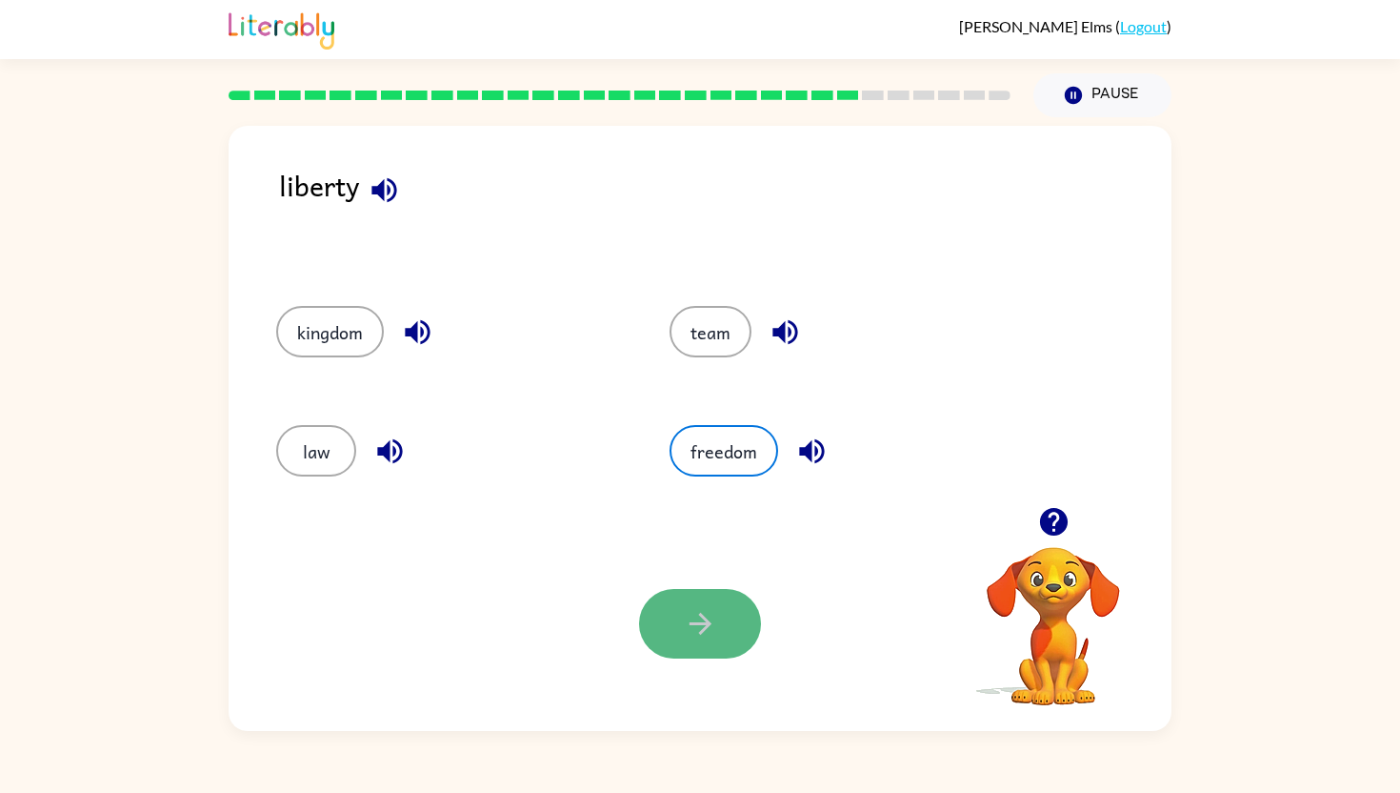
click at [685, 611] on icon "button" at bounding box center [700, 623] width 33 height 33
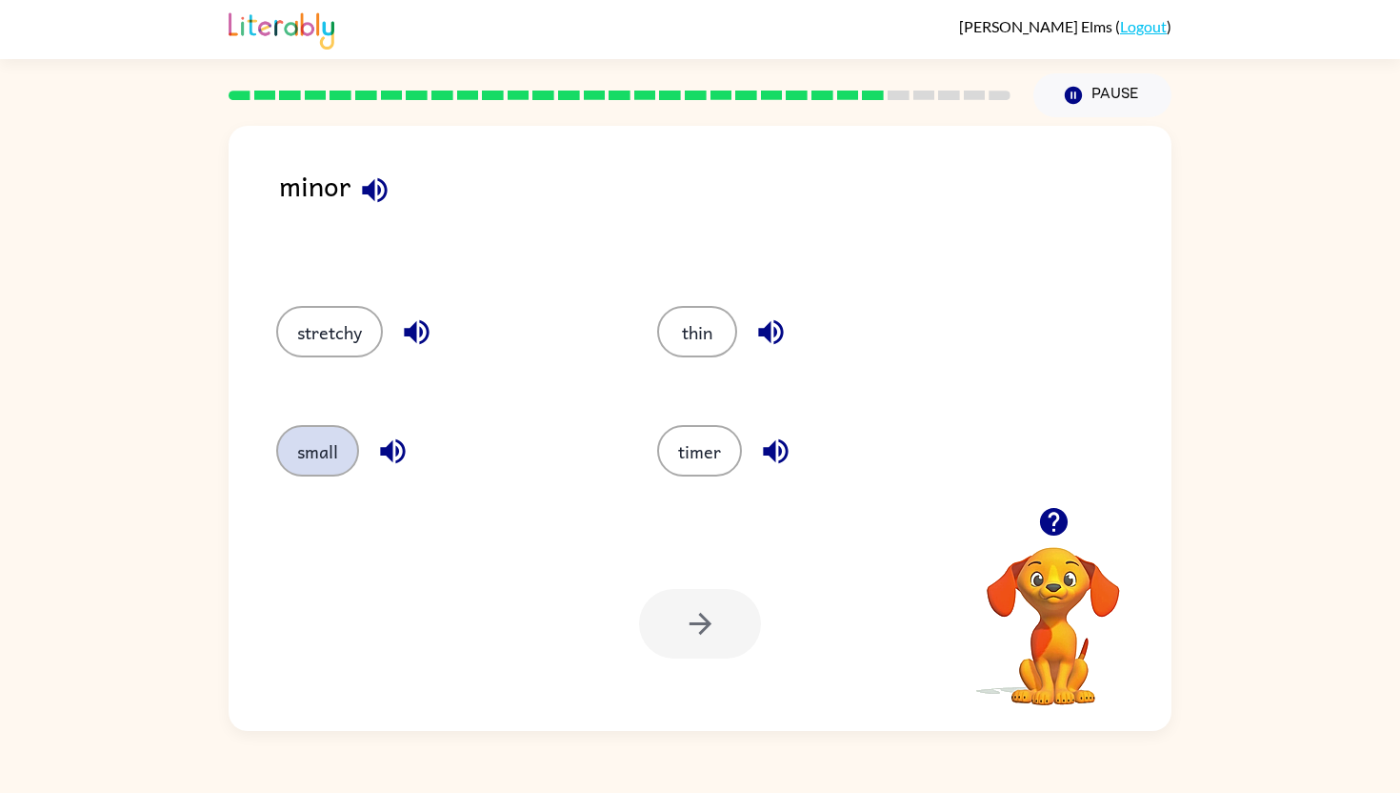
click at [342, 447] on button "small" at bounding box center [317, 450] width 83 height 51
click at [694, 636] on icon "button" at bounding box center [700, 623] width 33 height 33
click at [301, 453] on button "mix" at bounding box center [316, 450] width 80 height 51
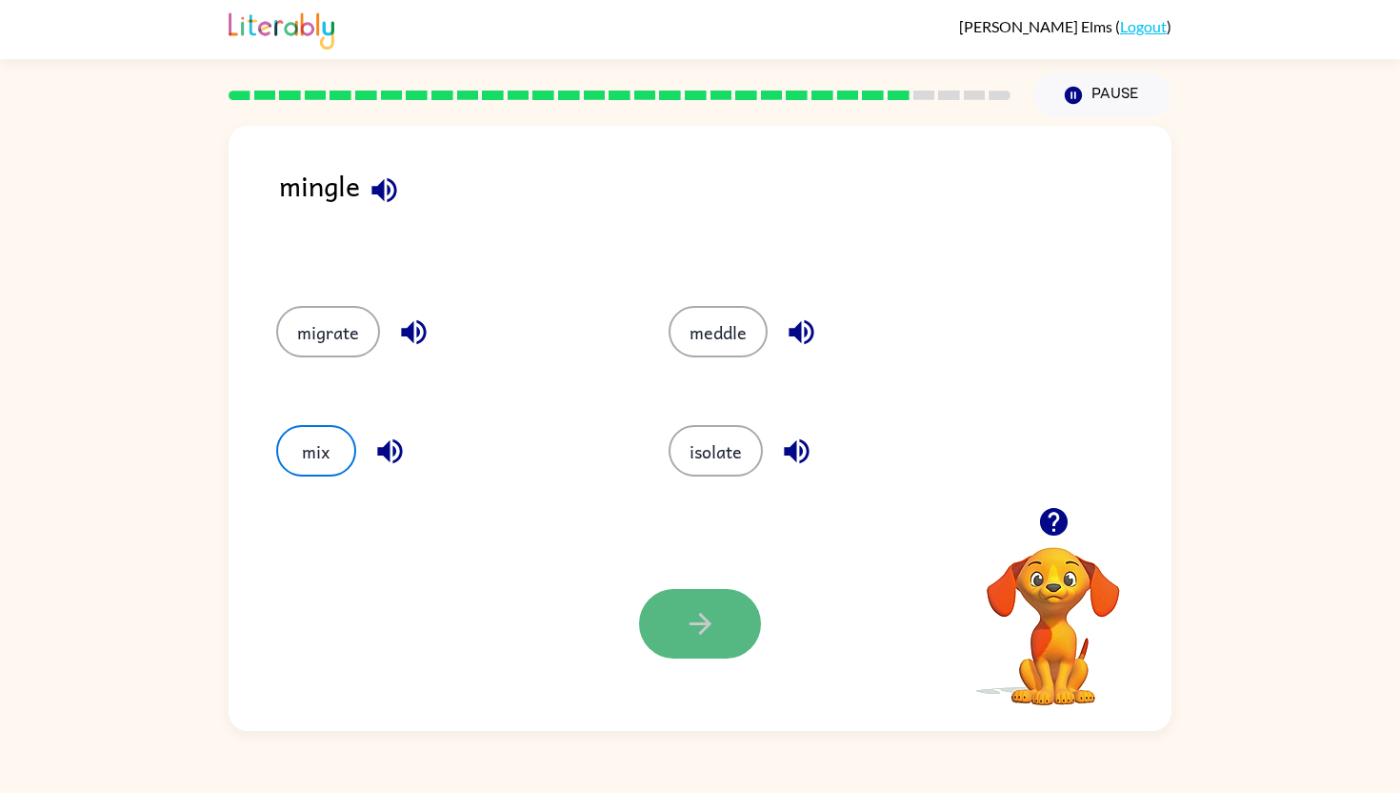
click at [677, 625] on button "button" at bounding box center [700, 624] width 122 height 70
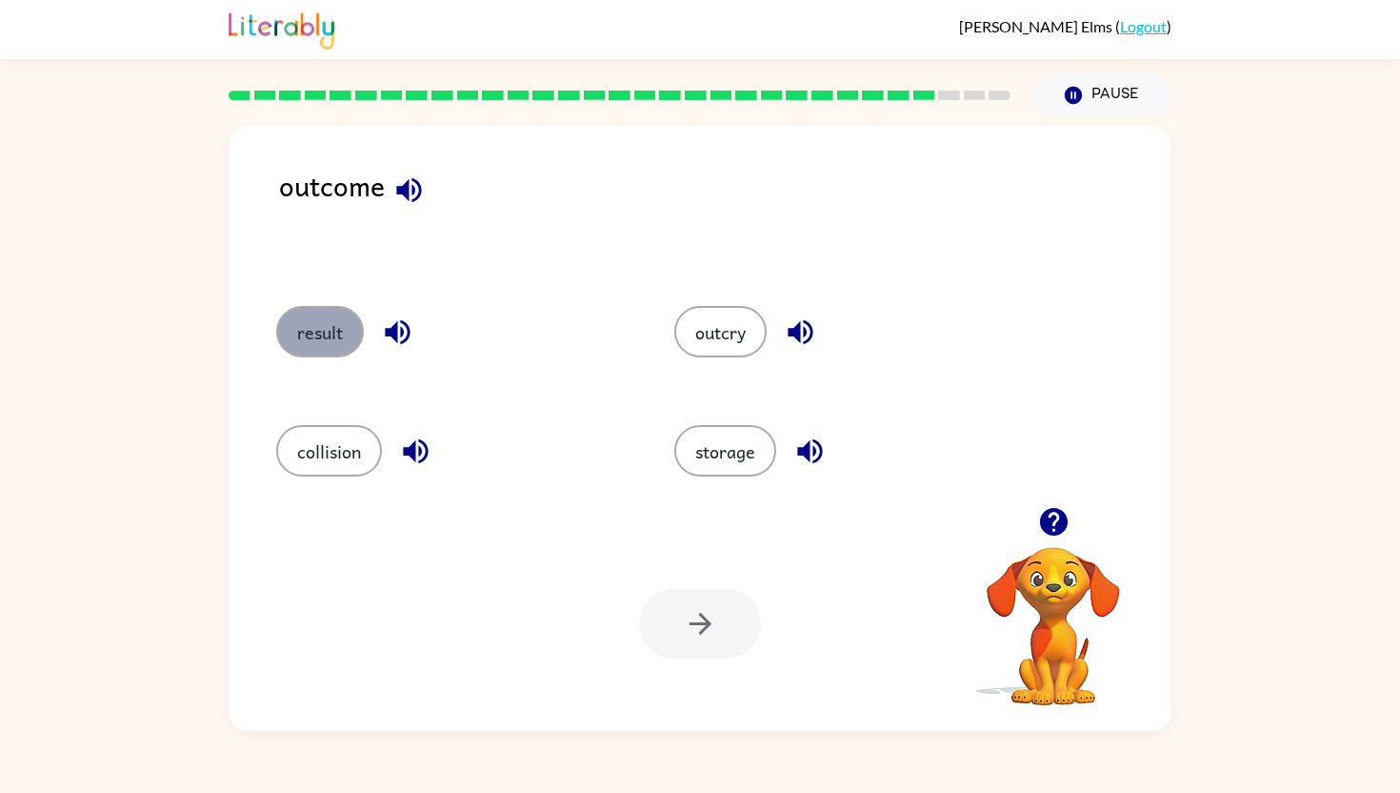
click at [320, 311] on button "result" at bounding box center [320, 331] width 88 height 51
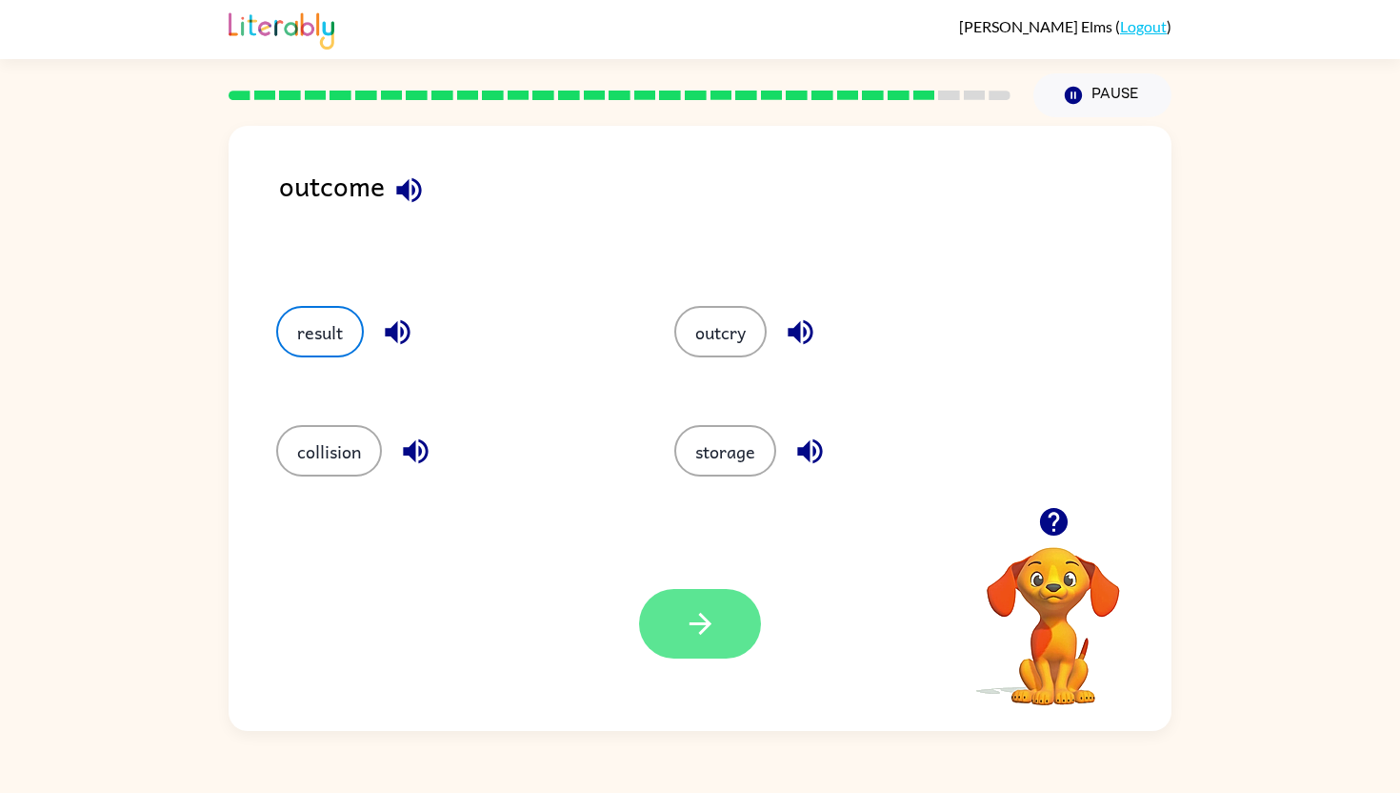
click at [704, 637] on icon "button" at bounding box center [700, 623] width 33 height 33
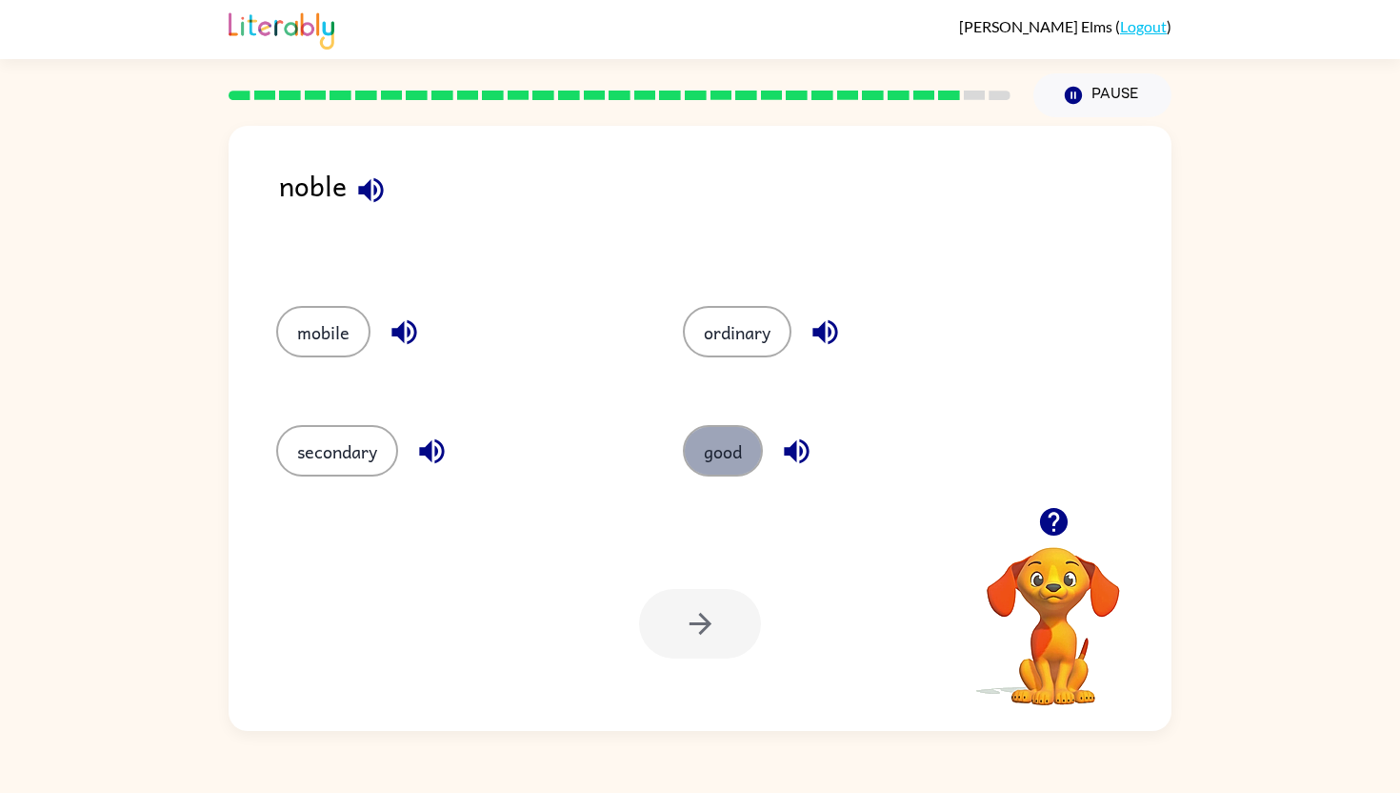
click at [729, 469] on button "good" at bounding box center [723, 450] width 80 height 51
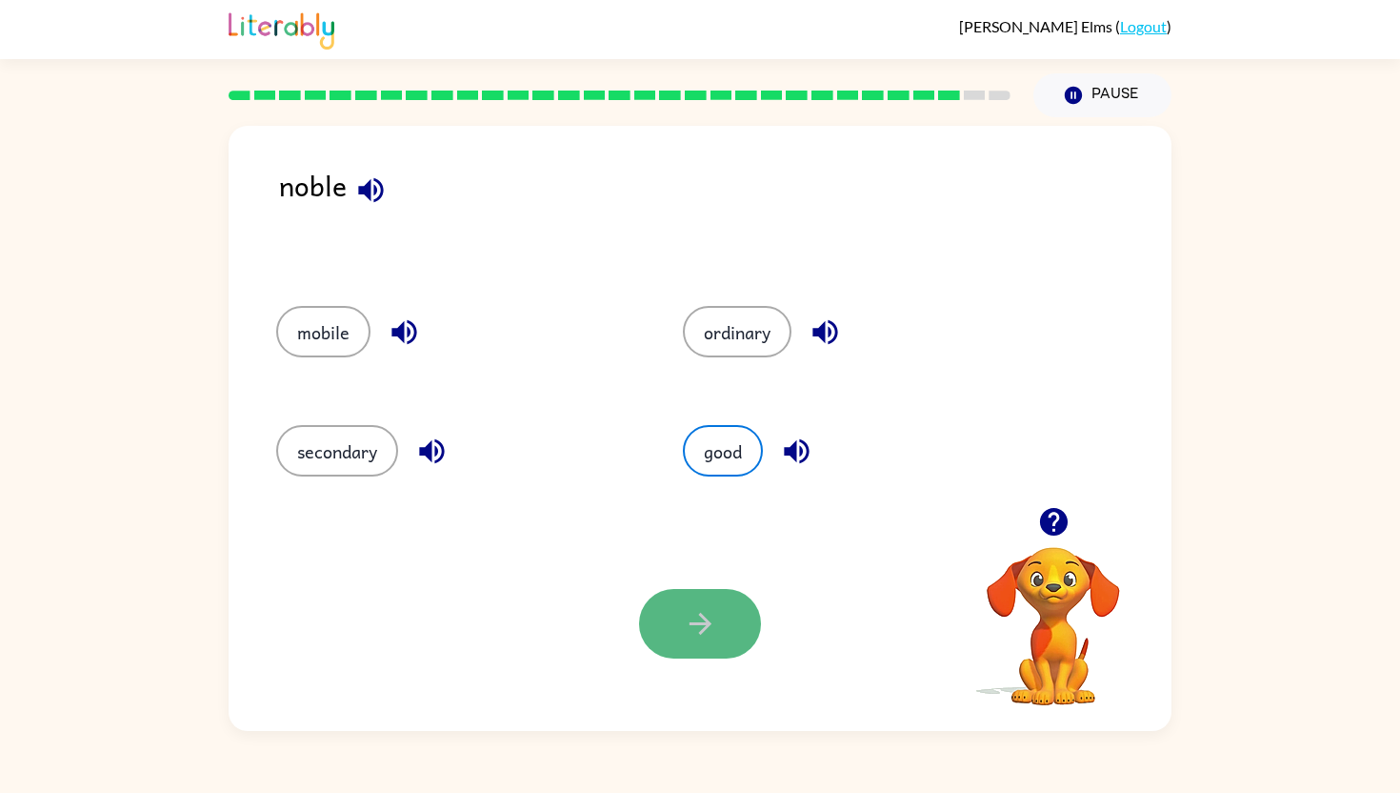
click at [690, 609] on icon "button" at bounding box center [700, 623] width 33 height 33
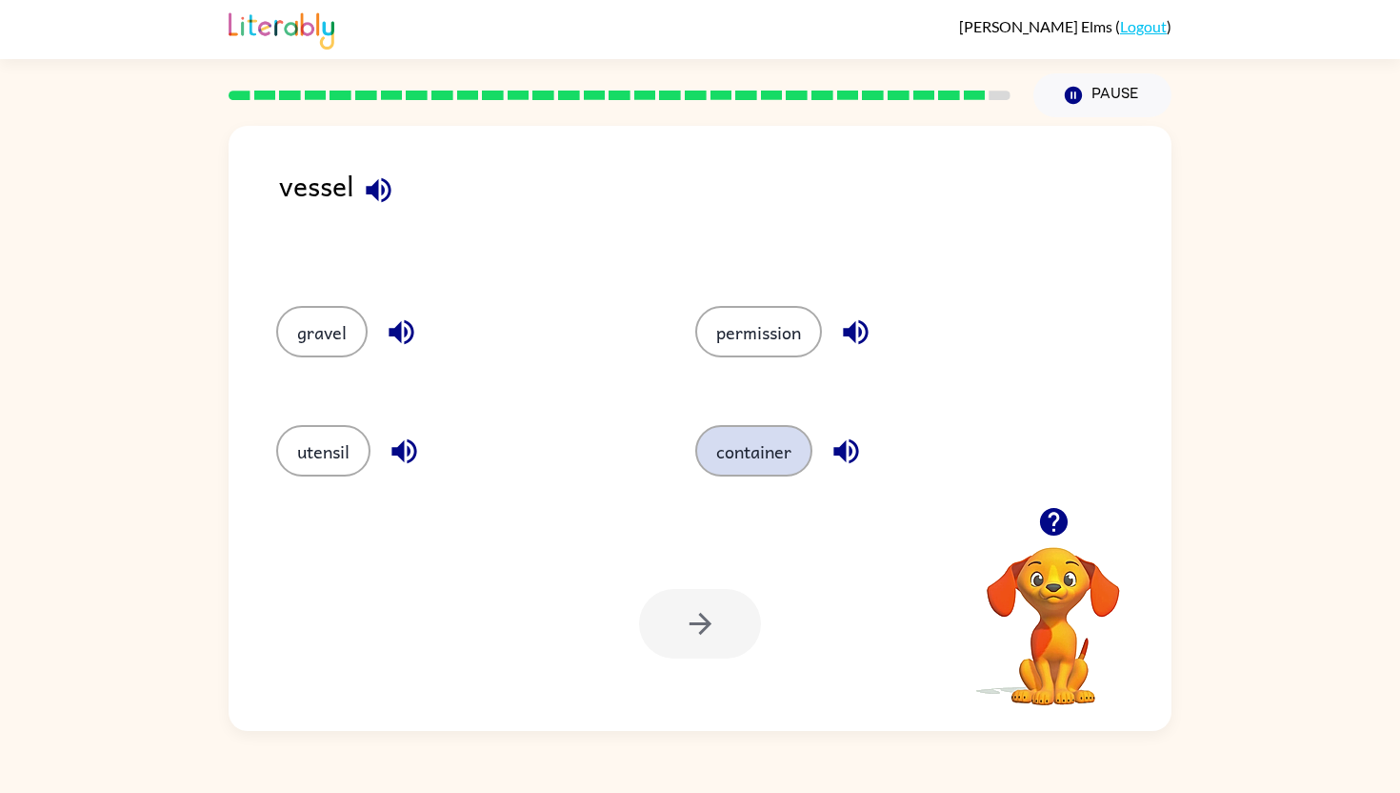
click at [774, 449] on button "container" at bounding box center [753, 450] width 117 height 51
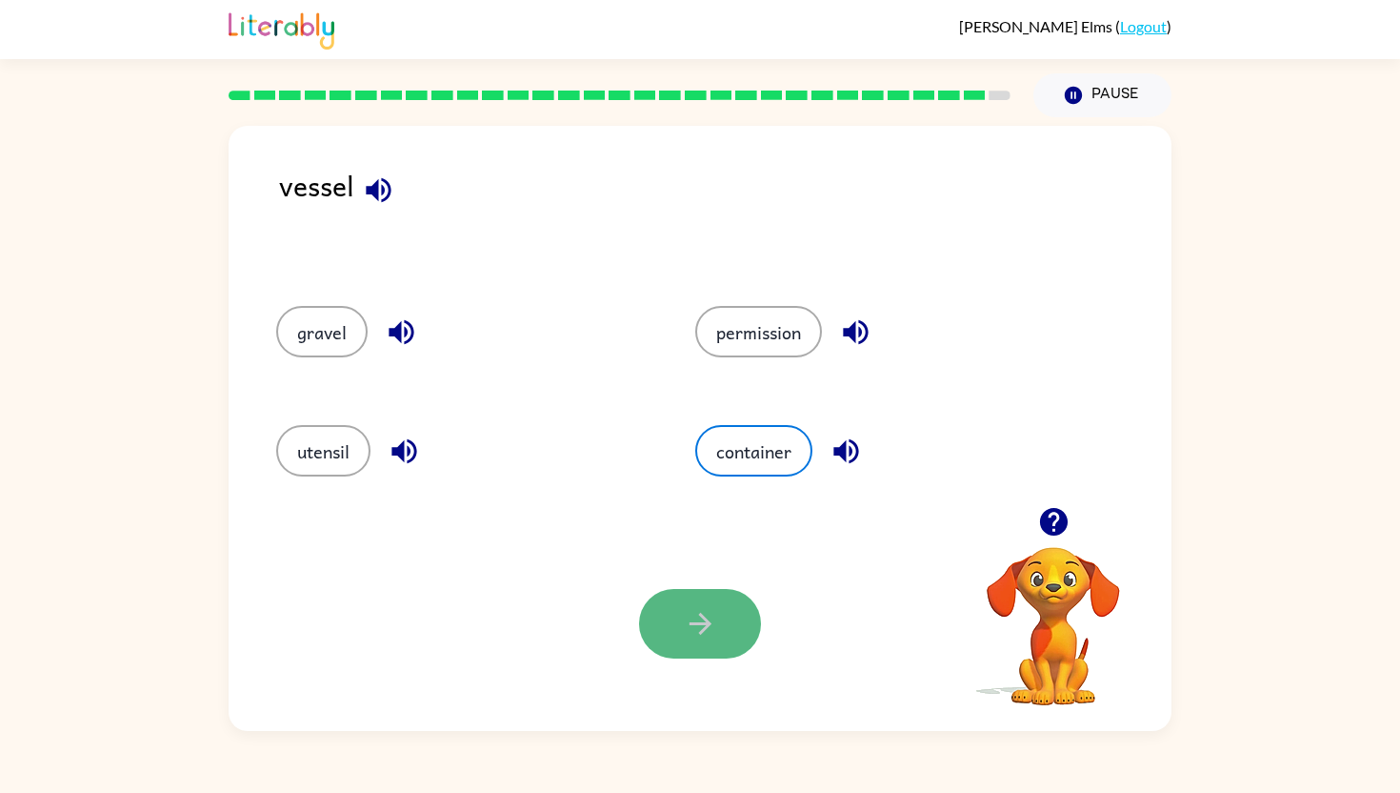
click at [726, 614] on button "button" at bounding box center [700, 624] width 122 height 70
